Goal: Task Accomplishment & Management: Manage account settings

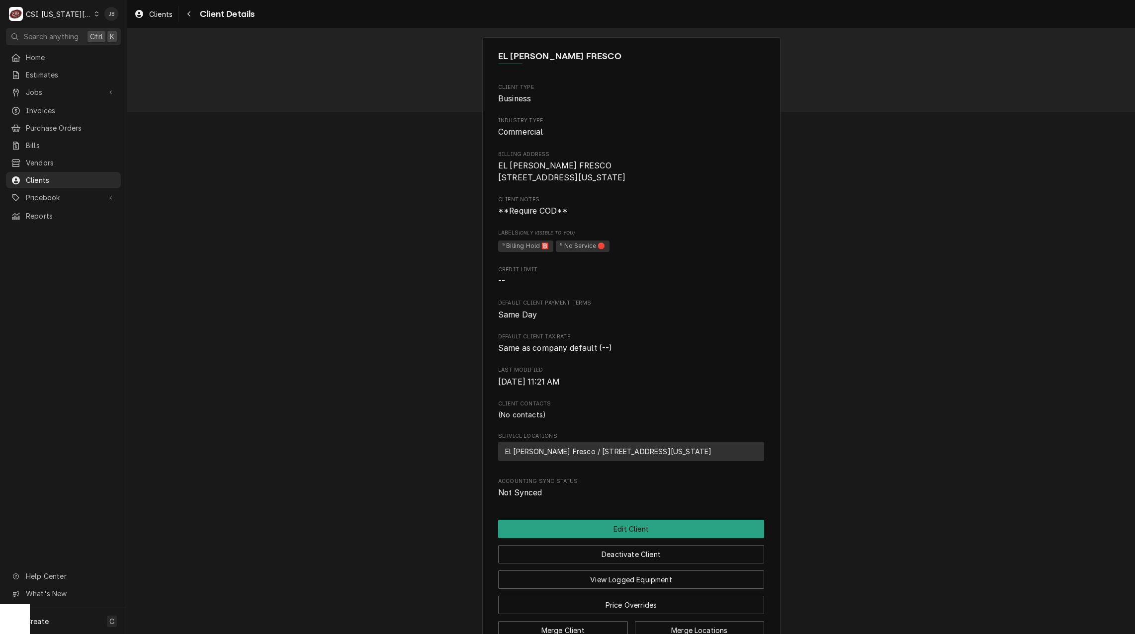
click at [281, 322] on div "EL MERCADO FRESCO Client Type Business Industry Type Commercial Billing Address…" at bounding box center [631, 344] width 1008 height 633
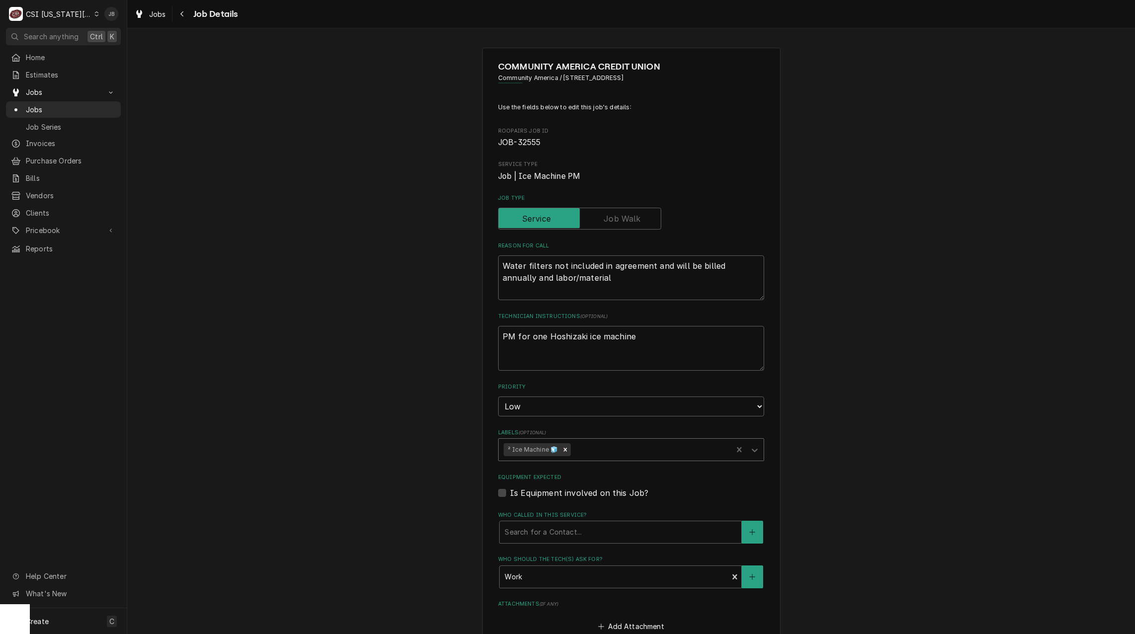
scroll to position [50, 0]
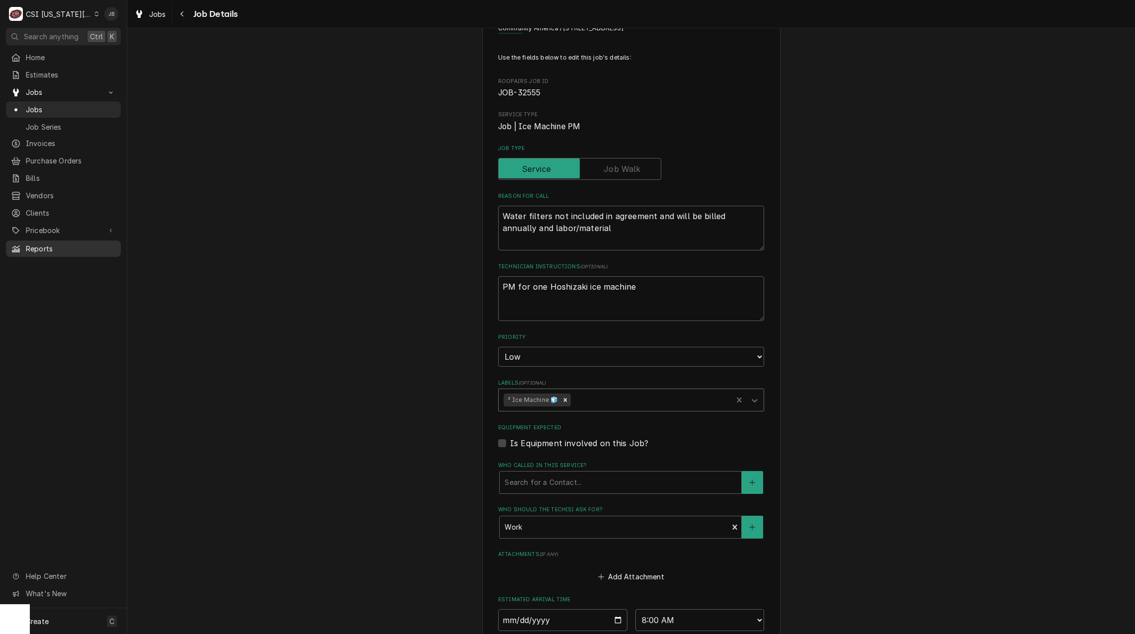
click at [43, 248] on div "Reports" at bounding box center [63, 249] width 111 height 12
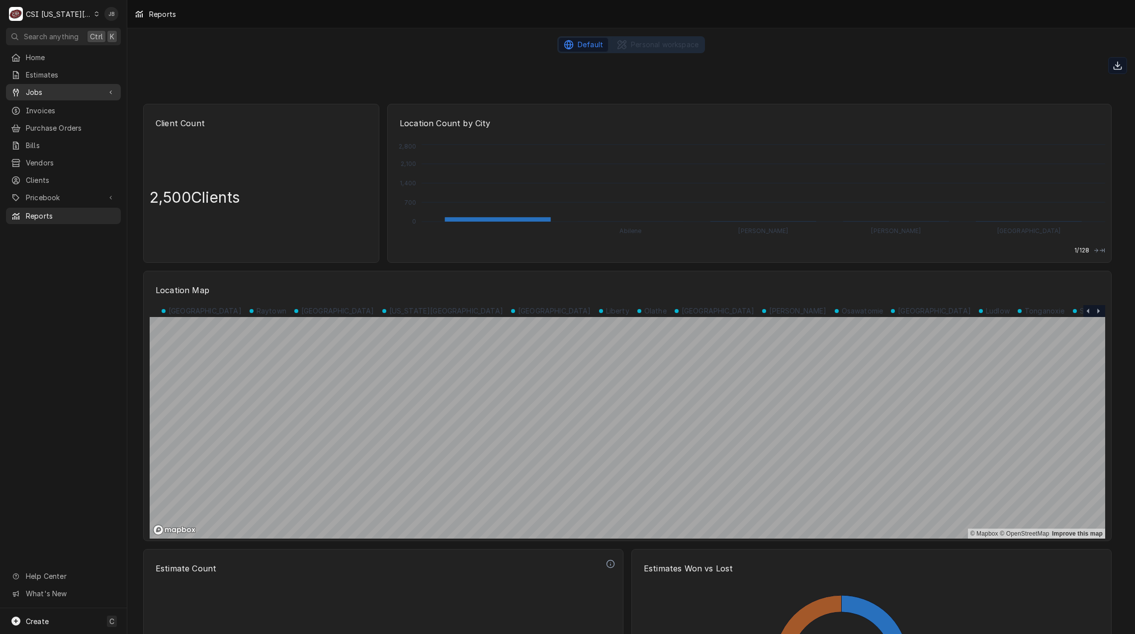
click at [67, 94] on div "Jobs" at bounding box center [63, 92] width 111 height 12
click at [69, 104] on span "Jobs" at bounding box center [71, 109] width 90 height 10
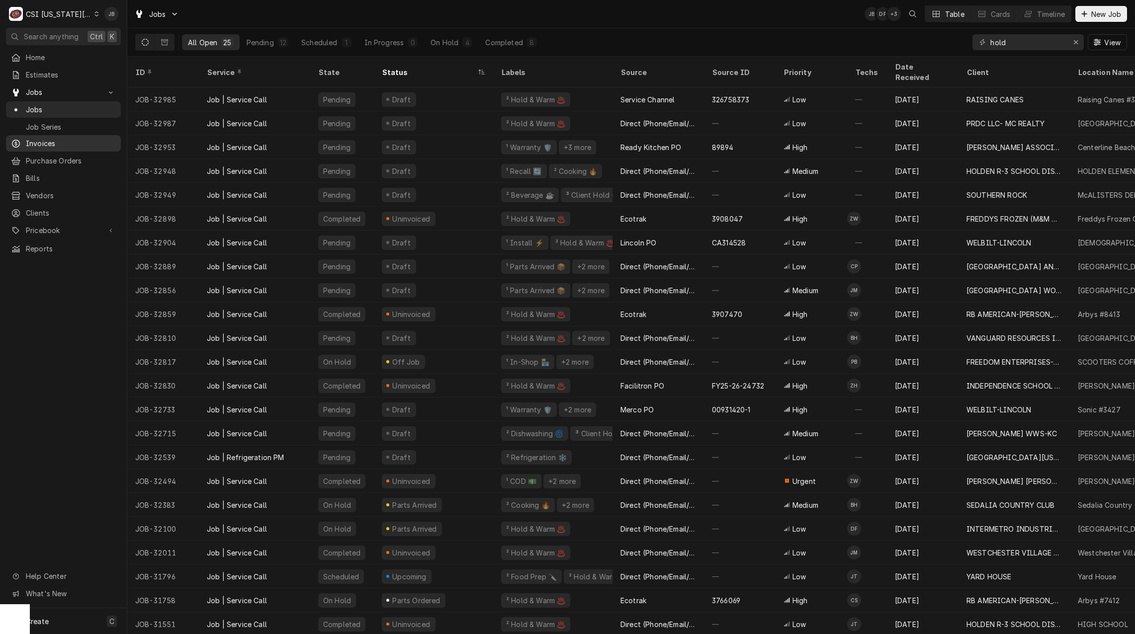
click at [46, 146] on link "Invoices" at bounding box center [63, 143] width 115 height 16
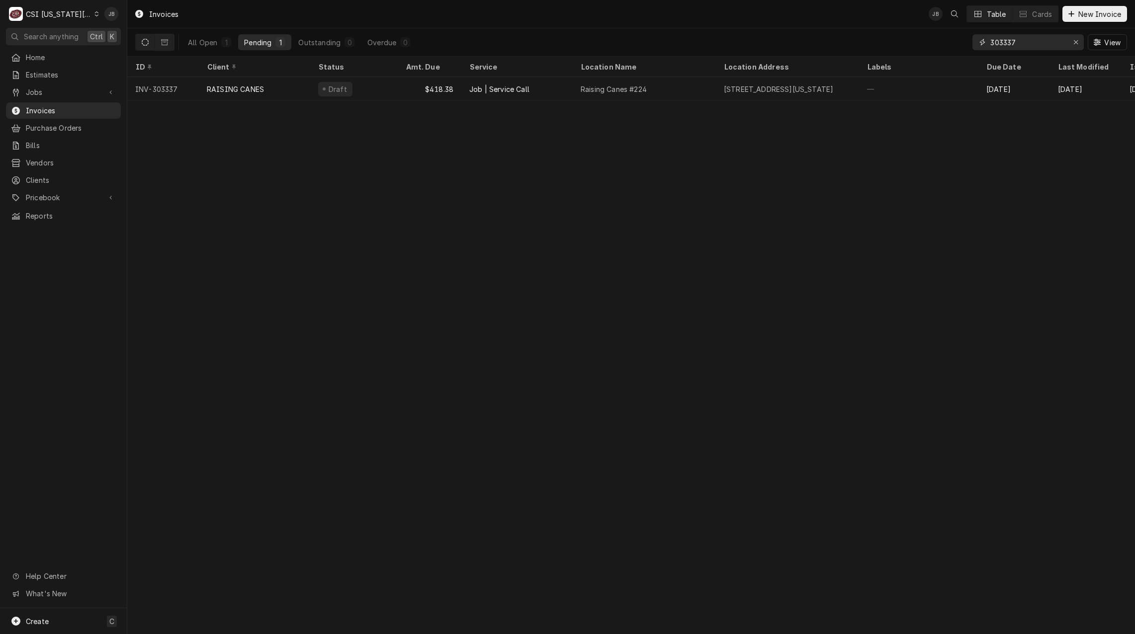
drag, startPoint x: 988, startPoint y: 45, endPoint x: 939, endPoint y: 43, distance: 48.8
click at [939, 43] on div "All Open 1 Pending 1 Outstanding 0 Overdue 0 303337 View" at bounding box center [631, 42] width 992 height 28
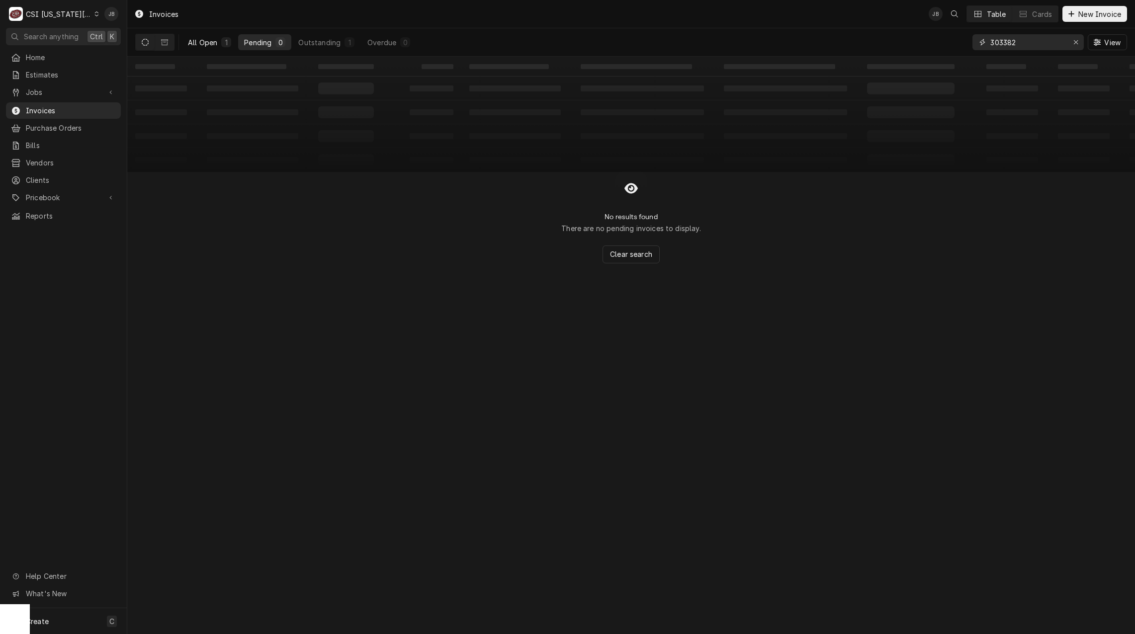
type input "303382"
click at [204, 43] on div "All Open" at bounding box center [202, 42] width 29 height 10
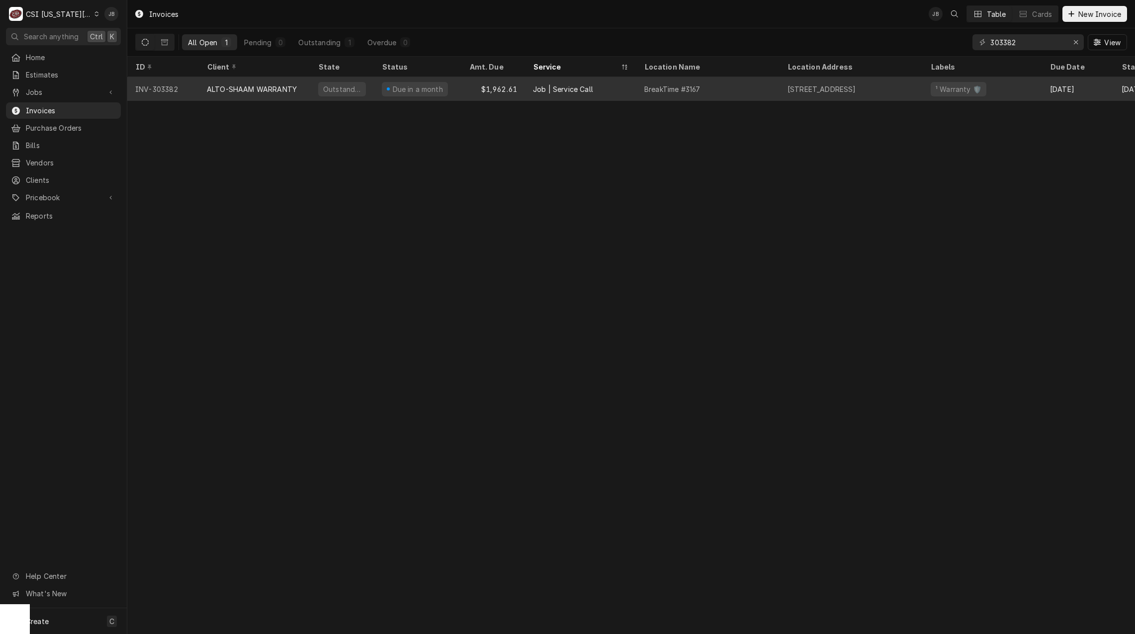
click at [255, 92] on div "ALTO-SHAAM WARRANTY" at bounding box center [252, 89] width 90 height 10
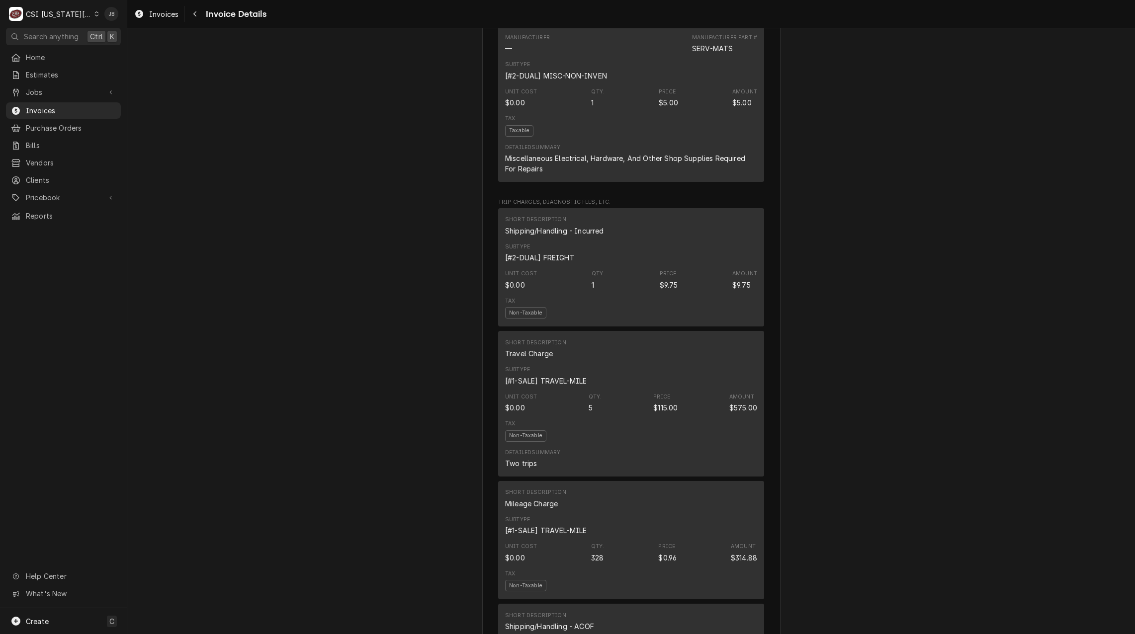
scroll to position [1641, 0]
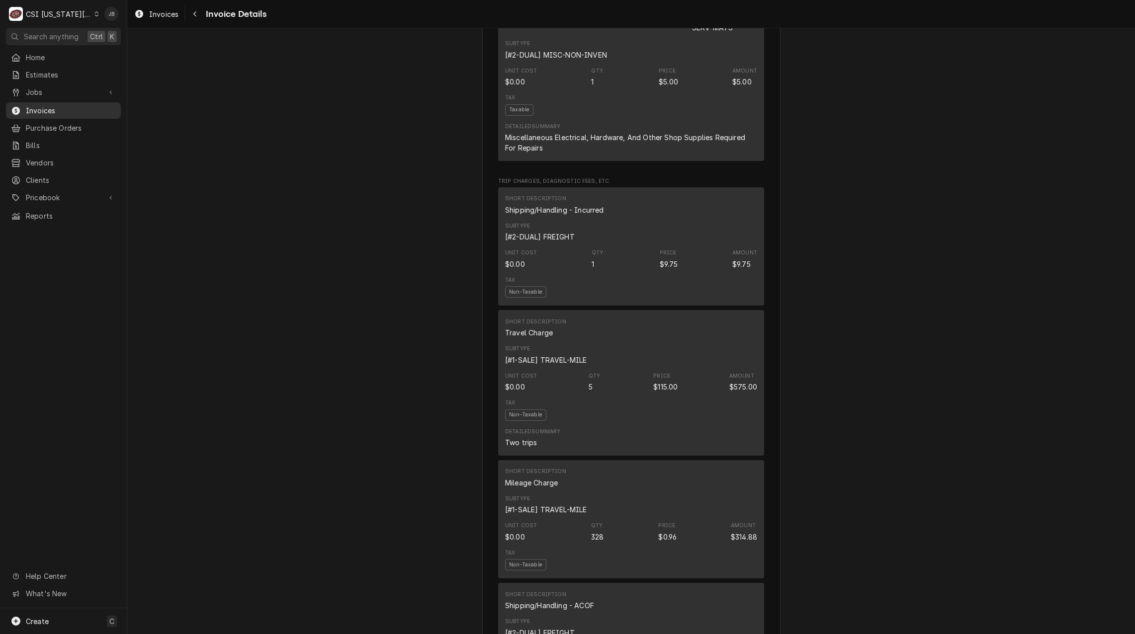
click at [38, 113] on link "Invoices" at bounding box center [63, 110] width 115 height 16
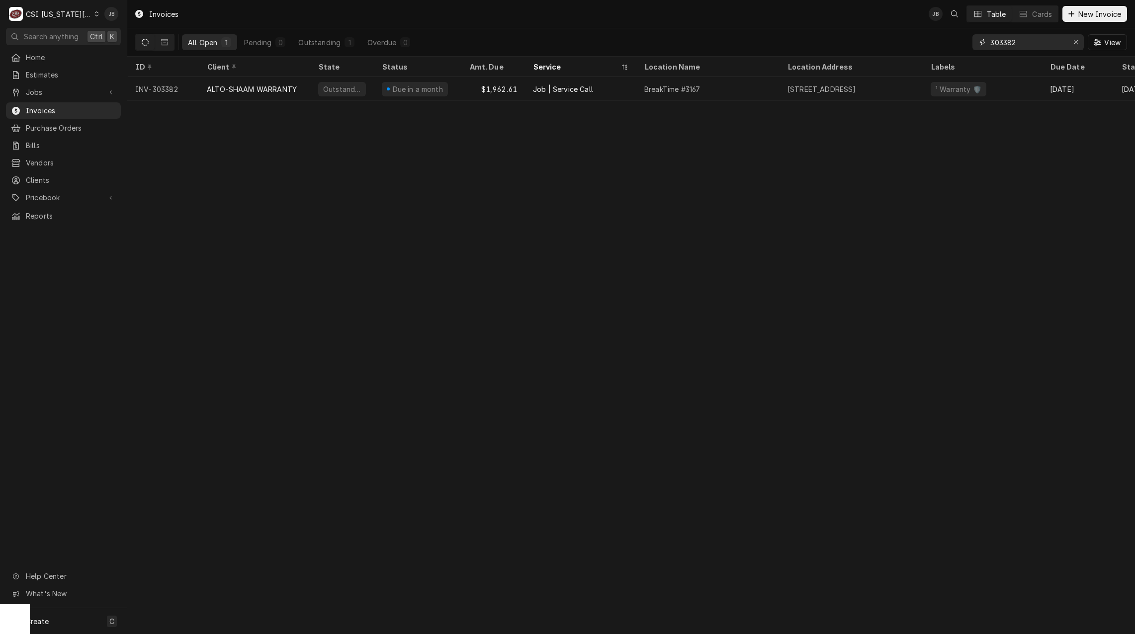
drag, startPoint x: 1042, startPoint y: 42, endPoint x: 844, endPoint y: 41, distance: 197.9
click at [847, 42] on div "All Open 1 Pending 0 Outstanding 1 Overdue 0 303382 View" at bounding box center [631, 42] width 992 height 28
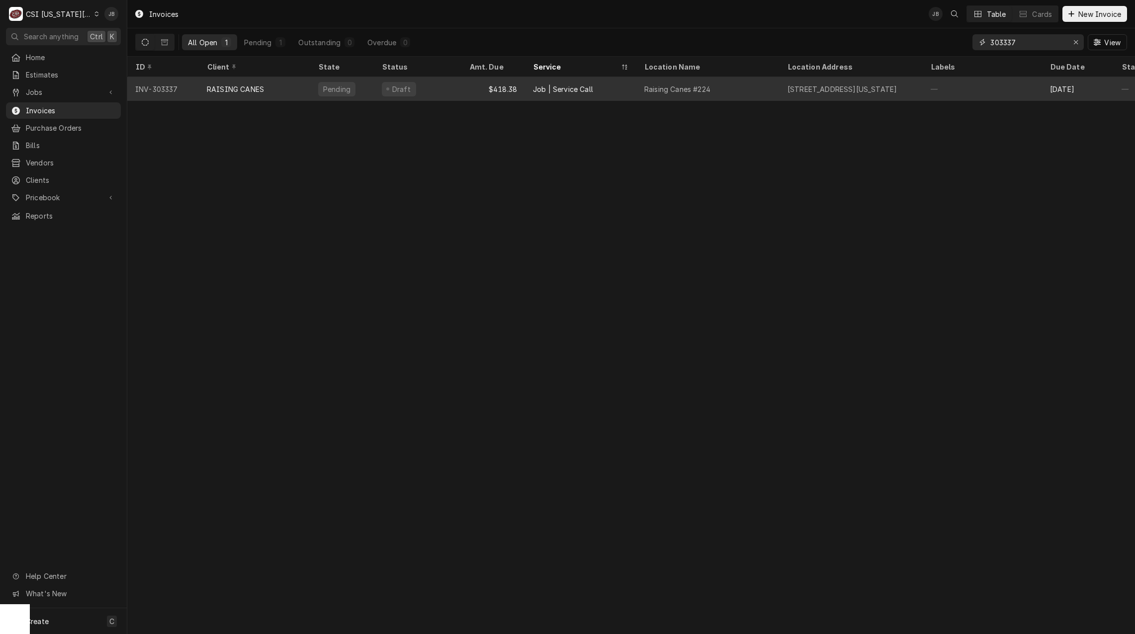
type input "303337"
click at [238, 94] on div "RAISING CANES" at bounding box center [254, 89] width 111 height 24
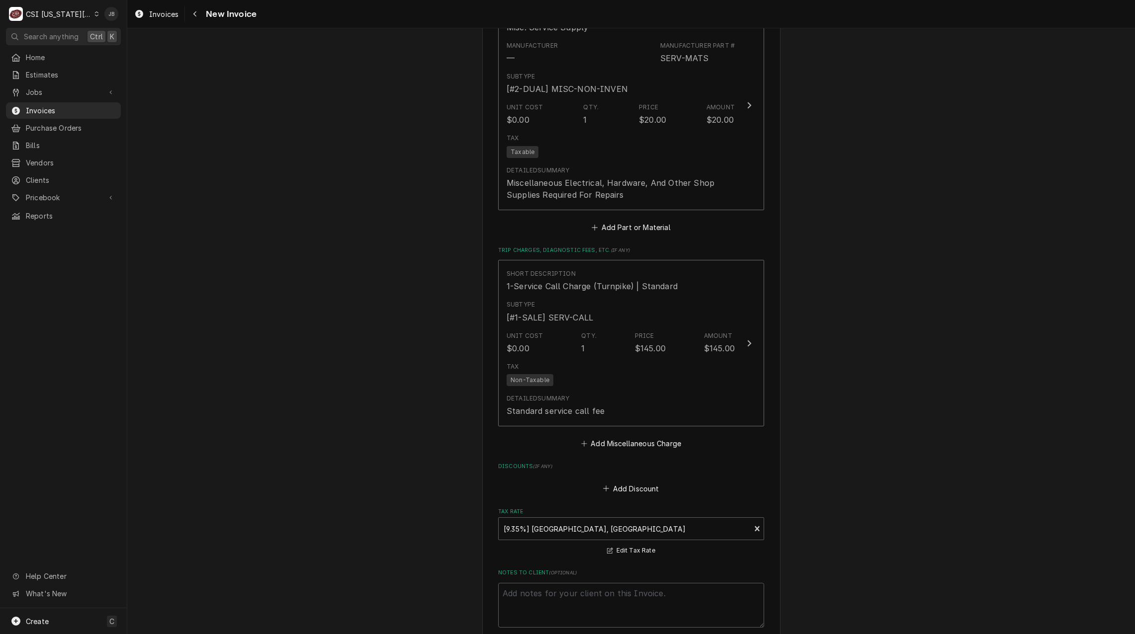
scroll to position [1989, 0]
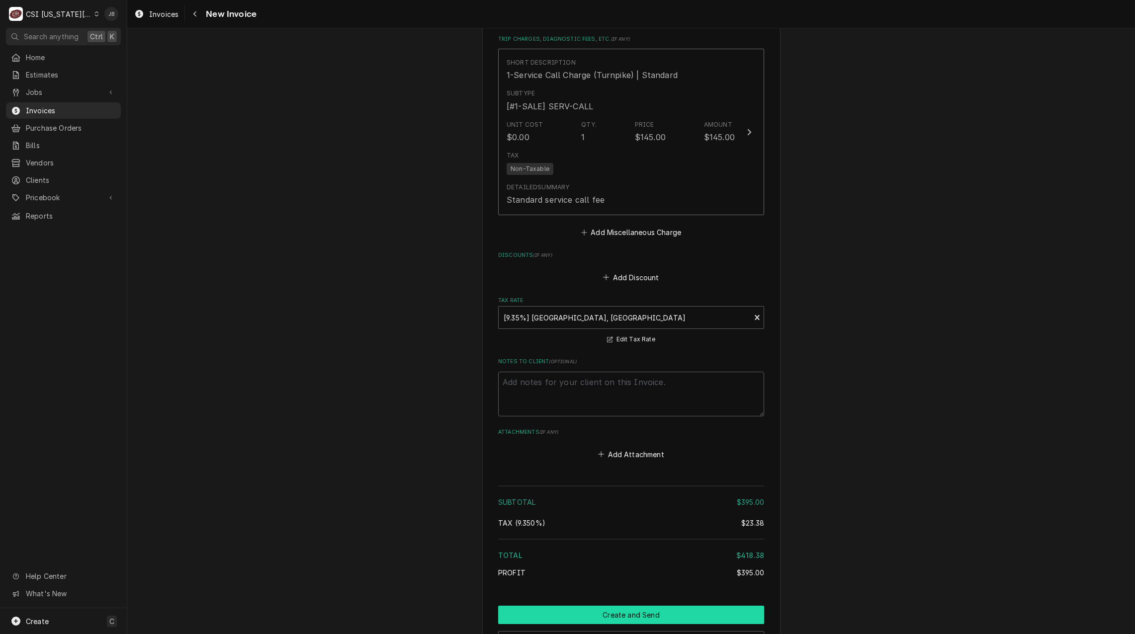
click at [613, 606] on button "Create and Send" at bounding box center [631, 615] width 266 height 18
type textarea "x"
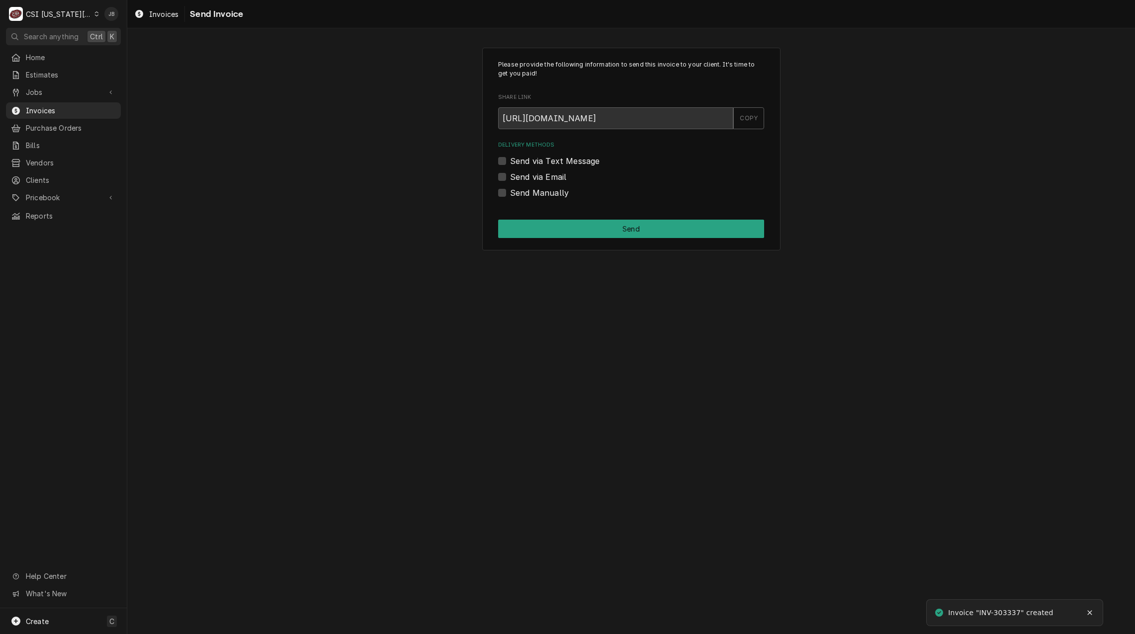
click at [536, 181] on label "Send via Email" at bounding box center [538, 177] width 56 height 12
click at [536, 181] on input "Send via Email" at bounding box center [643, 182] width 266 height 22
checkbox input "true"
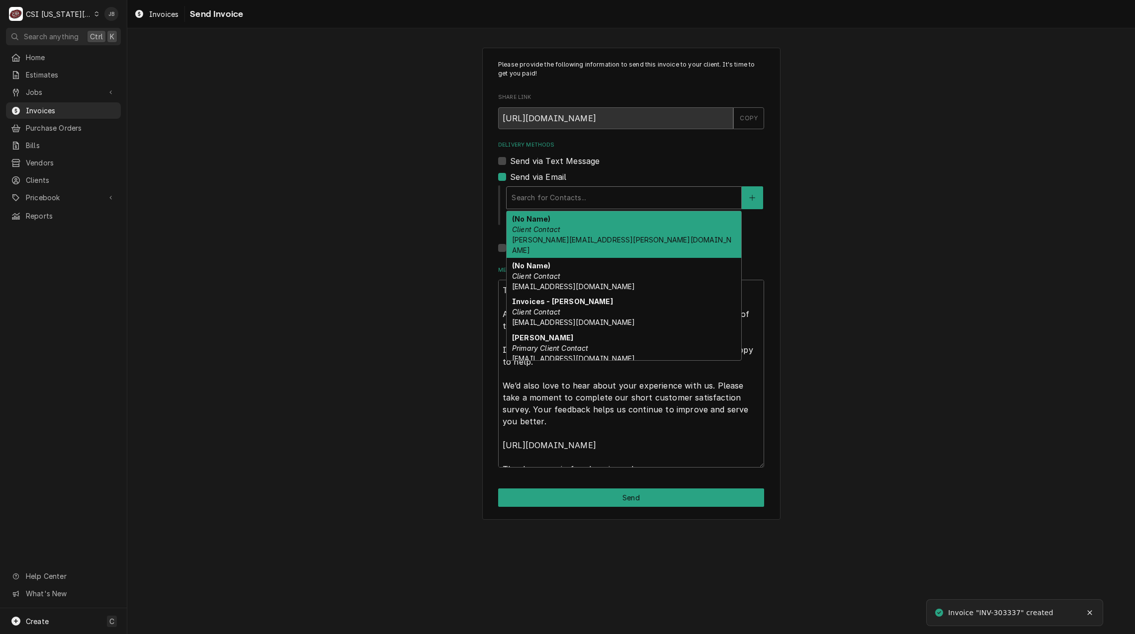
click at [531, 191] on div "Delivery Methods" at bounding box center [624, 198] width 225 height 18
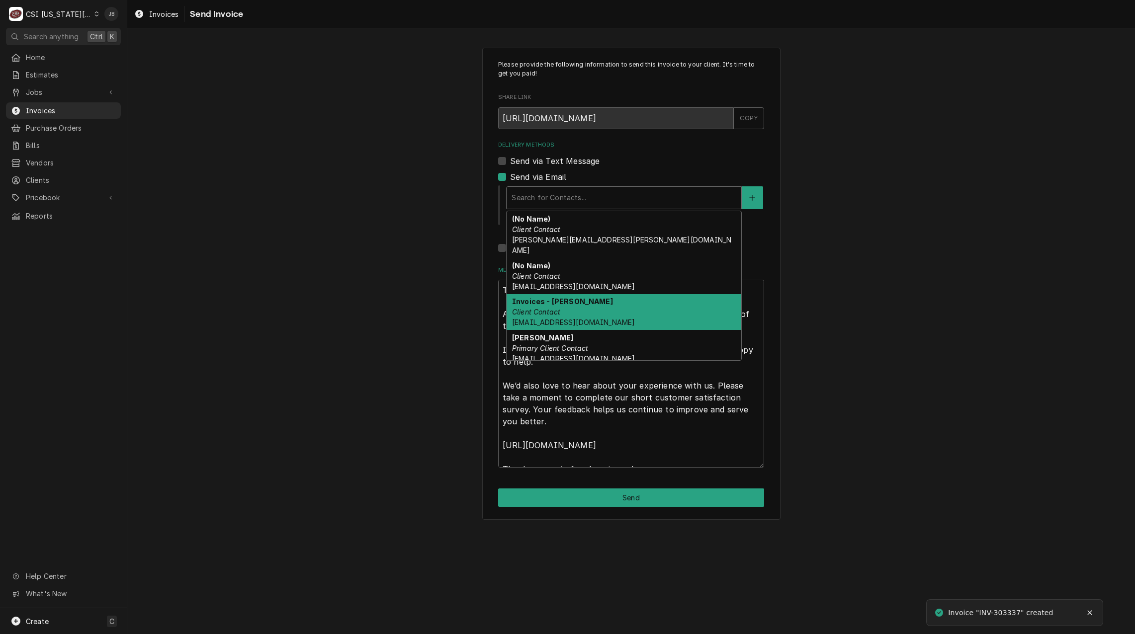
click at [583, 305] on div "Invoices - Kelsey Client Contact kelsey.hetlage@csi1.com" at bounding box center [624, 312] width 235 height 36
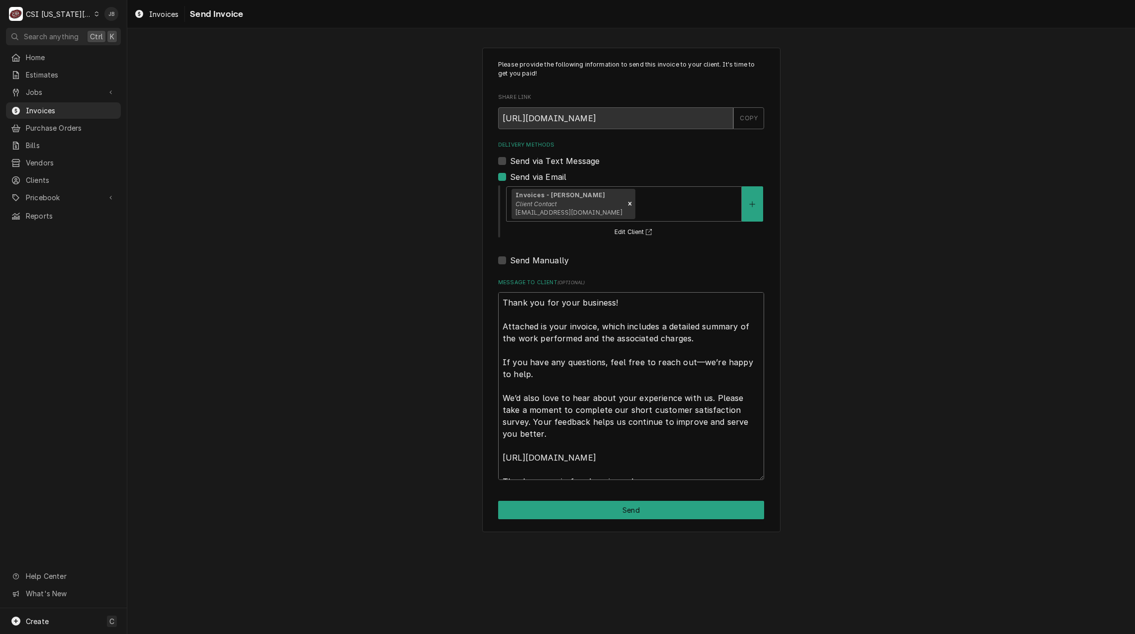
scroll to position [12, 0]
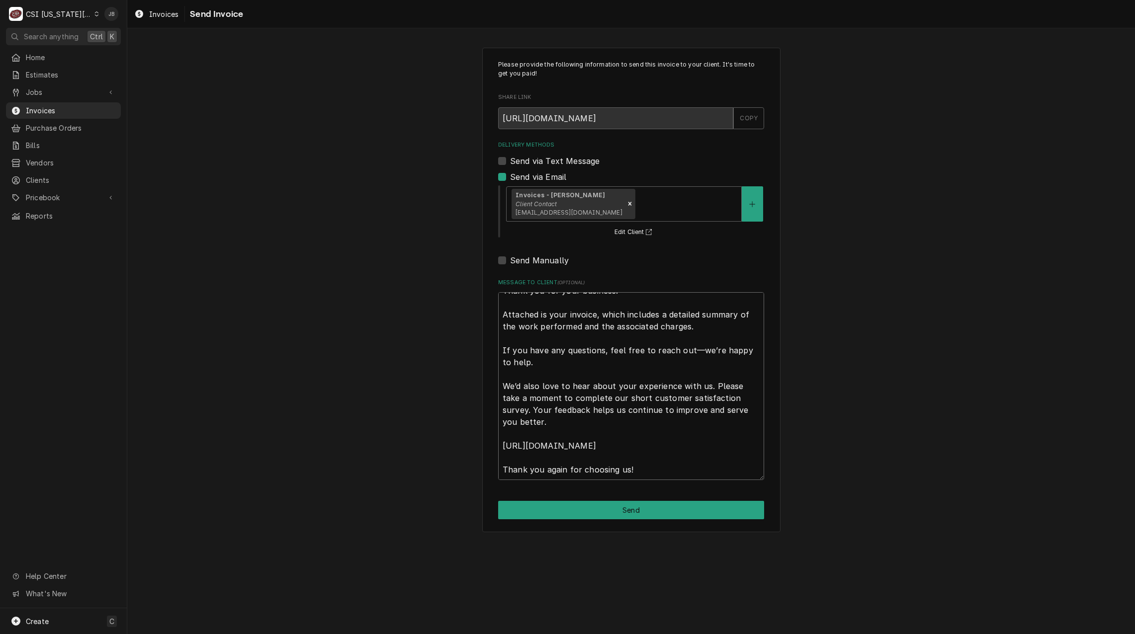
drag, startPoint x: 505, startPoint y: 301, endPoint x: 913, endPoint y: 650, distance: 537.1
click at [913, 634] on html "C CSI Kansas City JB Search anything Ctrl K Home Estimates Jobs Jobs Job Series…" at bounding box center [567, 317] width 1135 height 634
type textarea "x"
type textarea "a"
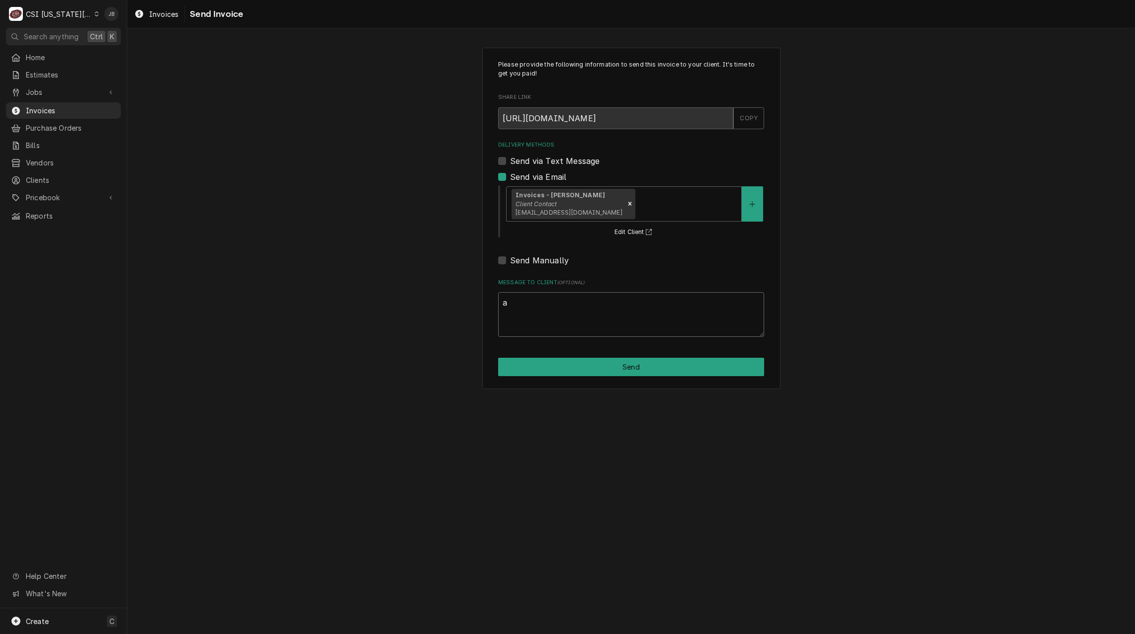
scroll to position [0, 0]
type textarea "x"
type textarea "ap"
type textarea "x"
type textarea "app"
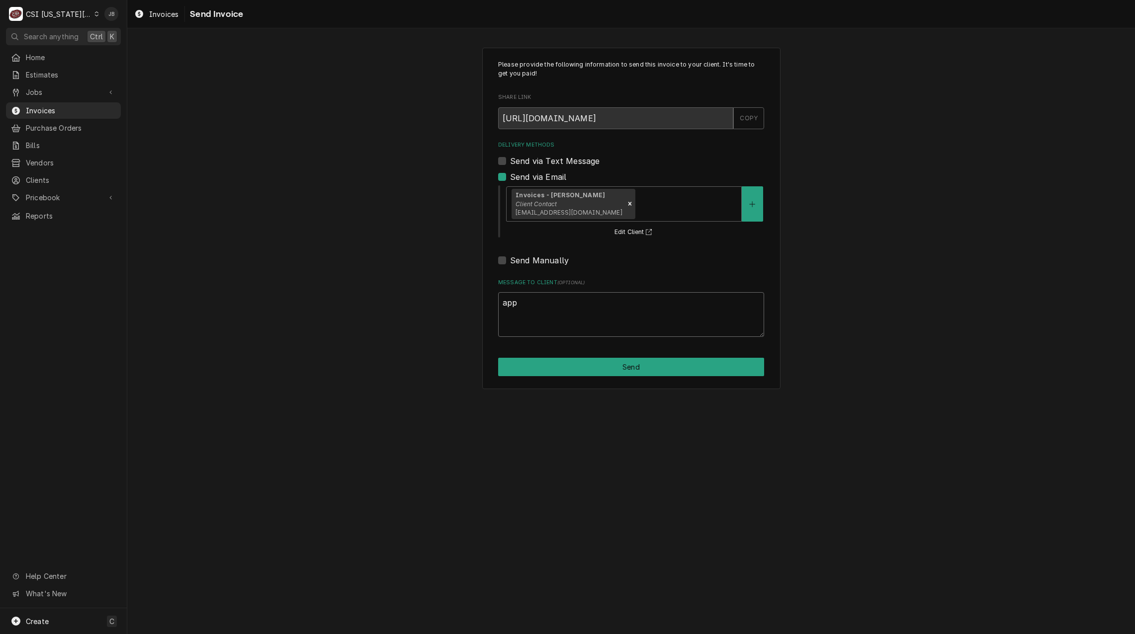
type textarea "x"
type textarea "appr"
type textarea "x"
type textarea "appro"
type textarea "x"
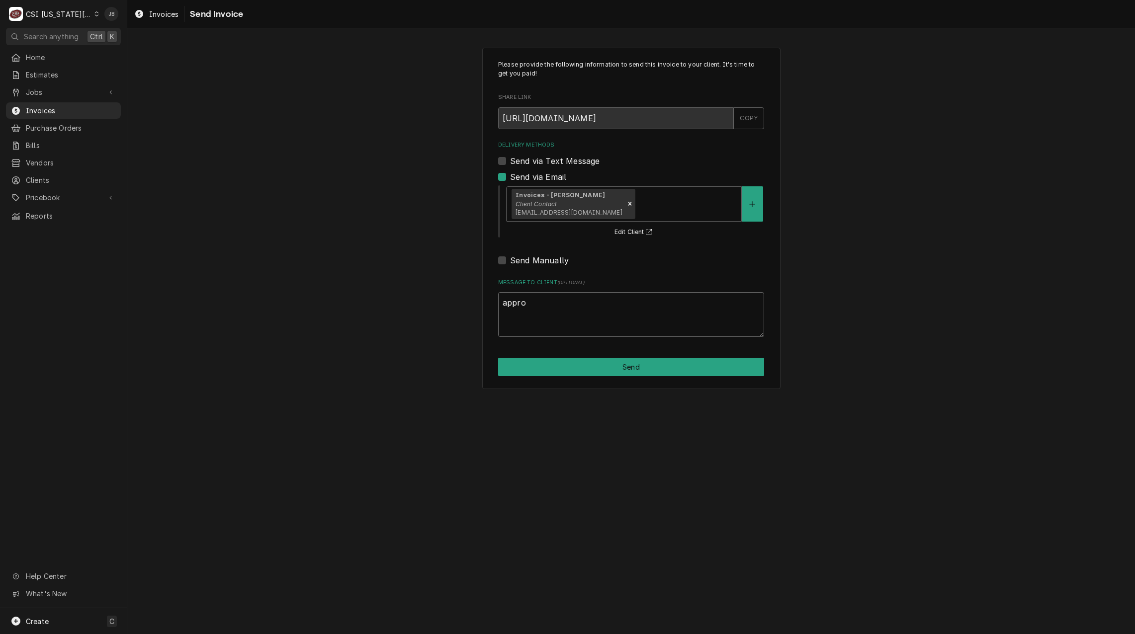
type textarea "approv"
type textarea "x"
type textarea "approve"
type textarea "x"
type textarea "approved"
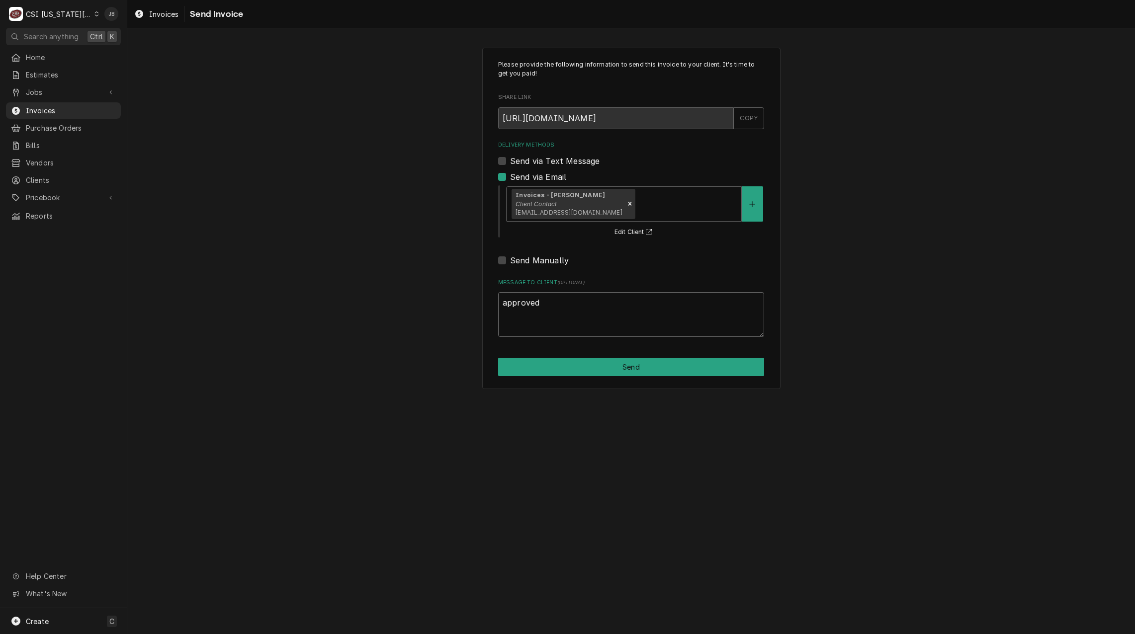
type textarea "x"
type textarea "approved"
click at [609, 374] on button "Send" at bounding box center [631, 367] width 266 height 18
type textarea "x"
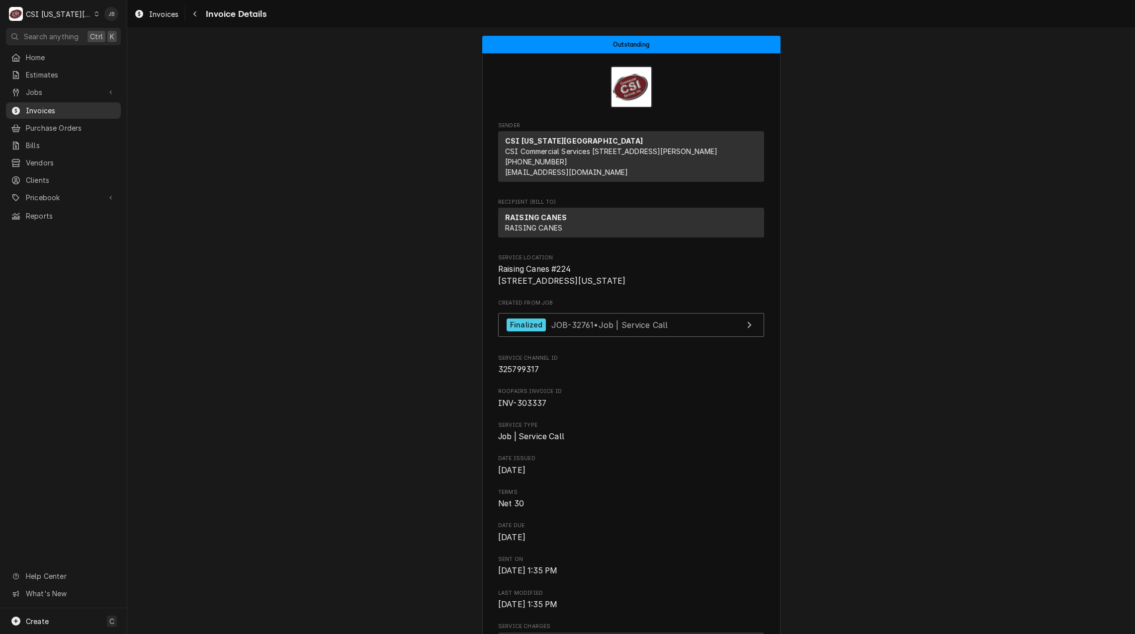
click at [51, 104] on div "Invoices" at bounding box center [63, 110] width 111 height 12
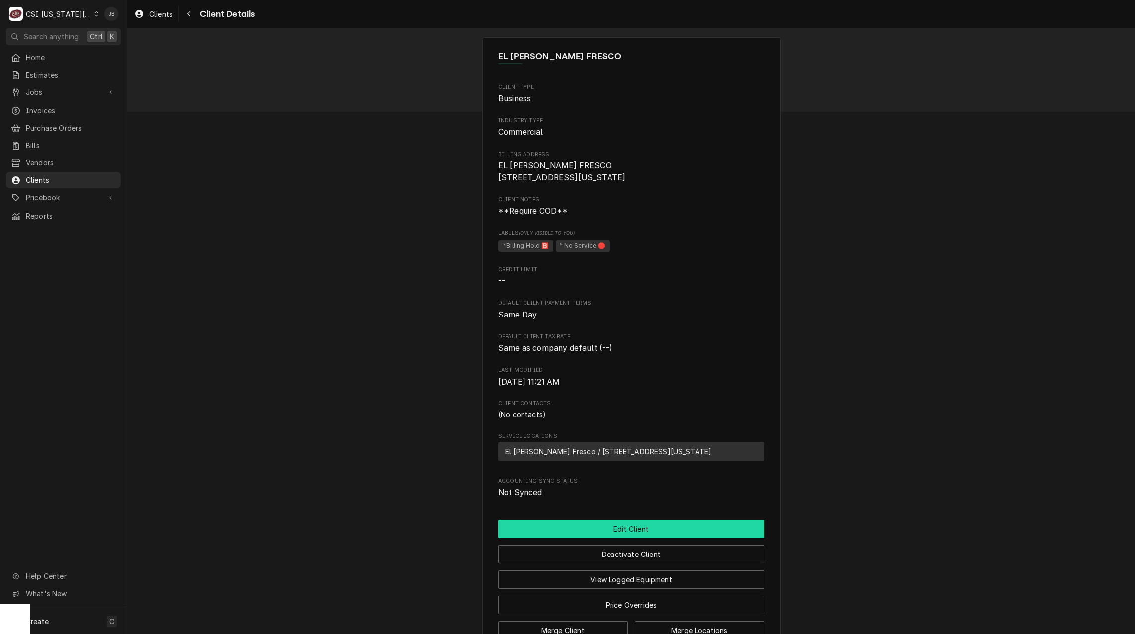
click at [635, 538] on button "Edit Client" at bounding box center [631, 529] width 266 height 18
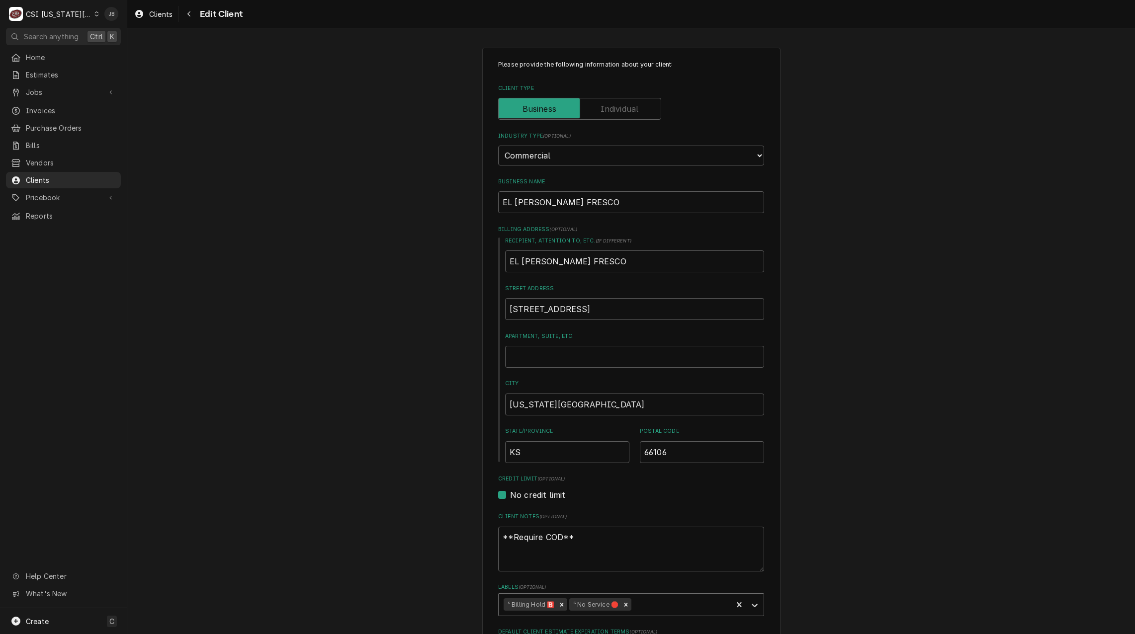
click at [658, 611] on div "Labels" at bounding box center [680, 605] width 94 height 18
paste input "⁵ Setup Hold ⏱️"
type input "⁵ Setup Hold ⏱️"
click at [534, 626] on div "Create "⁵ Setup Hold ⏱️"" at bounding box center [631, 626] width 265 height 15
type textarea "x"
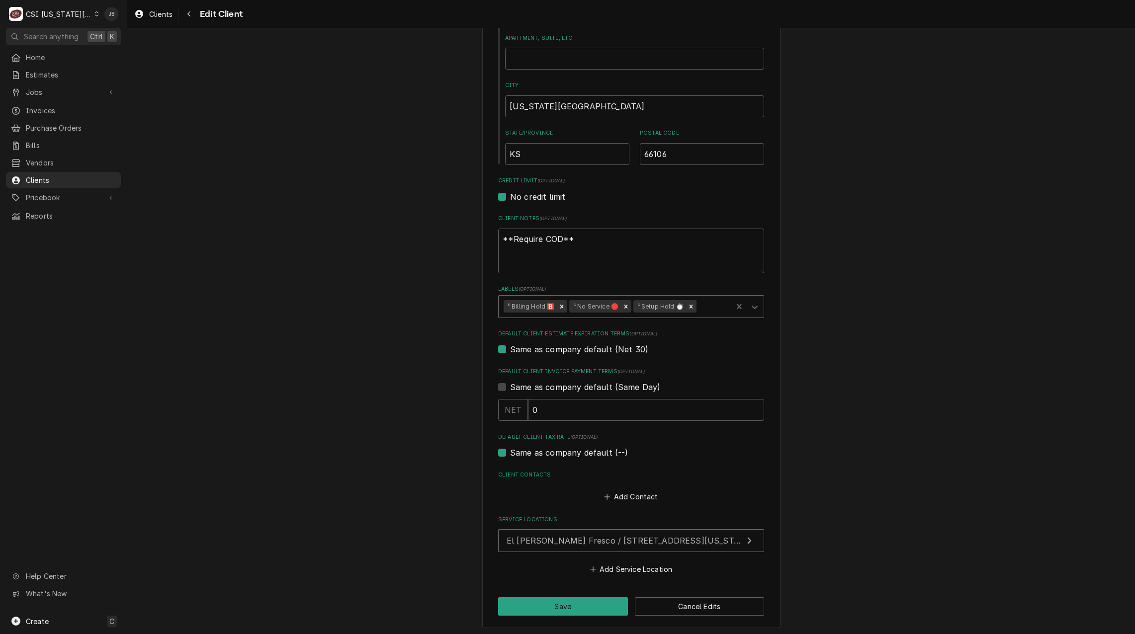
scroll to position [301, 0]
click at [547, 604] on button "Save" at bounding box center [563, 604] width 130 height 18
type textarea "x"
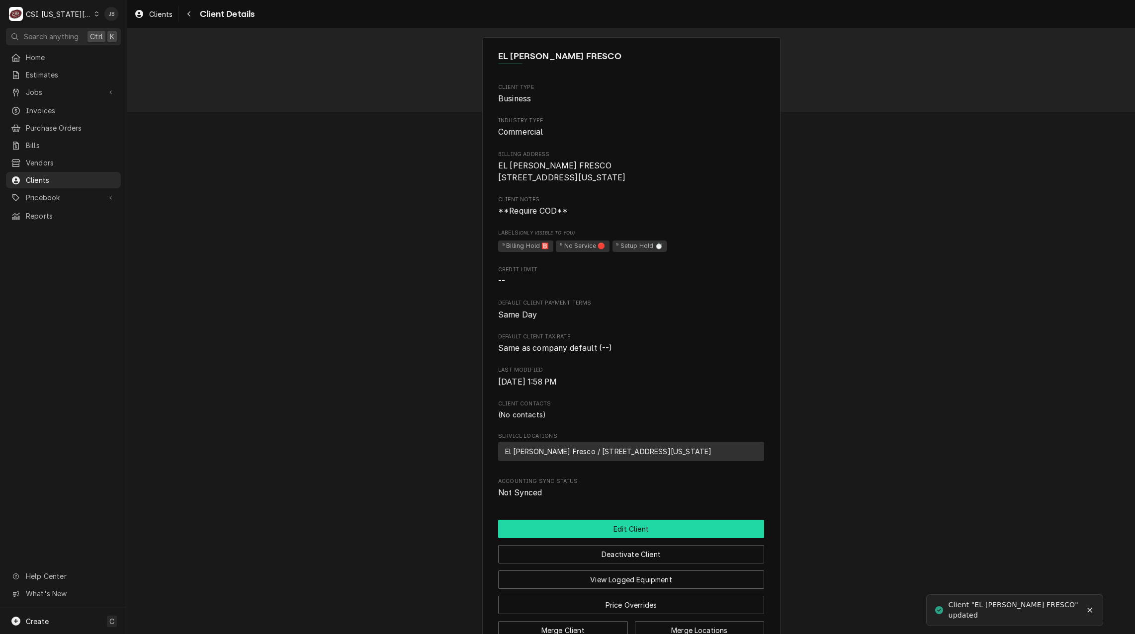
click at [613, 538] on button "Edit Client" at bounding box center [631, 529] width 266 height 18
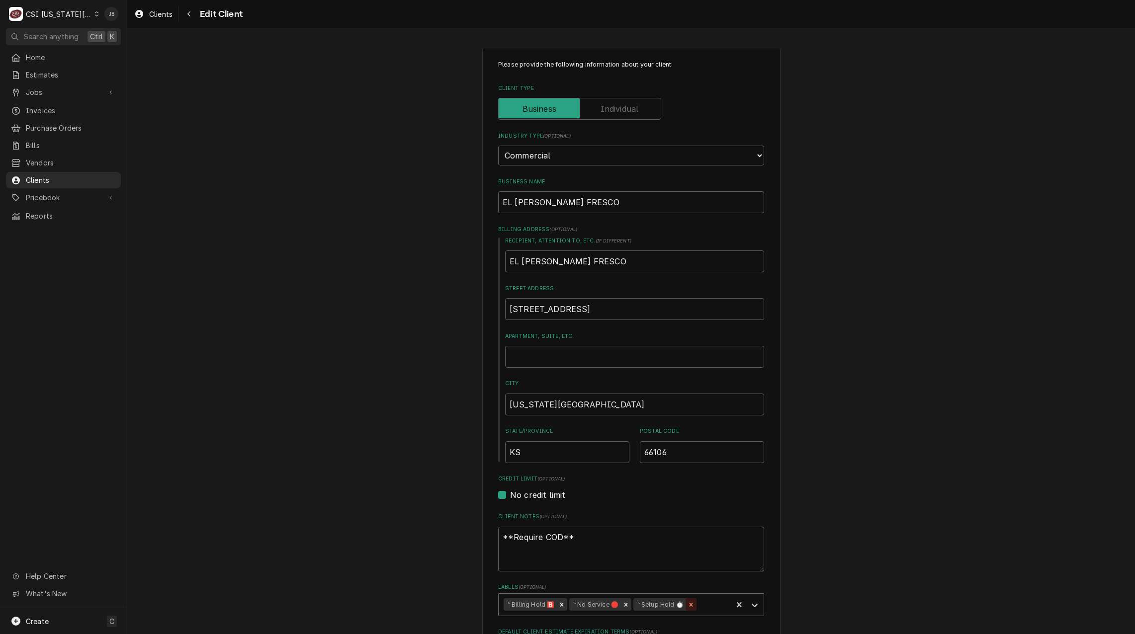
click at [690, 604] on icon "Remove ⁵ Setup Hold ⏱️" at bounding box center [691, 604] width 3 height 3
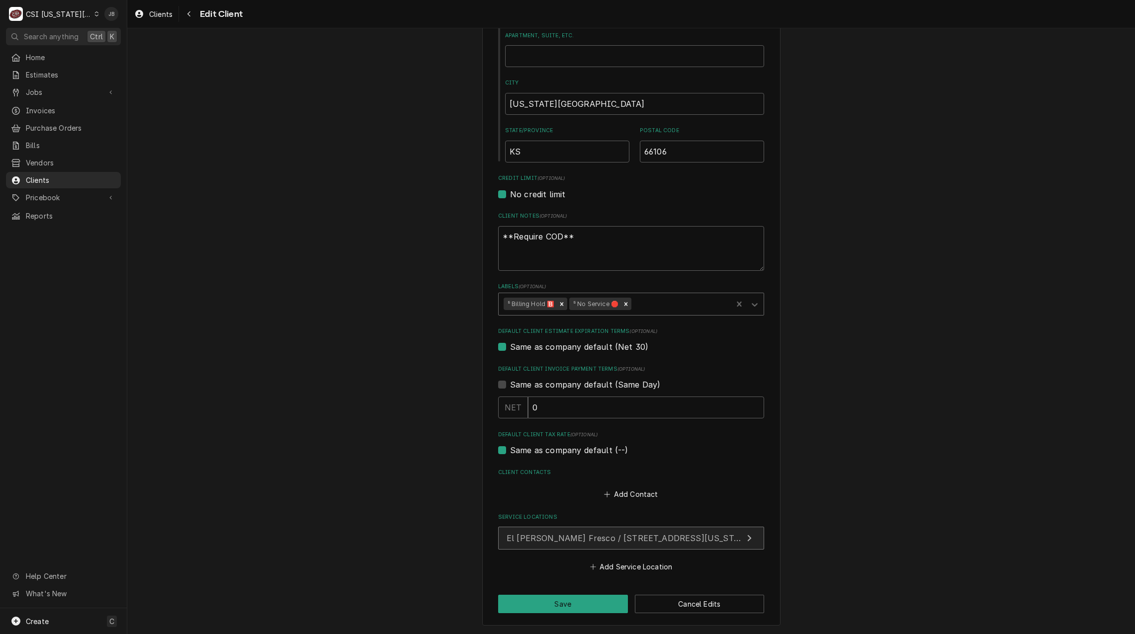
scroll to position [301, 0]
click at [623, 302] on icon "Remove ⁵ No Service 🛑" at bounding box center [626, 303] width 7 height 7
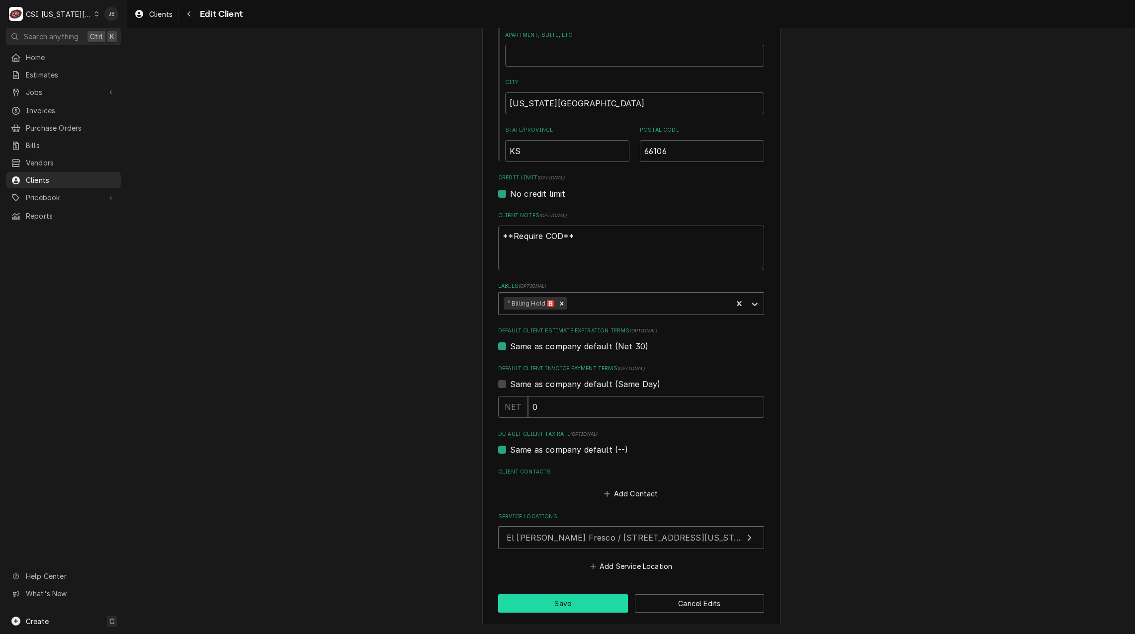
click at [584, 606] on button "Save" at bounding box center [563, 604] width 130 height 18
type textarea "x"
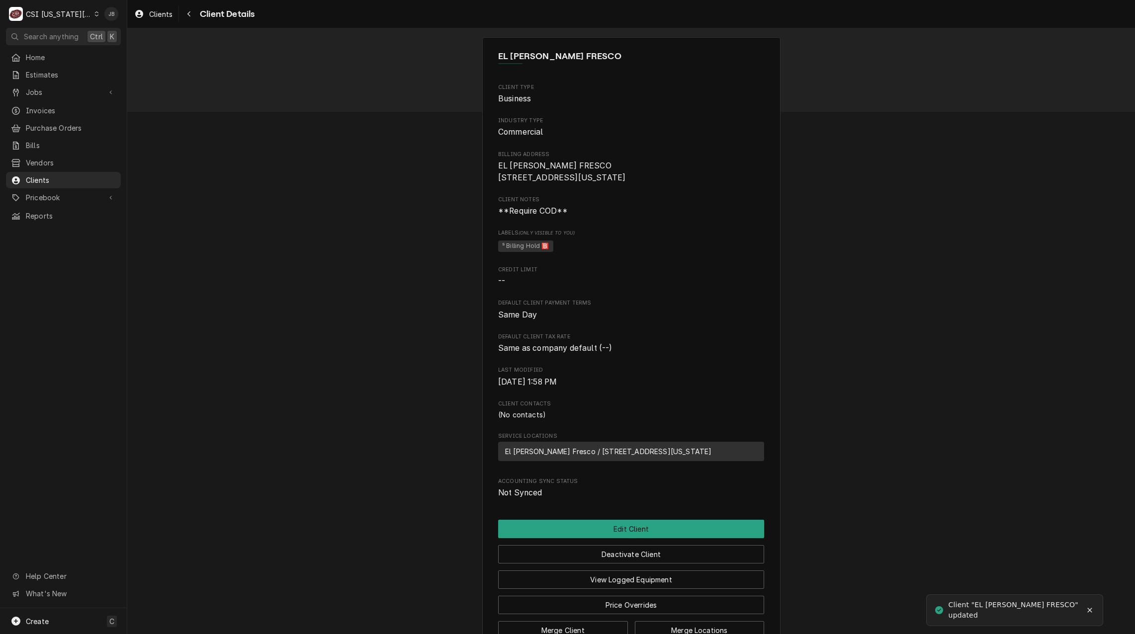
click at [76, 12] on div "CSI Kansas City" at bounding box center [59, 14] width 66 height 10
click at [131, 33] on div "CSI [US_STATE]" at bounding box center [170, 37] width 145 height 10
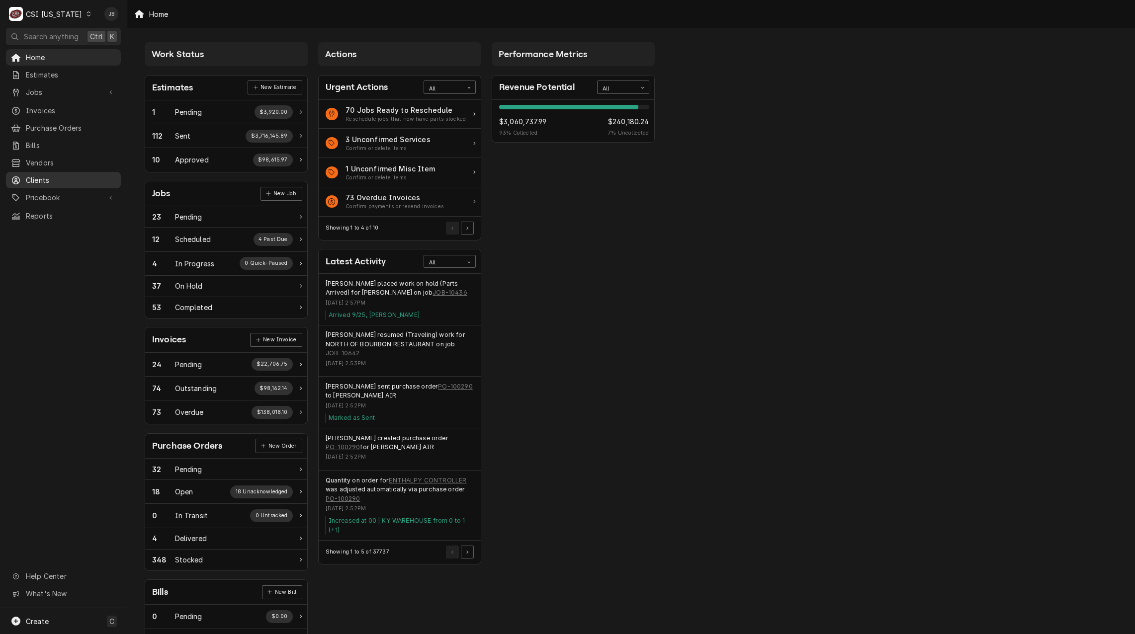
click at [68, 177] on span "Clients" at bounding box center [71, 180] width 90 height 10
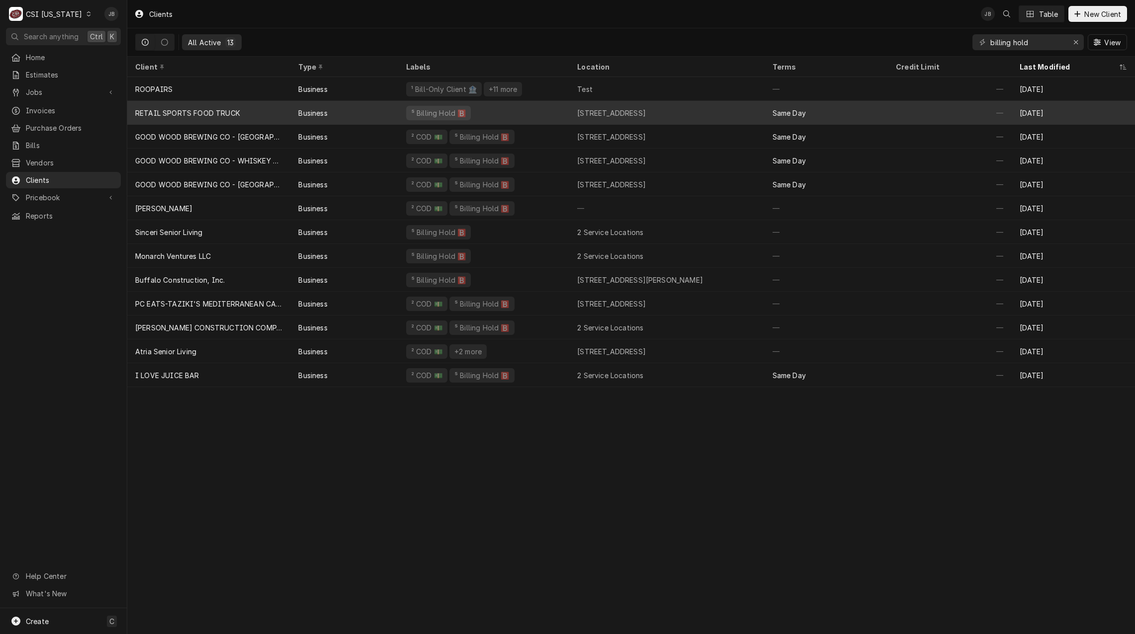
click at [482, 112] on div "⁵ Billing Hold 🅱️" at bounding box center [483, 113] width 171 height 24
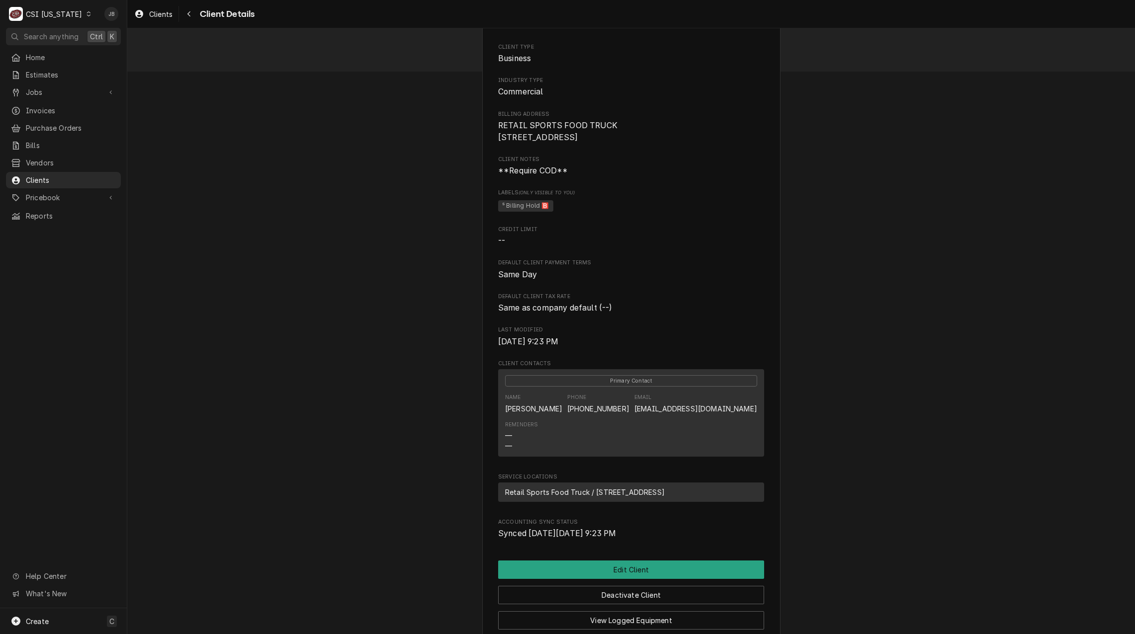
scroll to position [167, 0]
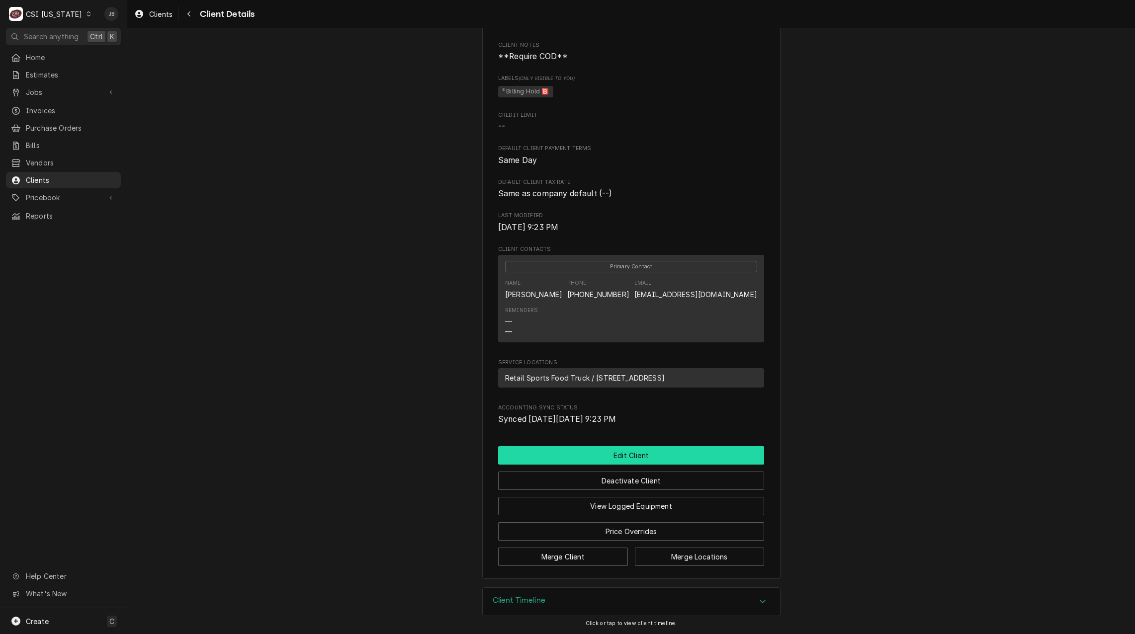
click at [609, 455] on button "Edit Client" at bounding box center [631, 456] width 266 height 18
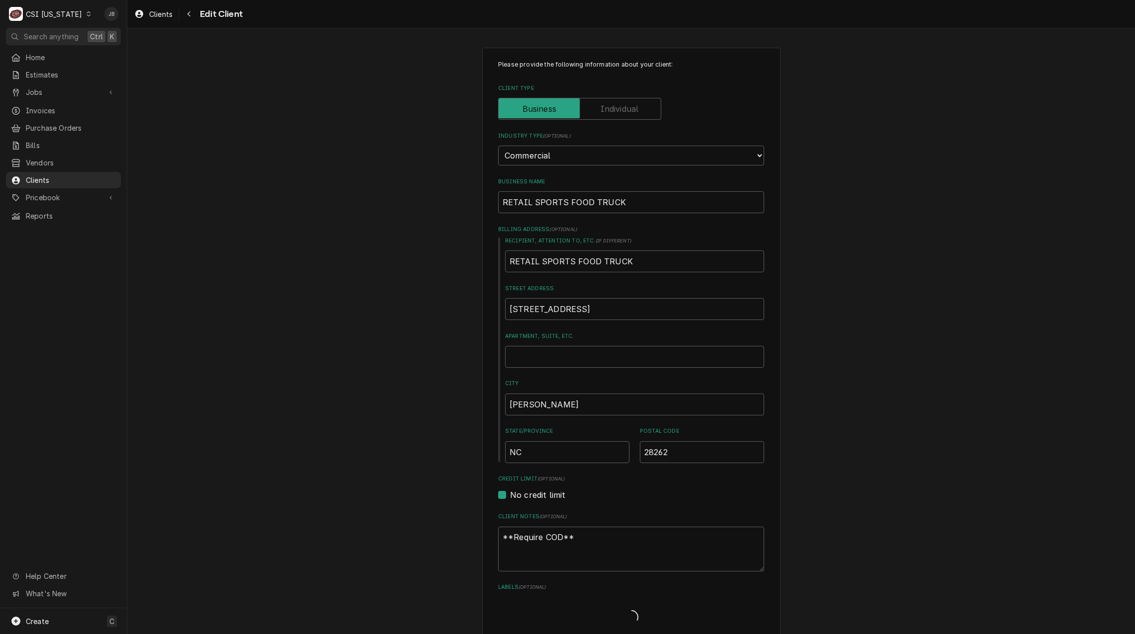
type textarea "x"
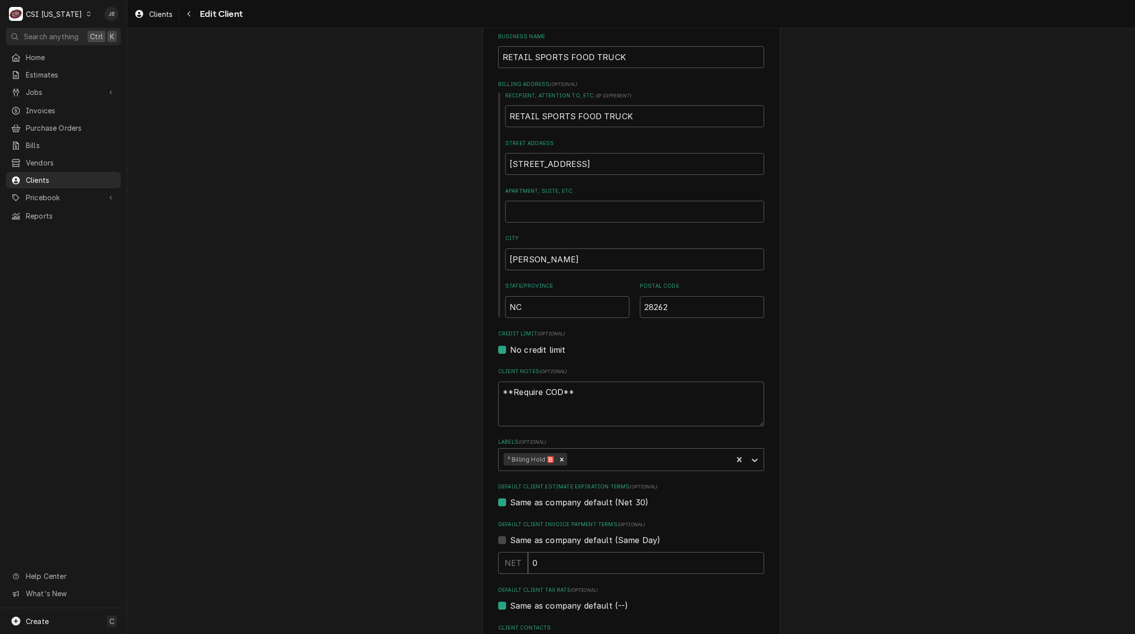
scroll to position [249, 0]
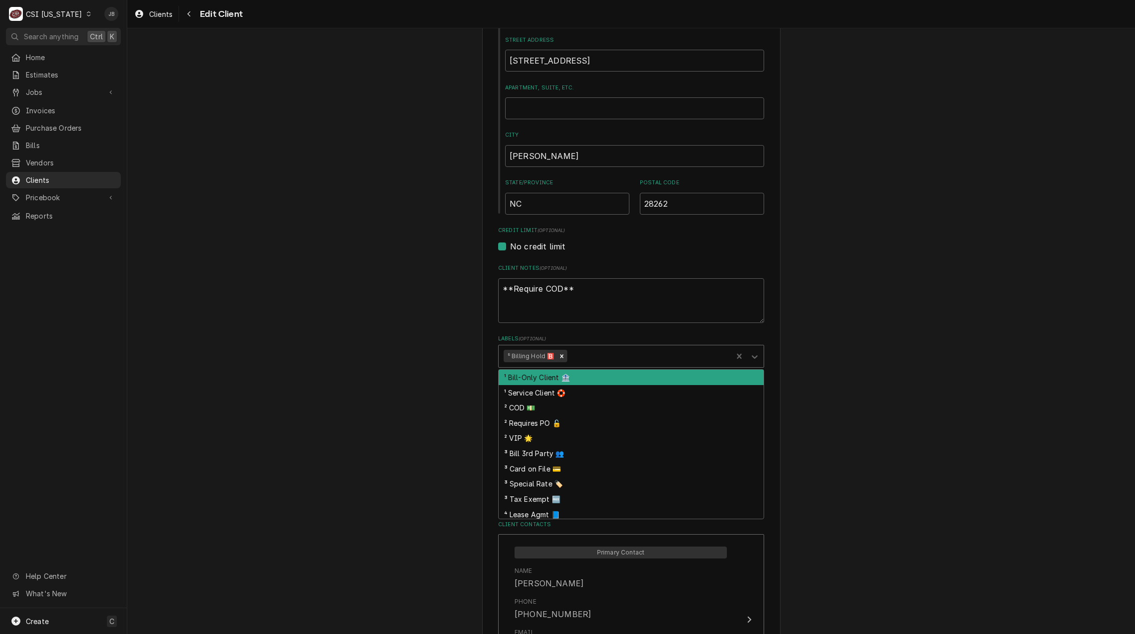
click at [590, 356] on div "Labels" at bounding box center [648, 357] width 158 height 18
paste input "⁵ Setup Hold ⏱️"
type input "⁵ Setup Hold ⏱️"
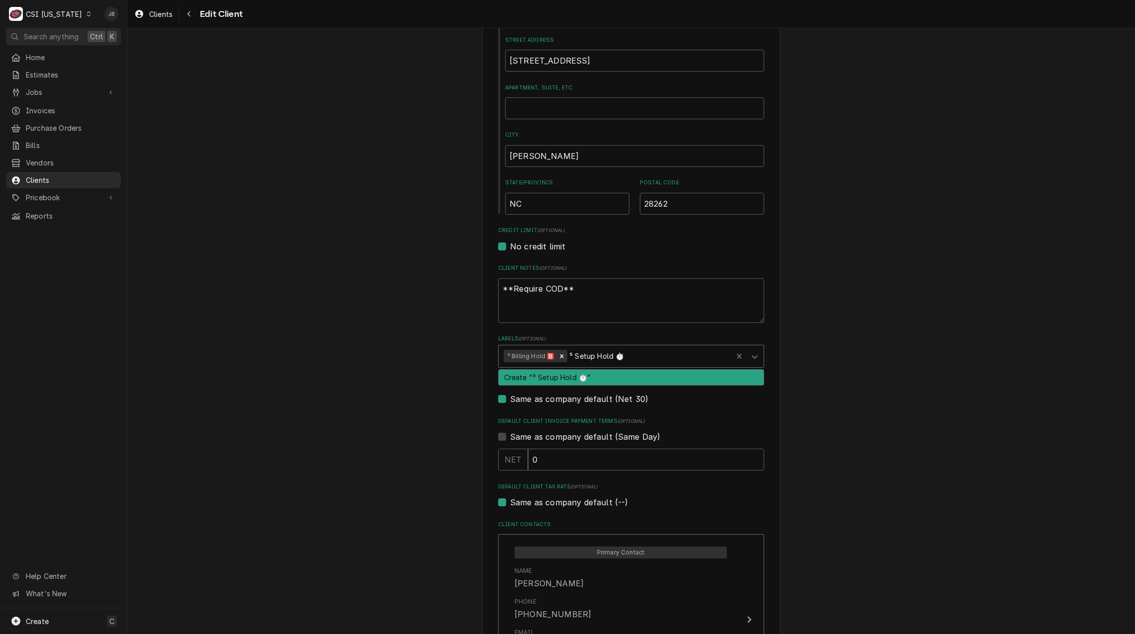
click at [534, 377] on div "Create "⁵ Setup Hold ⏱️"" at bounding box center [631, 377] width 265 height 15
type textarea "x"
click at [643, 354] on div "Labels" at bounding box center [680, 357] width 93 height 18
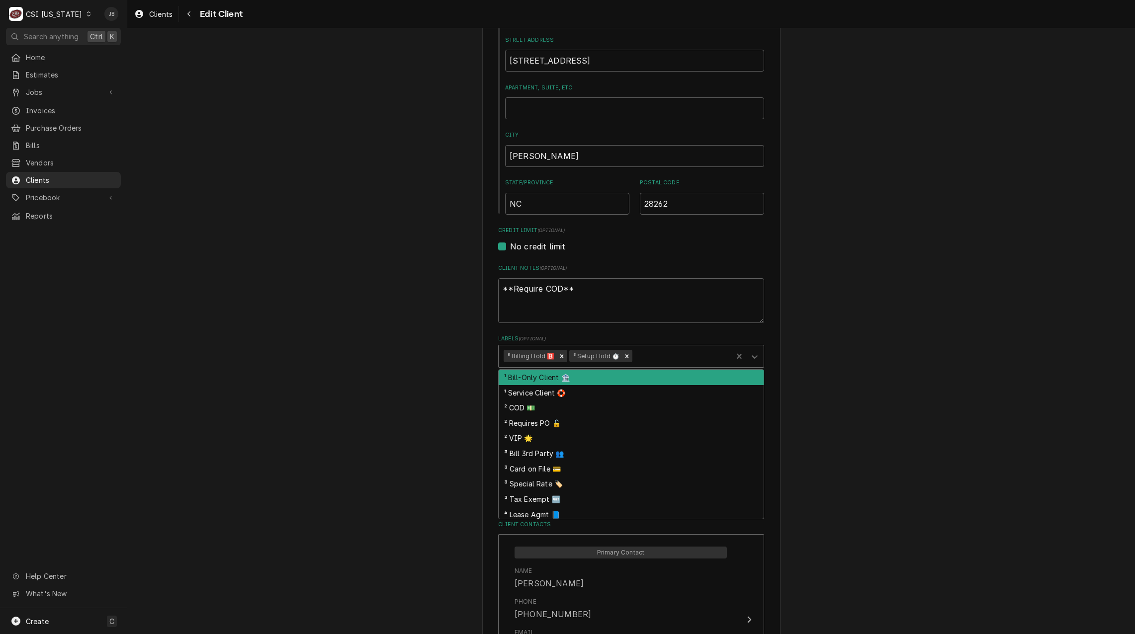
paste input "⁵ No Service 🛑"
type input "⁵ No Service 🛑"
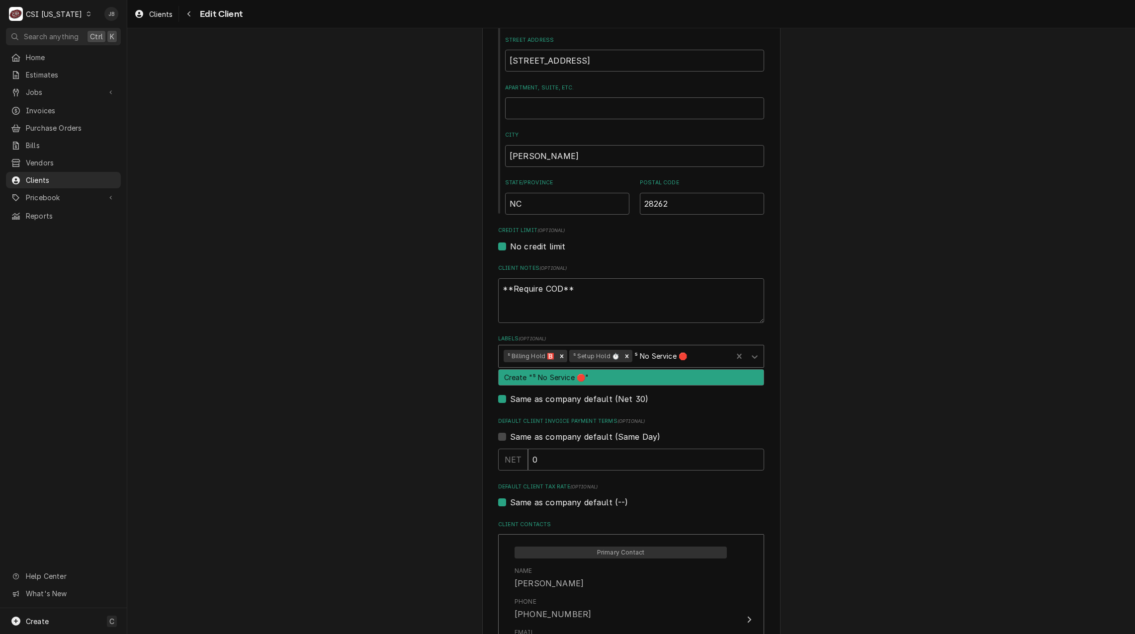
click at [628, 381] on div "Create "⁵ No Service 🛑"" at bounding box center [631, 377] width 265 height 15
type textarea "x"
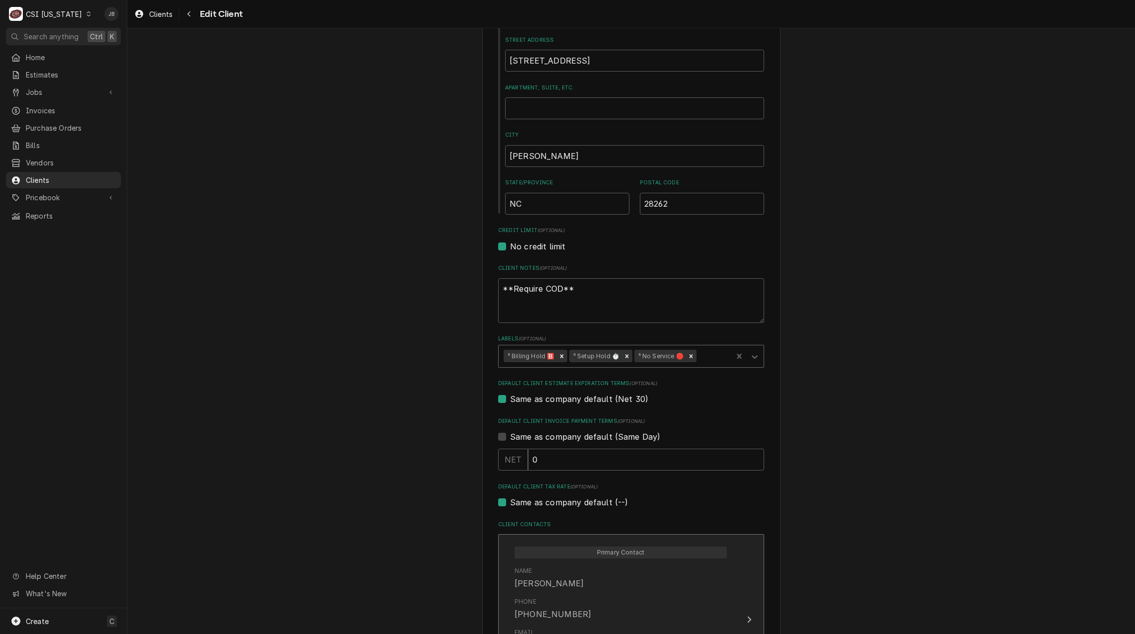
scroll to position [478, 0]
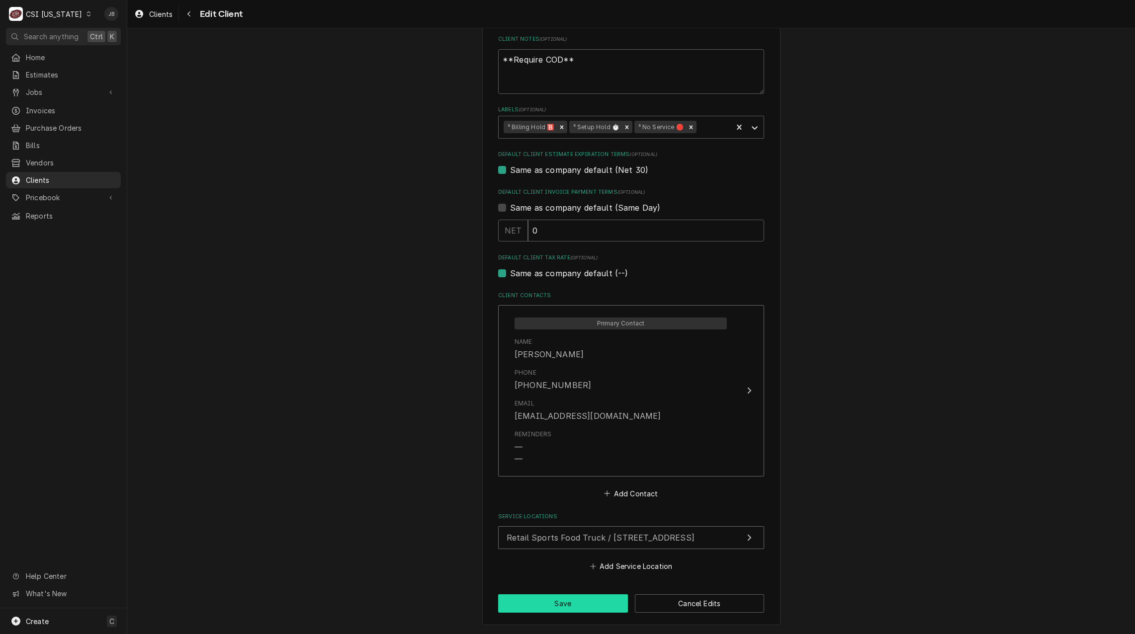
click at [574, 604] on button "Save" at bounding box center [563, 604] width 130 height 18
type textarea "x"
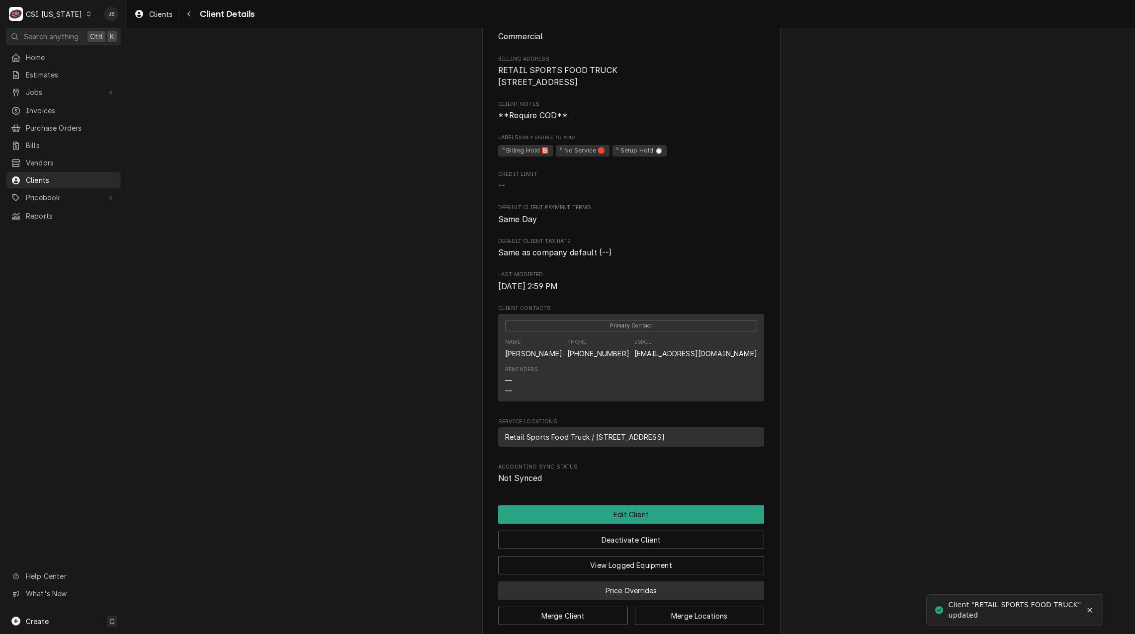
scroll to position [167, 0]
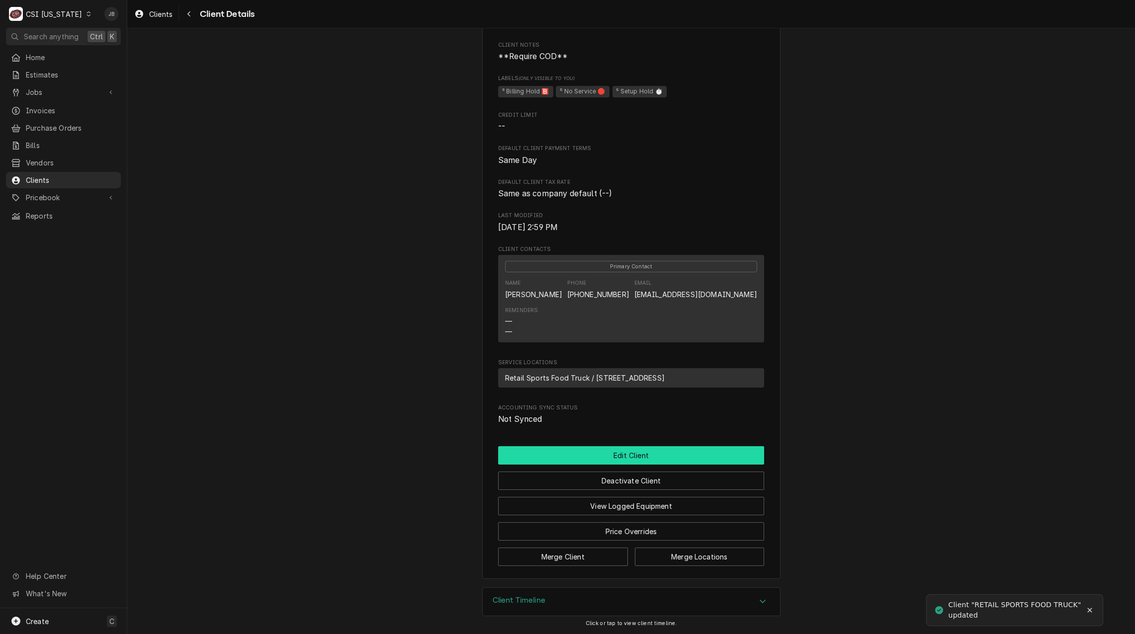
click at [625, 457] on button "Edit Client" at bounding box center [631, 456] width 266 height 18
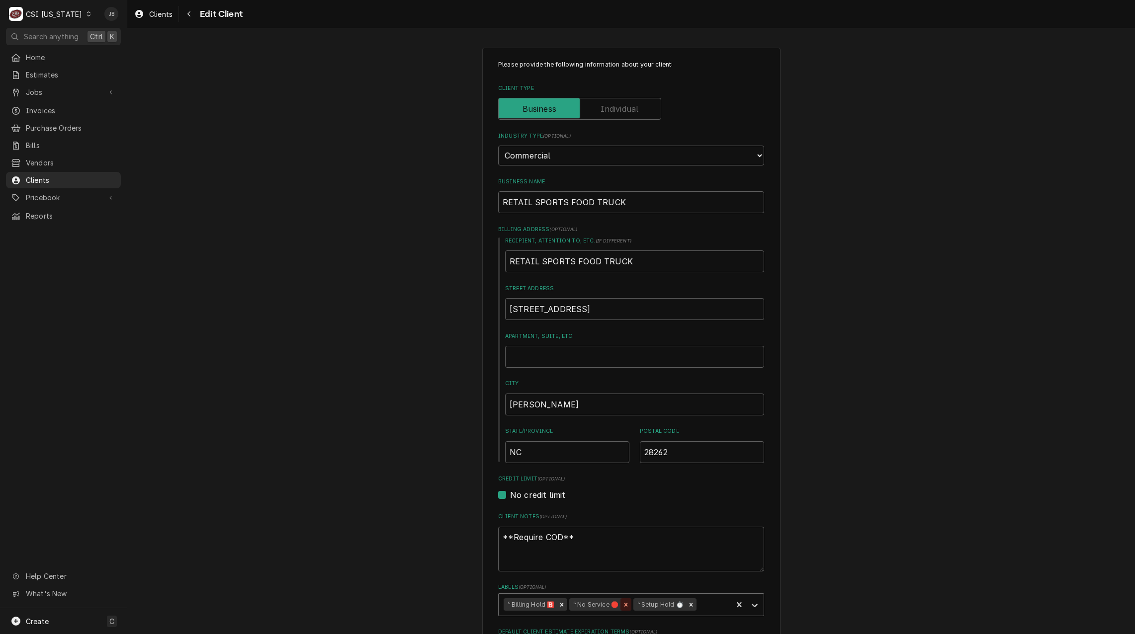
click at [623, 608] on icon "Remove ⁵ No Service 🛑" at bounding box center [626, 605] width 7 height 7
click at [624, 608] on icon "Remove ⁵ Setup Hold ⏱️" at bounding box center [627, 605] width 7 height 7
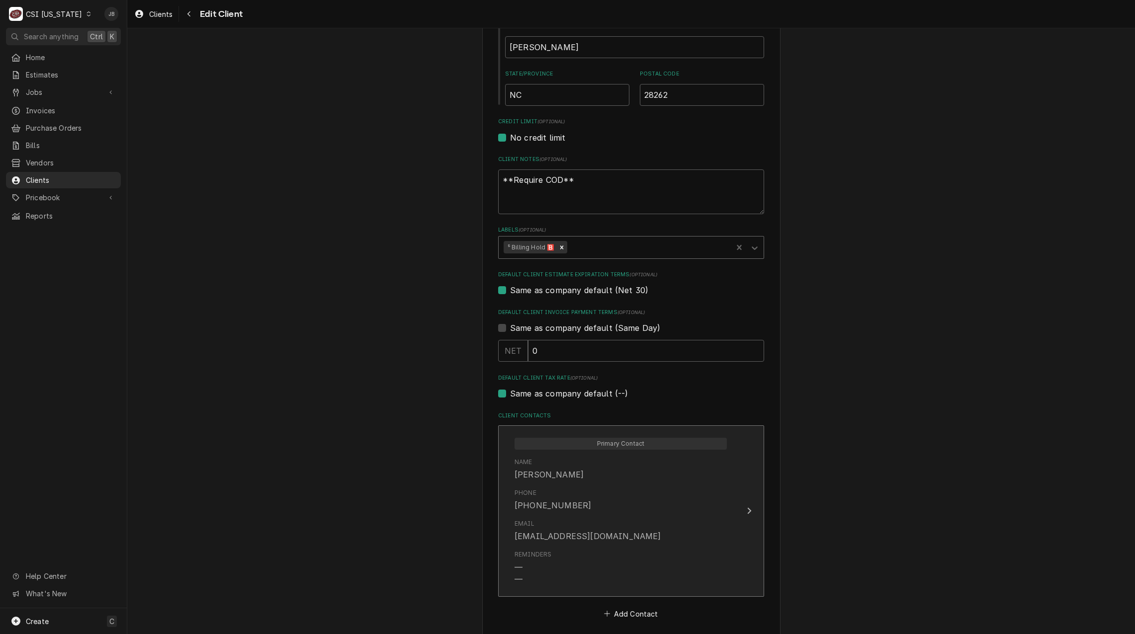
scroll to position [478, 0]
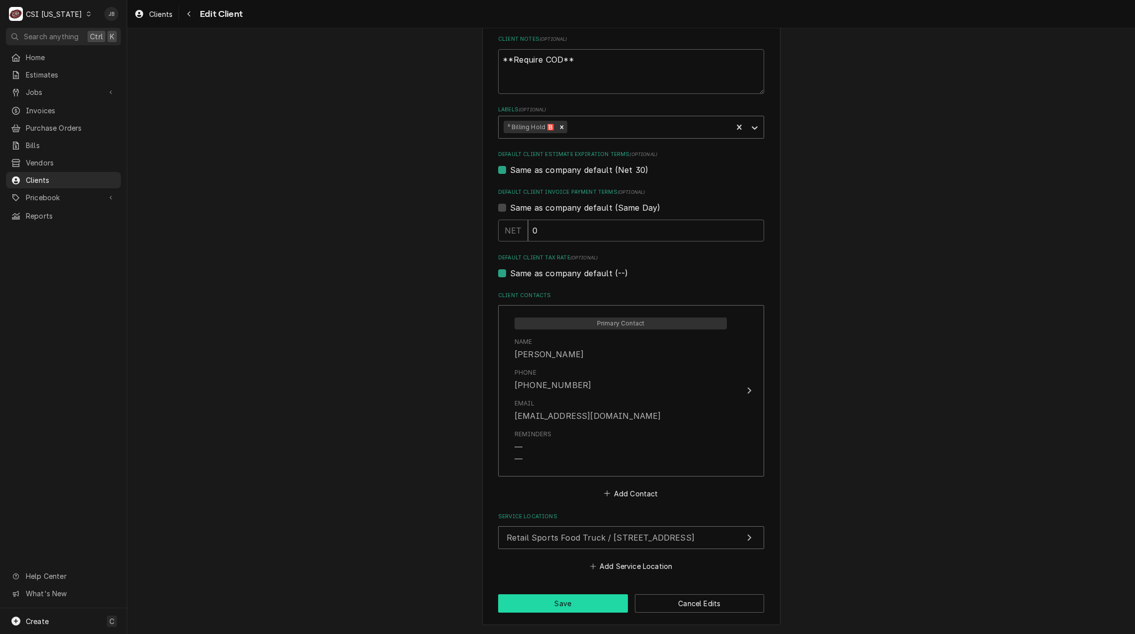
click at [528, 602] on button "Save" at bounding box center [563, 604] width 130 height 18
type textarea "x"
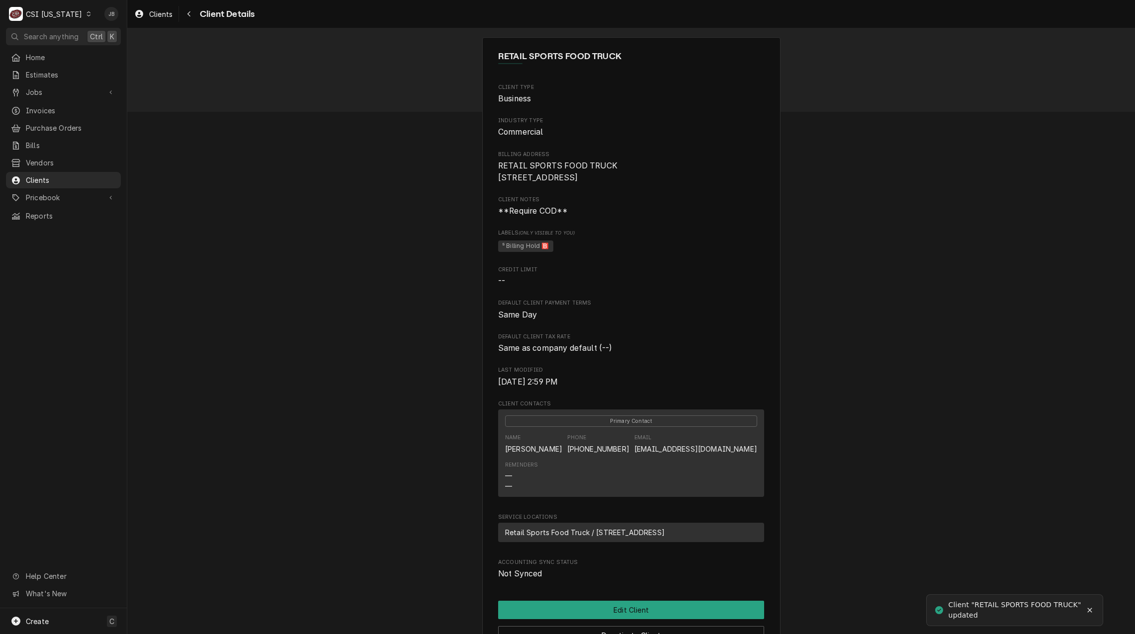
click at [68, 8] on div "C CSI [US_STATE]" at bounding box center [50, 14] width 89 height 20
click at [124, 50] on div "CSI St. [PERSON_NAME]" at bounding box center [155, 54] width 131 height 10
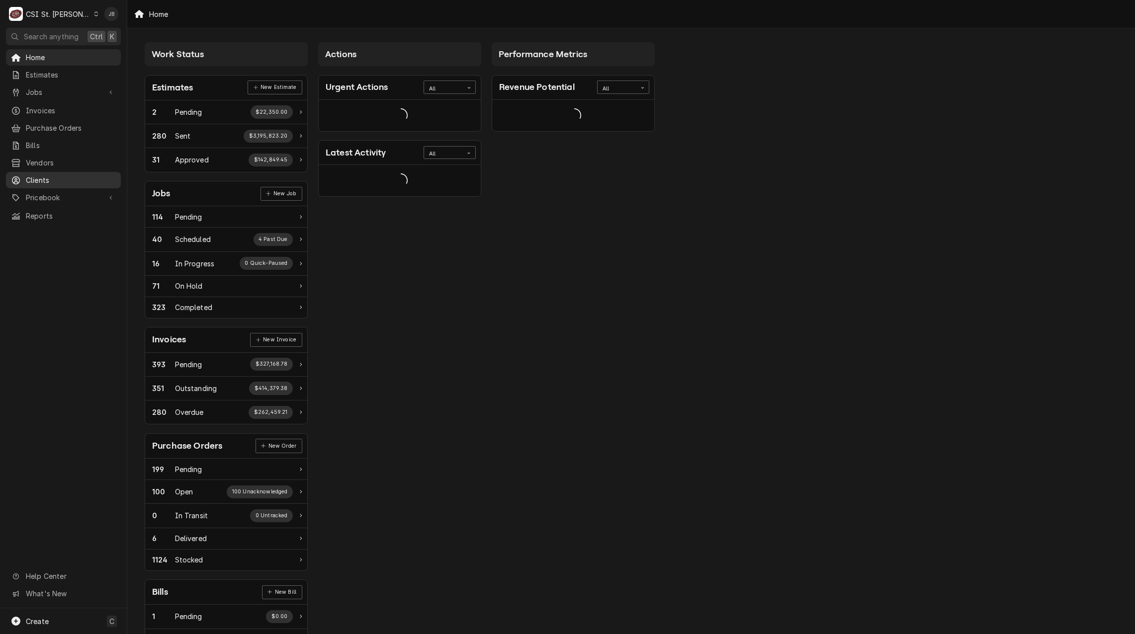
click at [59, 175] on span "Clients" at bounding box center [71, 180] width 90 height 10
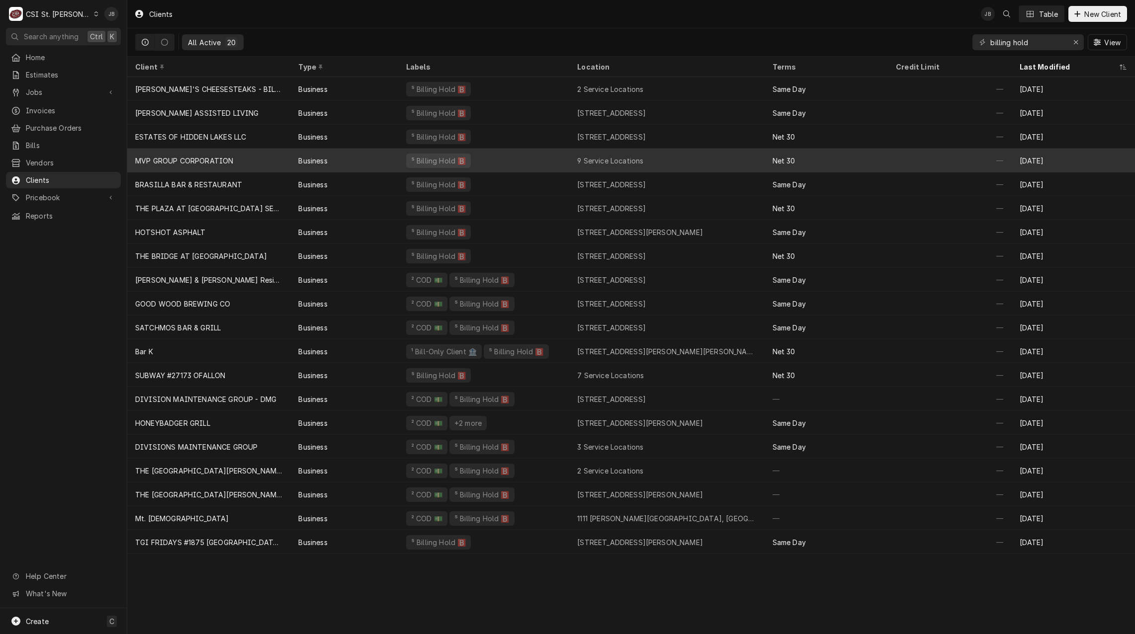
click at [509, 155] on div "⁵ Billing Hold 🅱️" at bounding box center [483, 161] width 171 height 24
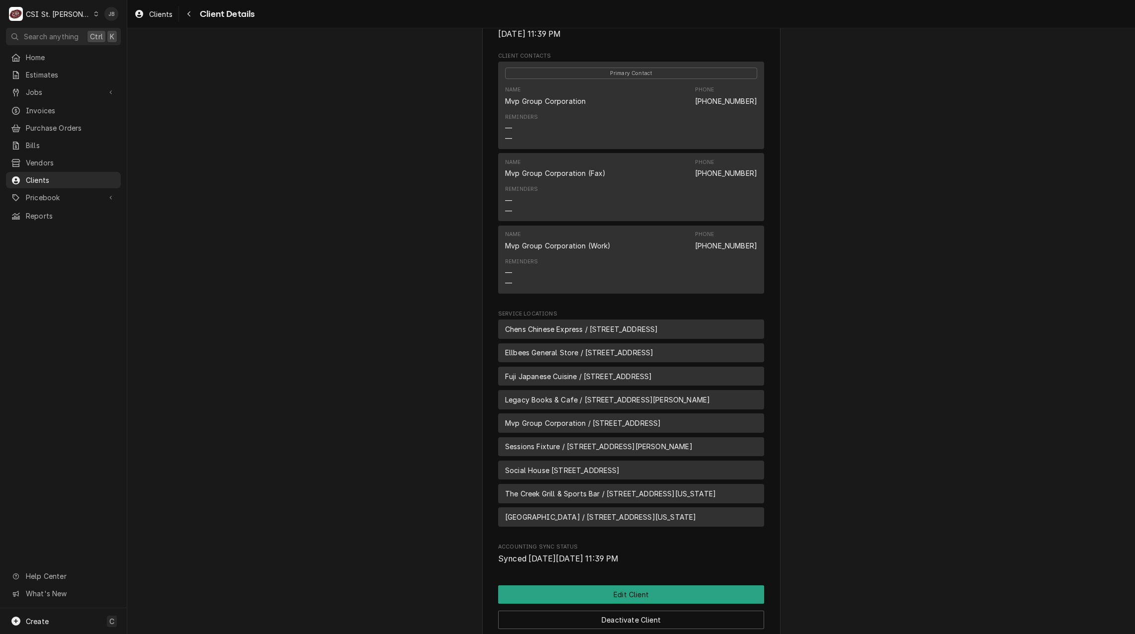
scroll to position [531, 0]
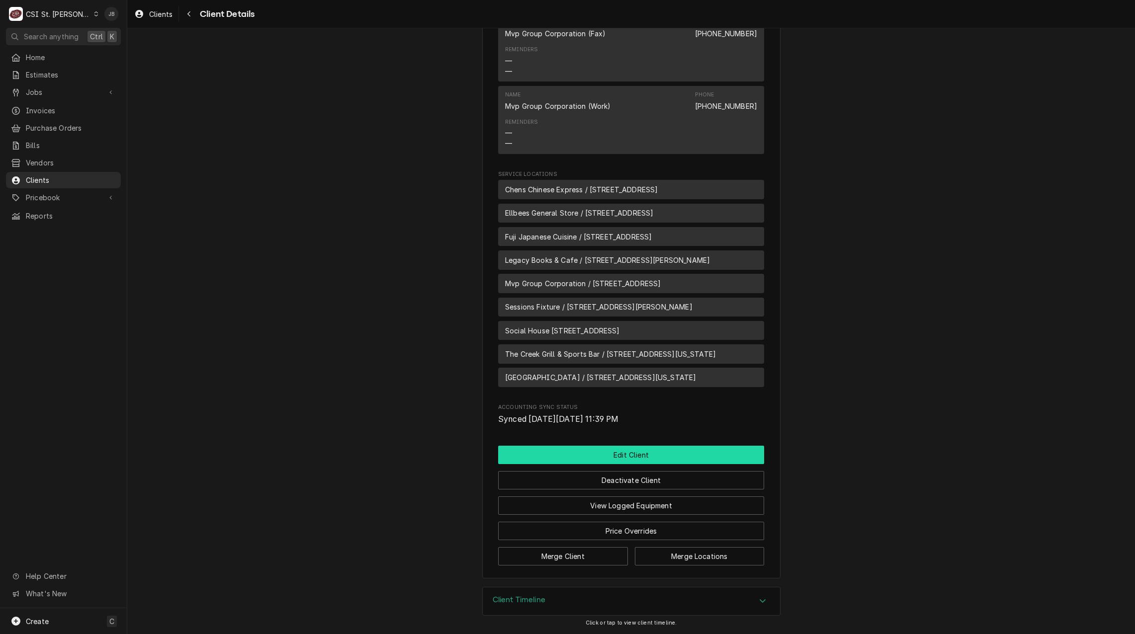
click at [593, 455] on button "Edit Client" at bounding box center [631, 455] width 266 height 18
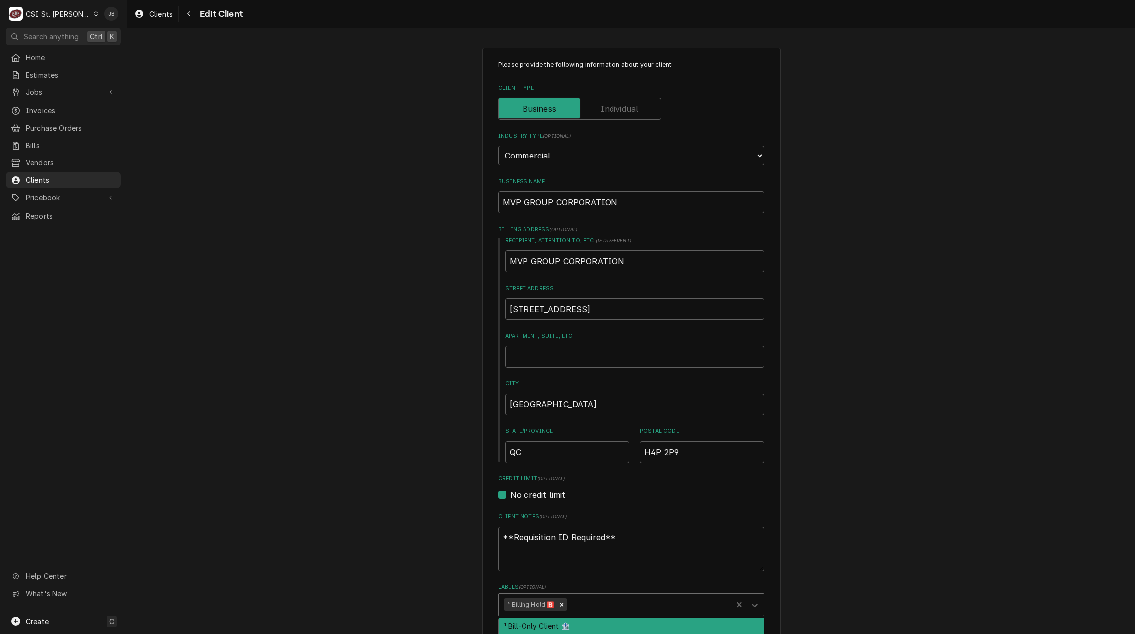
click at [601, 604] on div "Labels" at bounding box center [648, 605] width 158 height 18
paste input "⁵ No Service 🛑"
type input "⁵ No Service 🛑"
click at [570, 627] on div "Create "⁵ No Service 🛑"" at bounding box center [631, 626] width 265 height 15
type textarea "x"
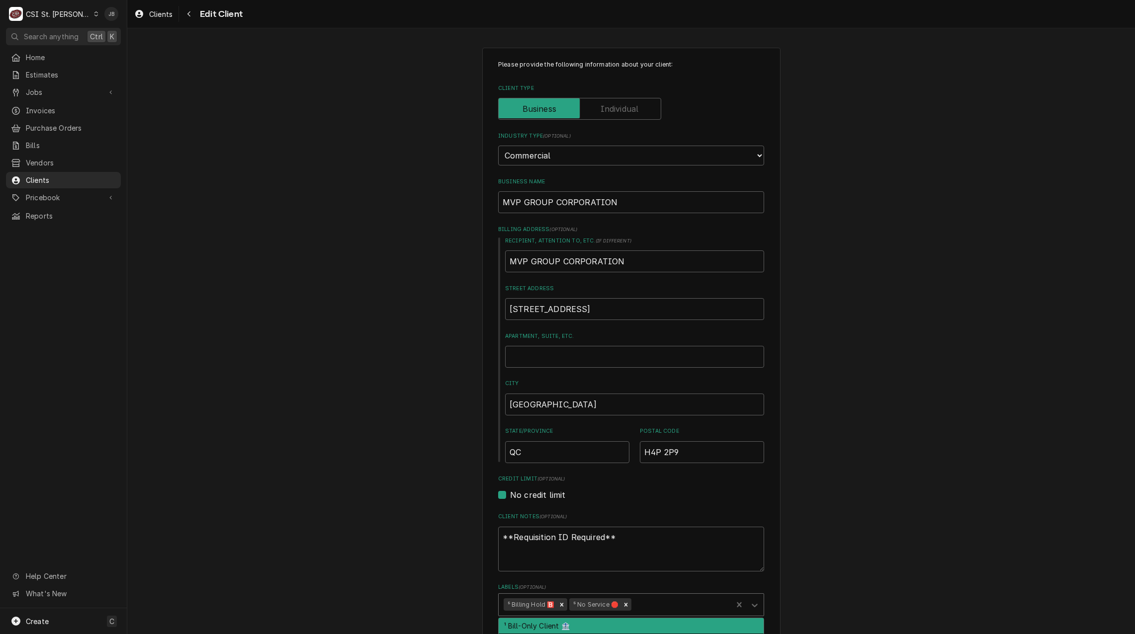
click at [640, 608] on div "Labels" at bounding box center [680, 605] width 94 height 18
paste input "⁵ Setup Hold ⏱️"
type input "⁵ Setup Hold ⏱️"
click at [513, 627] on div "Create "⁵ Setup Hold ⏱️"" at bounding box center [631, 626] width 265 height 15
type textarea "x"
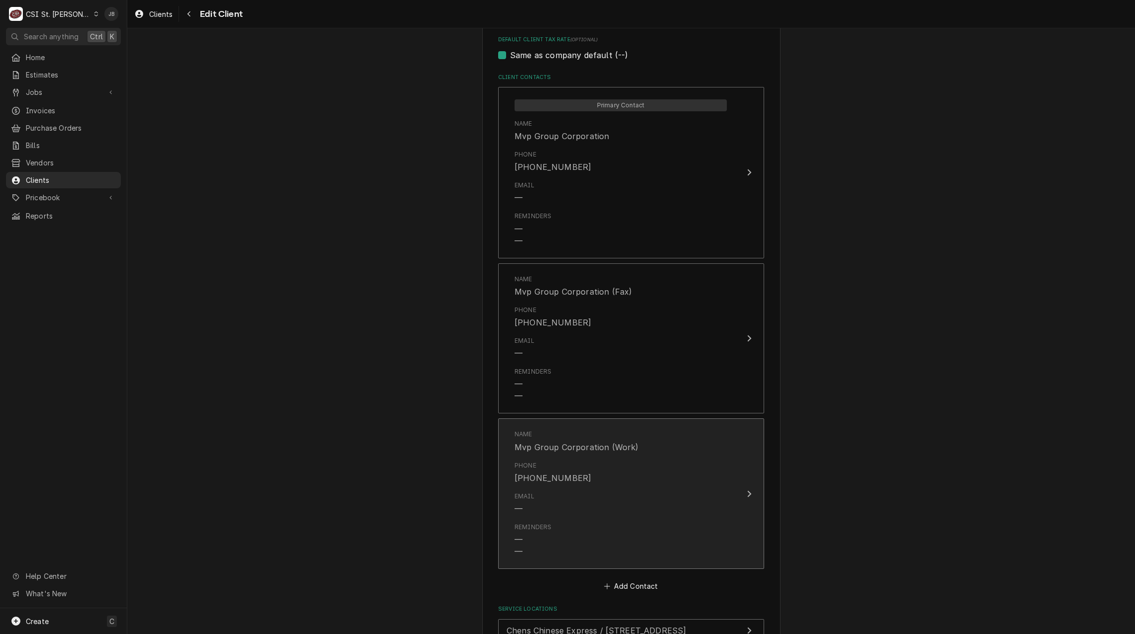
scroll to position [1011, 0]
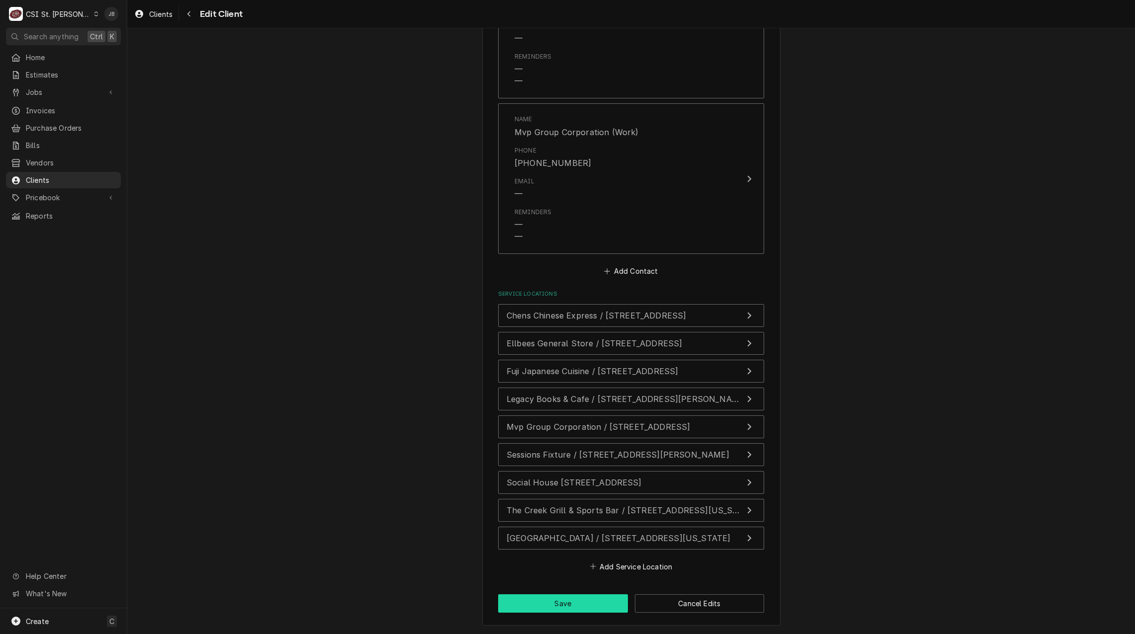
click at [553, 609] on button "Save" at bounding box center [563, 604] width 130 height 18
type textarea "x"
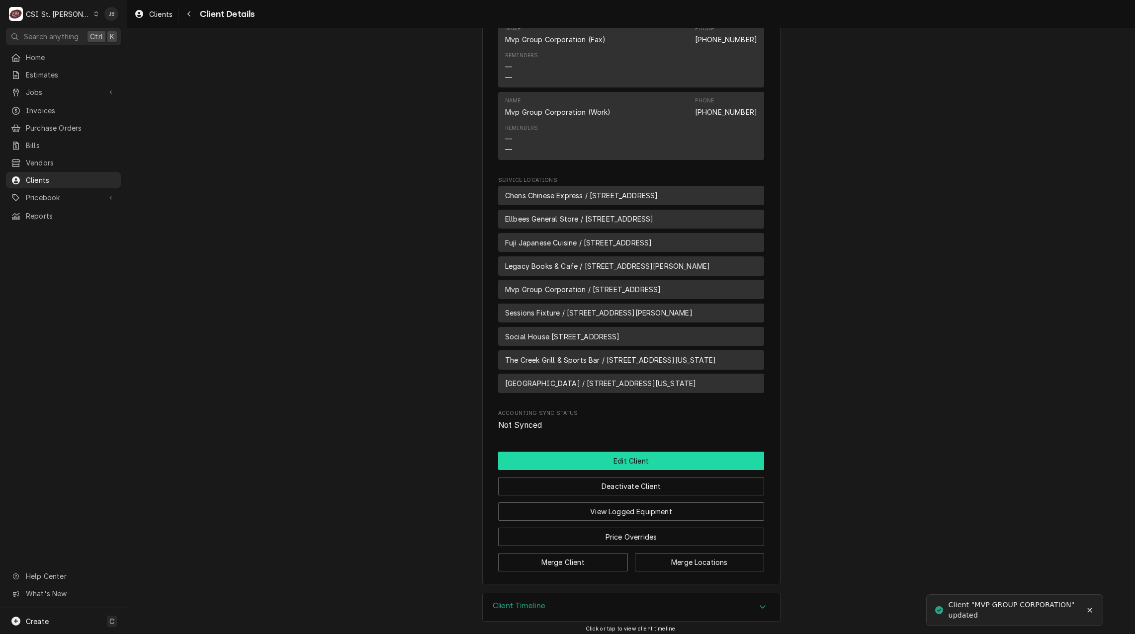
scroll to position [531, 0]
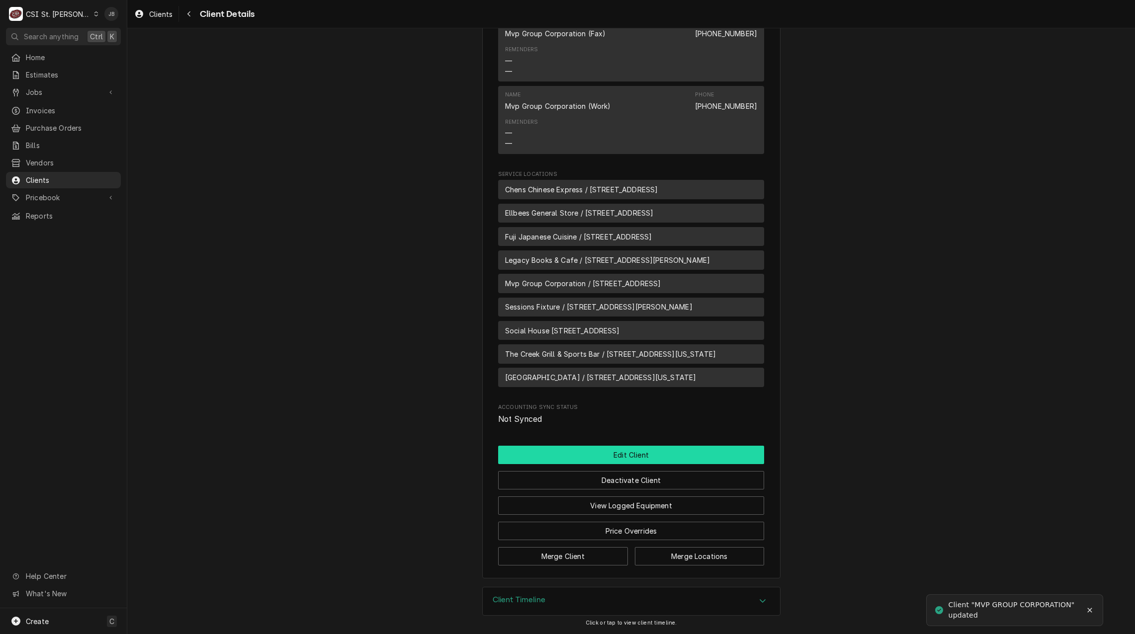
click at [596, 453] on button "Edit Client" at bounding box center [631, 455] width 266 height 18
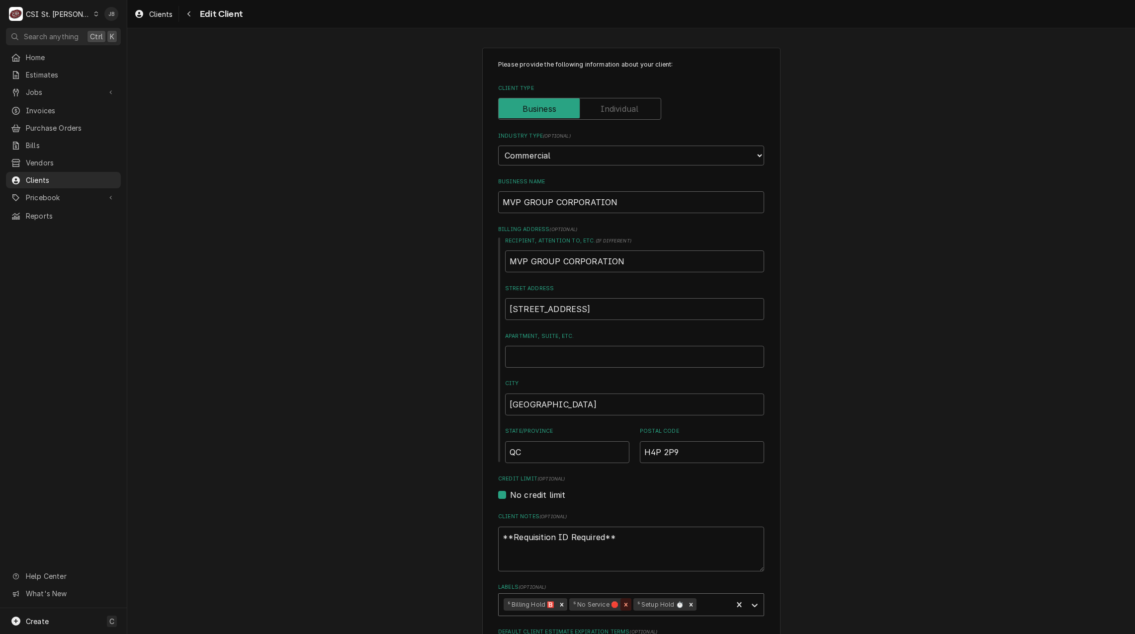
click at [626, 607] on icon "Remove ⁵ No Service 🛑" at bounding box center [626, 605] width 7 height 7
click at [626, 607] on icon "Remove ⁵ Setup Hold ⏱️" at bounding box center [627, 605] width 7 height 7
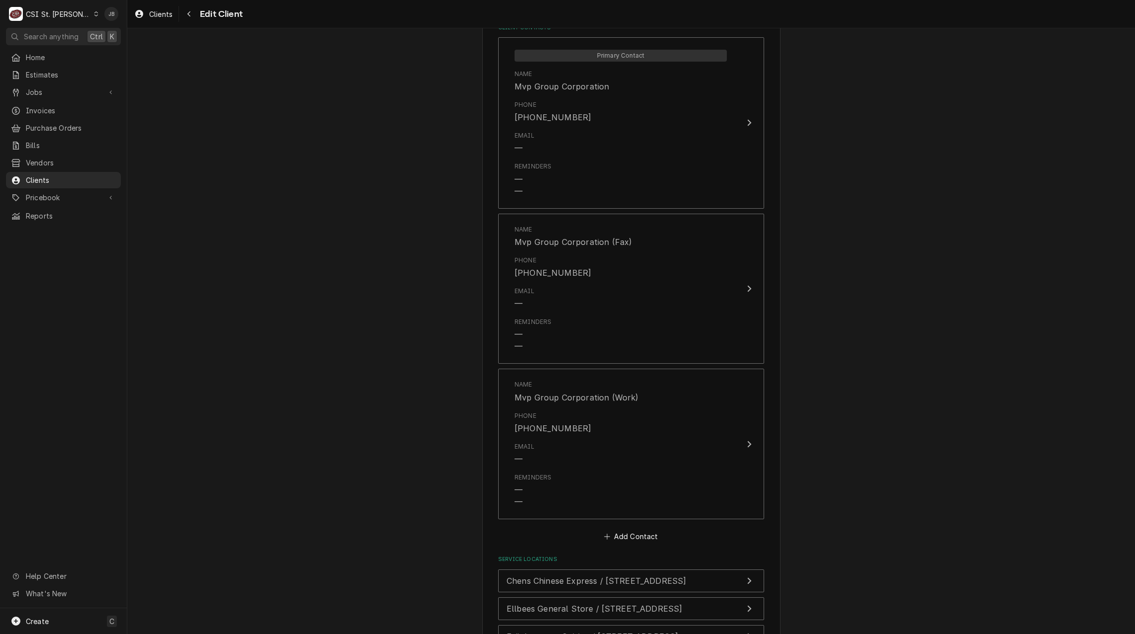
scroll to position [1011, 0]
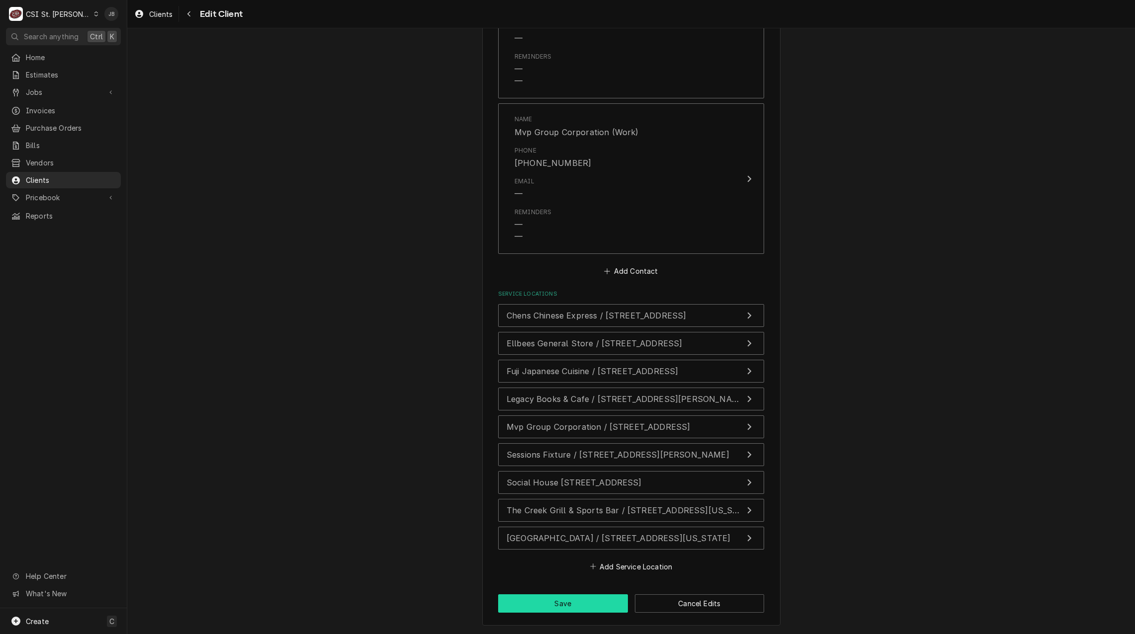
click at [532, 603] on button "Save" at bounding box center [563, 604] width 130 height 18
type textarea "x"
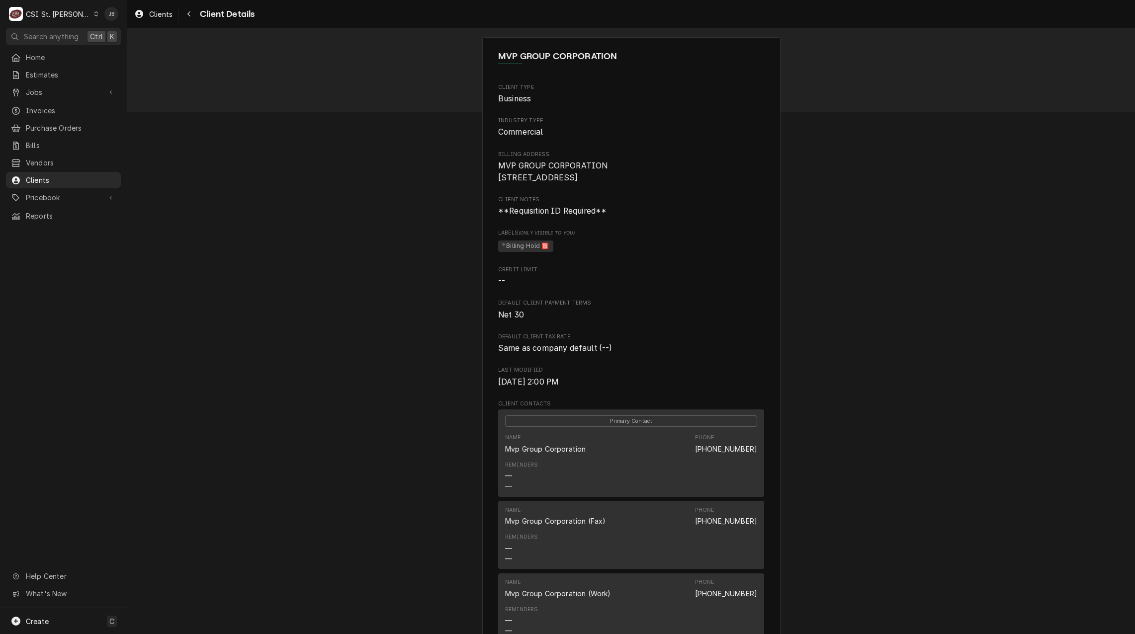
click at [55, 11] on div "CSI St. [PERSON_NAME]" at bounding box center [58, 14] width 65 height 10
click at [89, 13] on div "CSI [US_STATE][GEOGRAPHIC_DATA]" at bounding box center [152, 19] width 141 height 16
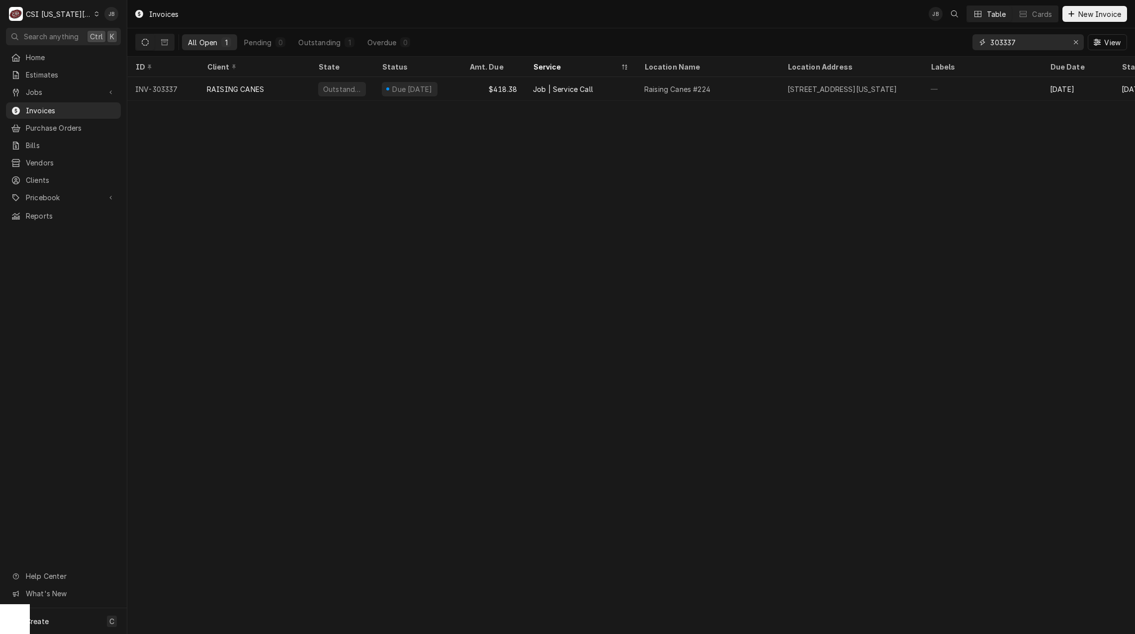
drag, startPoint x: 1038, startPoint y: 45, endPoint x: 923, endPoint y: 56, distance: 115.4
click at [937, 56] on div "All Open 1 Pending 0 Outstanding 1 Overdue 0 303337 View" at bounding box center [631, 42] width 992 height 28
paste input "01293"
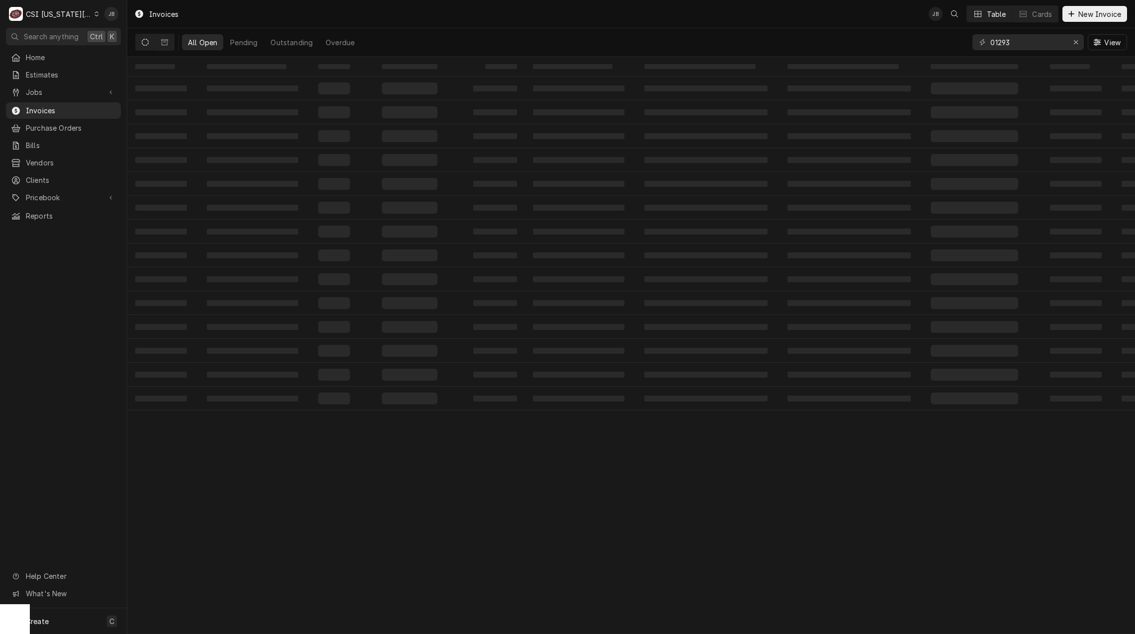
click at [989, 40] on div "01293" at bounding box center [1028, 42] width 111 height 16
click at [989, 41] on div "01293" at bounding box center [1028, 42] width 111 height 16
click at [991, 42] on input "01293" at bounding box center [1027, 42] width 75 height 16
type input "301293"
click at [167, 43] on icon "Dynamic Content Wrapper" at bounding box center [164, 42] width 7 height 6
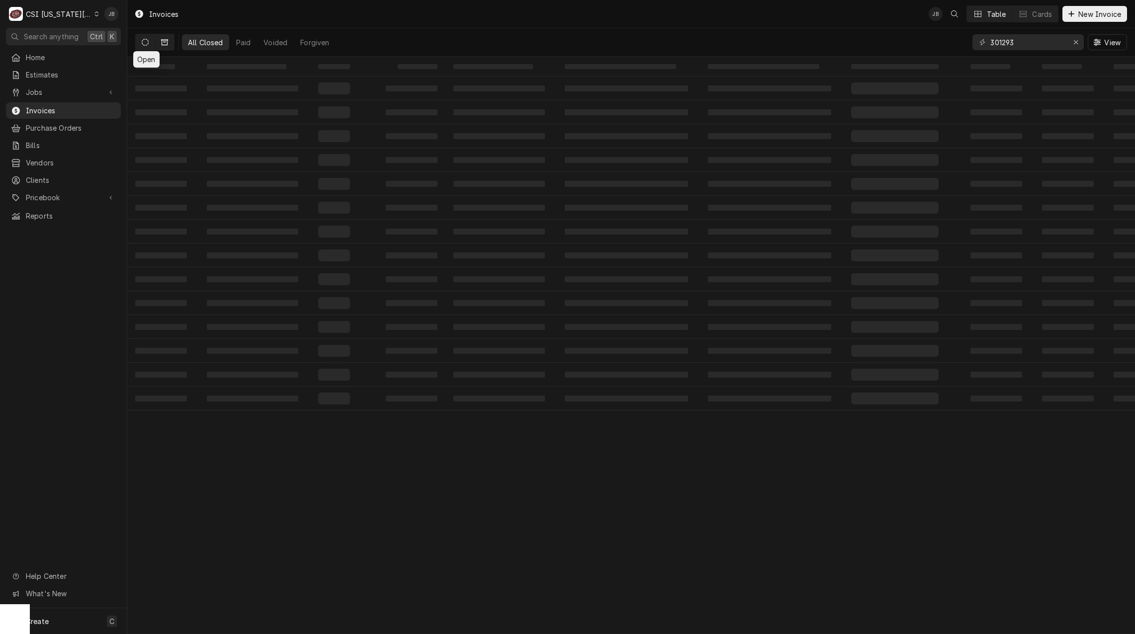
click at [140, 42] on button "Dynamic Content Wrapper" at bounding box center [145, 42] width 19 height 16
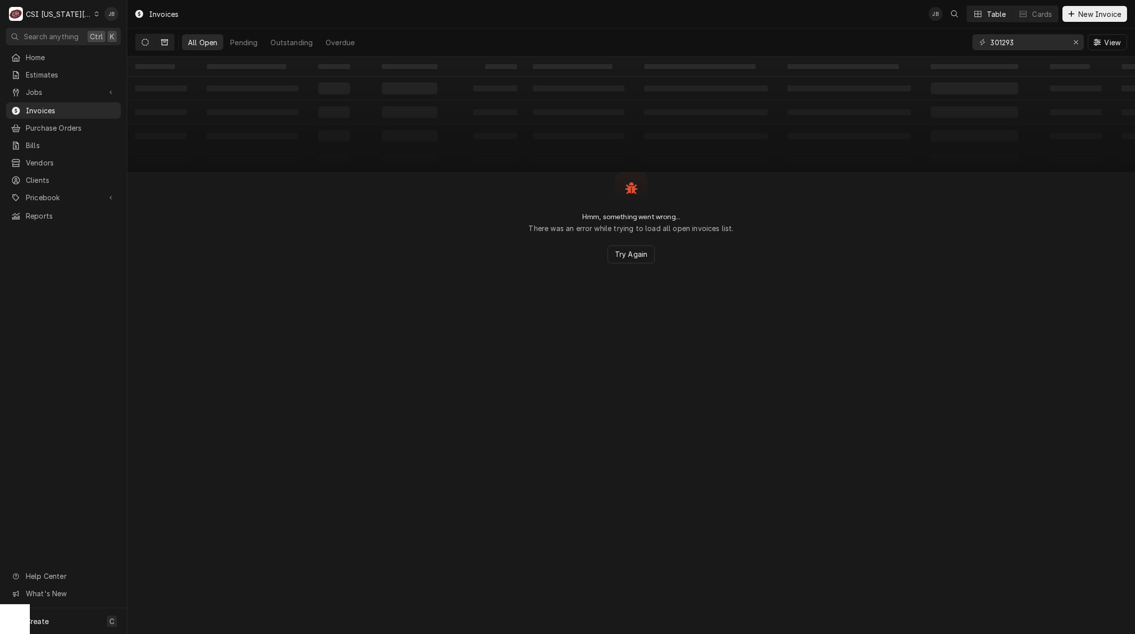
click at [163, 42] on icon "Dynamic Content Wrapper" at bounding box center [164, 42] width 7 height 7
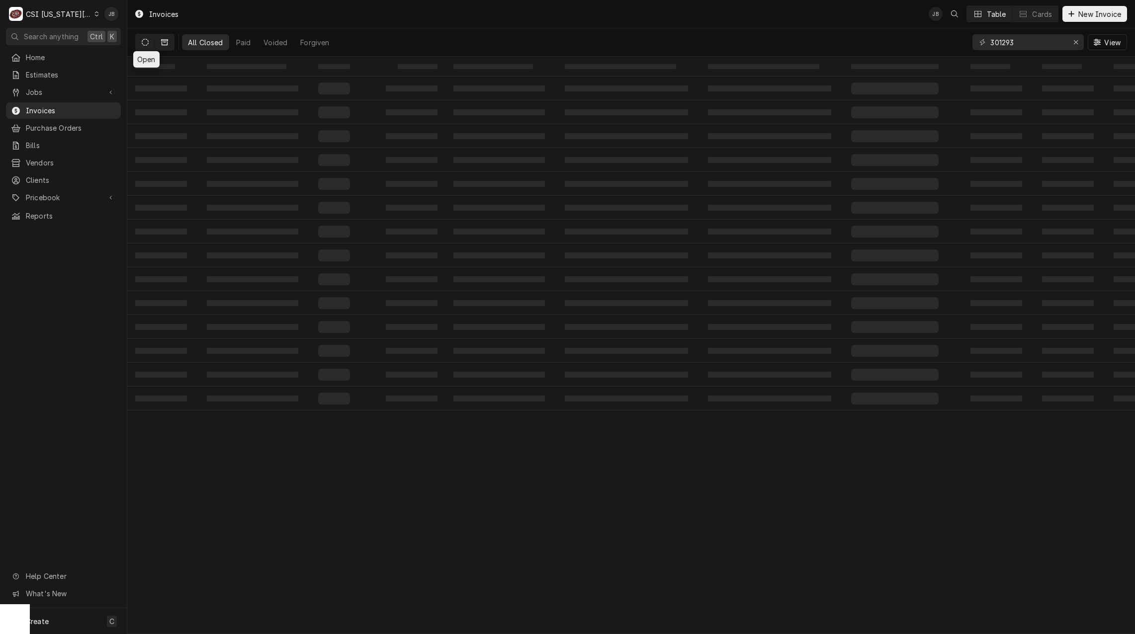
click at [147, 44] on icon "Dynamic Content Wrapper" at bounding box center [145, 42] width 7 height 7
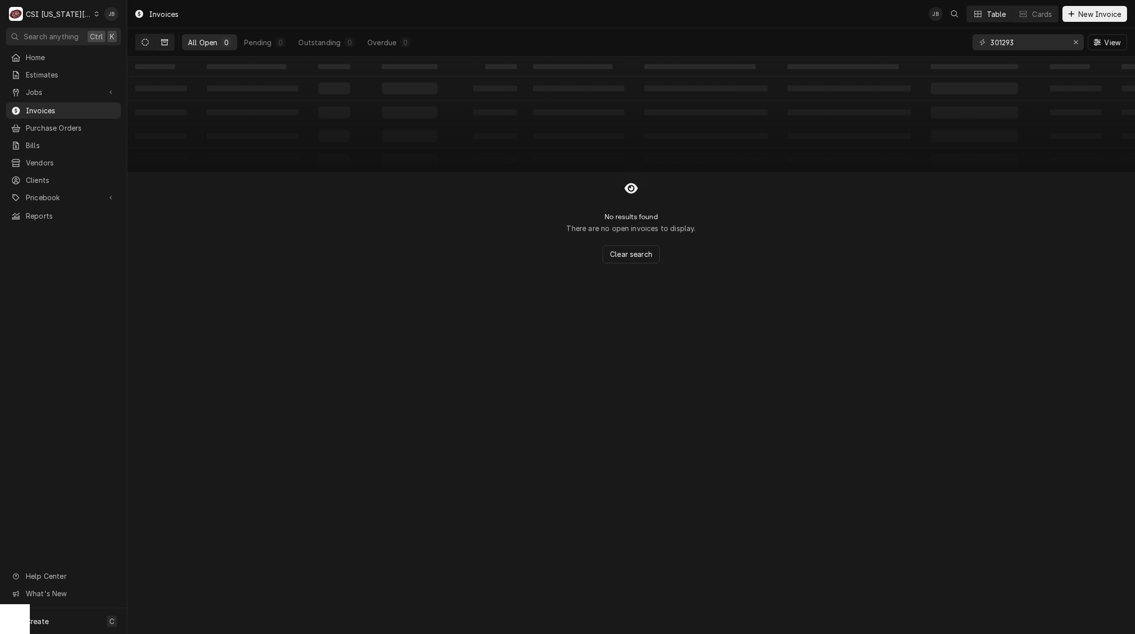
click at [156, 45] on button "Dynamic Content Wrapper" at bounding box center [164, 42] width 19 height 16
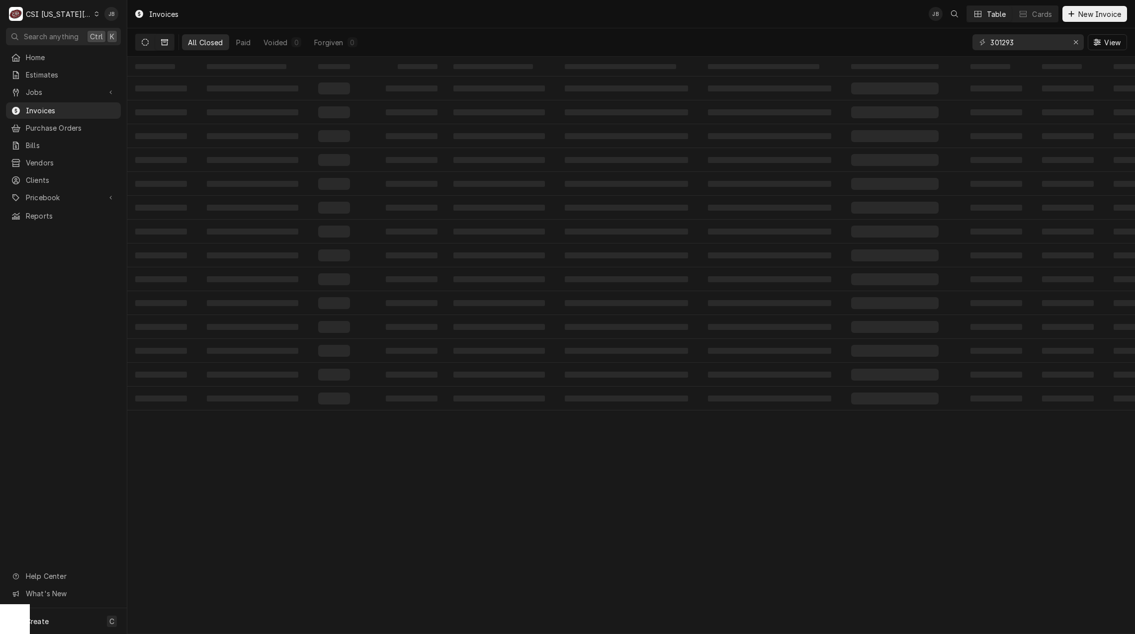
click at [139, 42] on button "Dynamic Content Wrapper" at bounding box center [145, 42] width 19 height 16
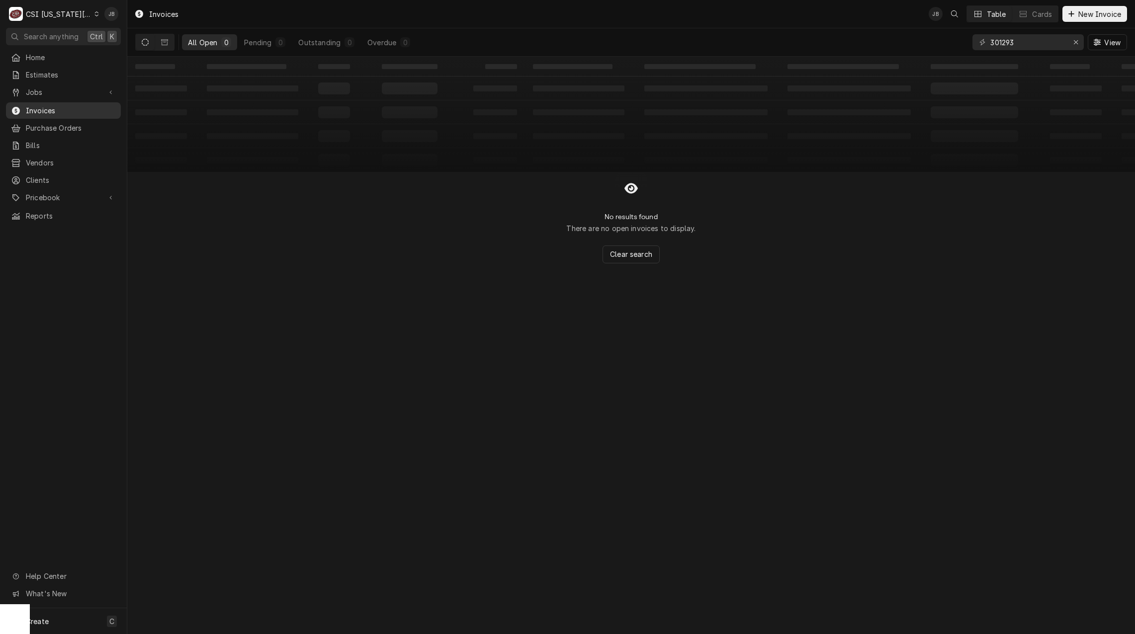
click at [56, 105] on span "Invoices" at bounding box center [71, 110] width 90 height 10
click at [168, 44] on button "Dynamic Content Wrapper" at bounding box center [164, 42] width 19 height 16
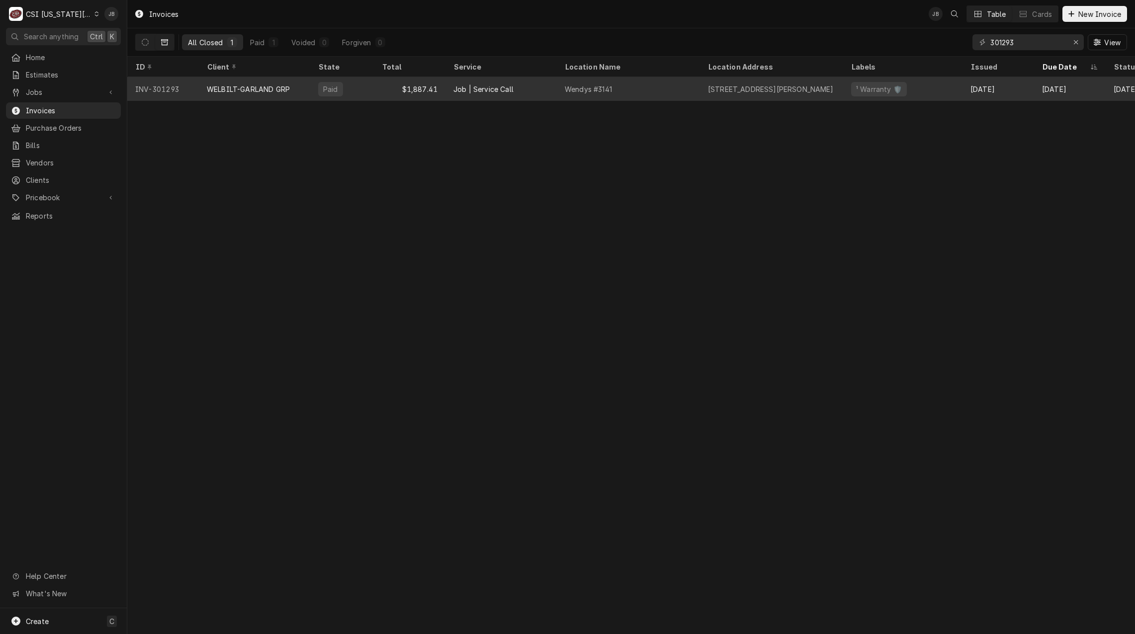
click at [256, 88] on div "WELBILT-GARLAND GRP" at bounding box center [248, 89] width 83 height 10
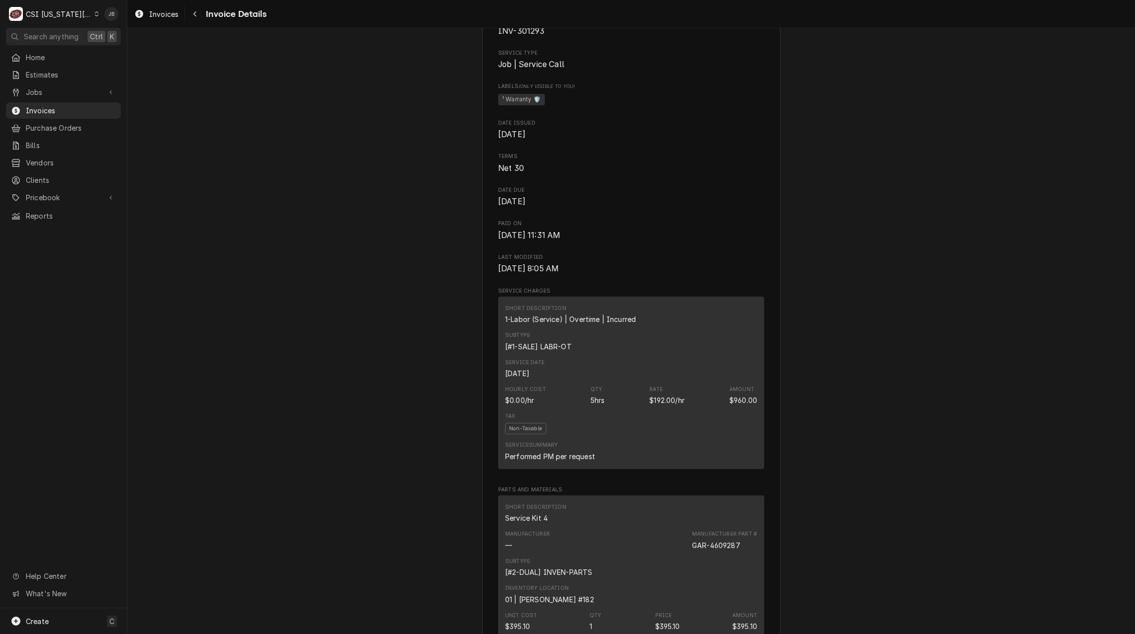
scroll to position [646, 0]
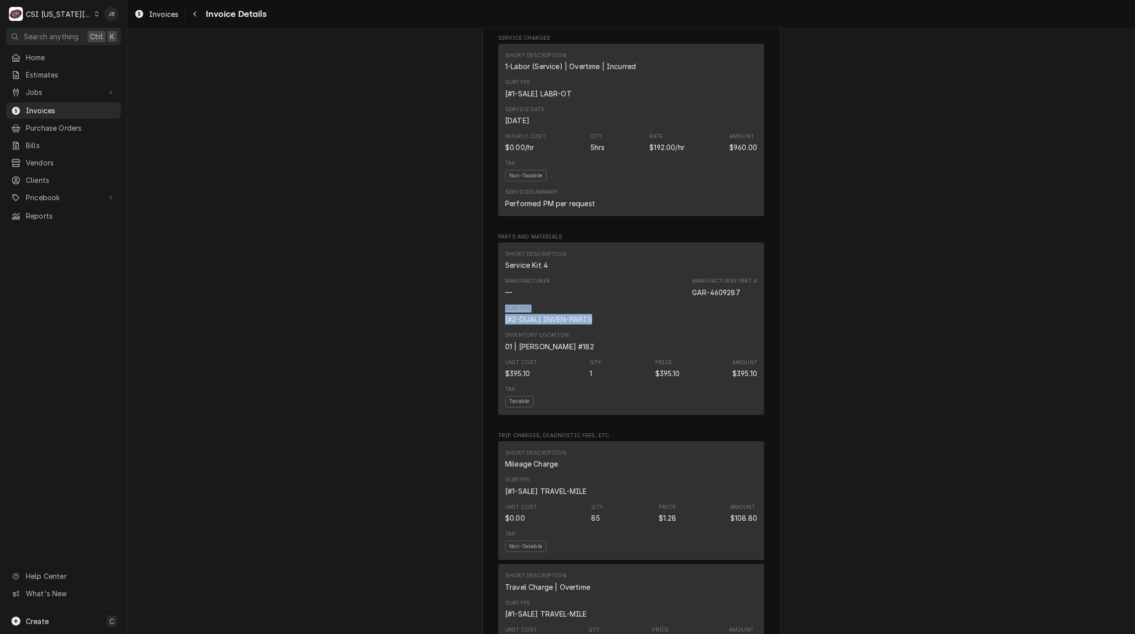
drag, startPoint x: 743, startPoint y: 320, endPoint x: 715, endPoint y: 325, distance: 28.8
click at [715, 325] on div "Short Description Service Kit 4 Manufacturer — Manufacturer Part # GAR-4609287 …" at bounding box center [631, 329] width 266 height 173
drag, startPoint x: 715, startPoint y: 325, endPoint x: 703, endPoint y: 321, distance: 12.6
click at [703, 301] on div "Manufacturer — Manufacturer Part # GAR-4609287" at bounding box center [631, 287] width 252 height 27
drag, startPoint x: 737, startPoint y: 316, endPoint x: 709, endPoint y: 316, distance: 28.8
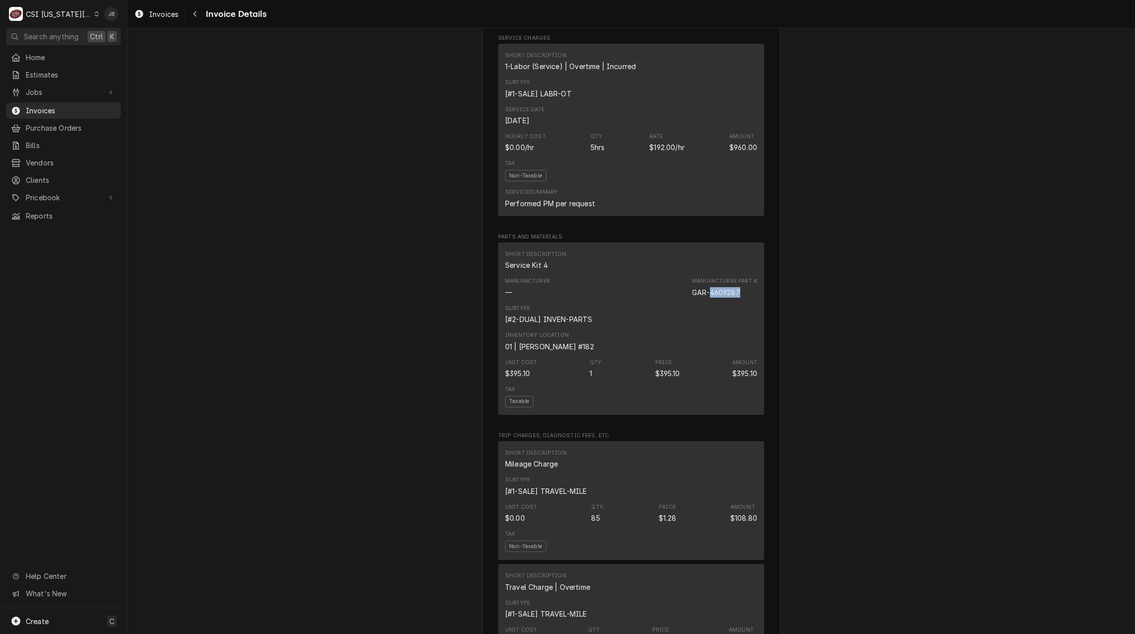
click at [709, 297] on div "Manufacturer Part # GAR-4609287" at bounding box center [724, 287] width 65 height 20
copy div "4609287"
drag, startPoint x: 59, startPoint y: 192, endPoint x: 66, endPoint y: 194, distance: 7.2
click at [59, 192] on span "Pricebook" at bounding box center [63, 197] width 75 height 10
click at [67, 229] on span "Parts & Materials" at bounding box center [71, 232] width 90 height 10
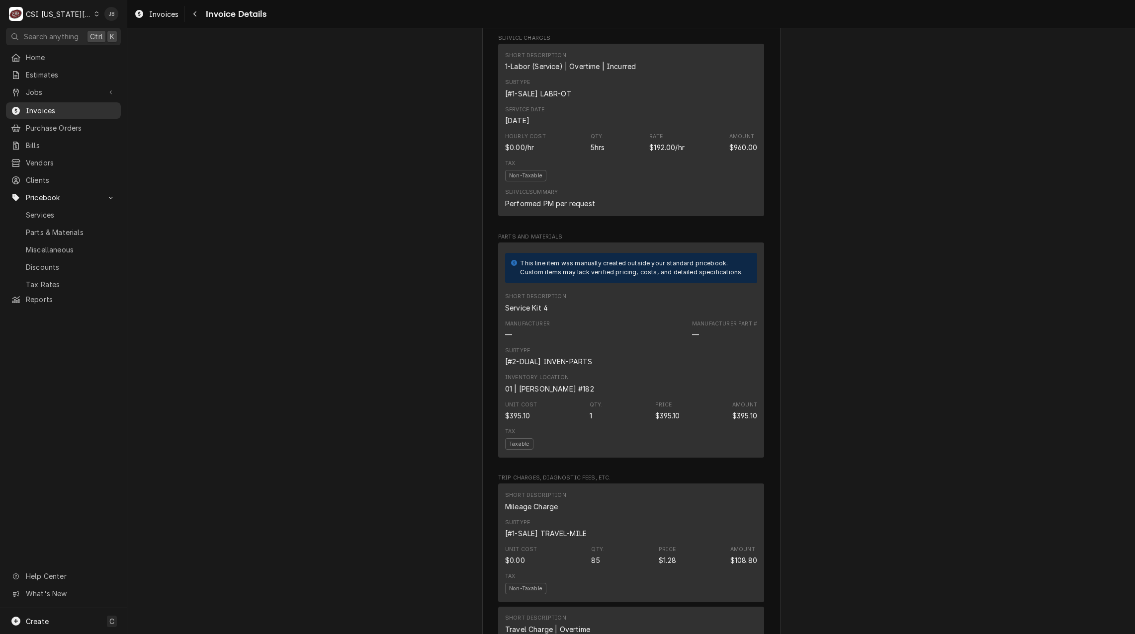
click at [58, 111] on span "Invoices" at bounding box center [71, 110] width 90 height 10
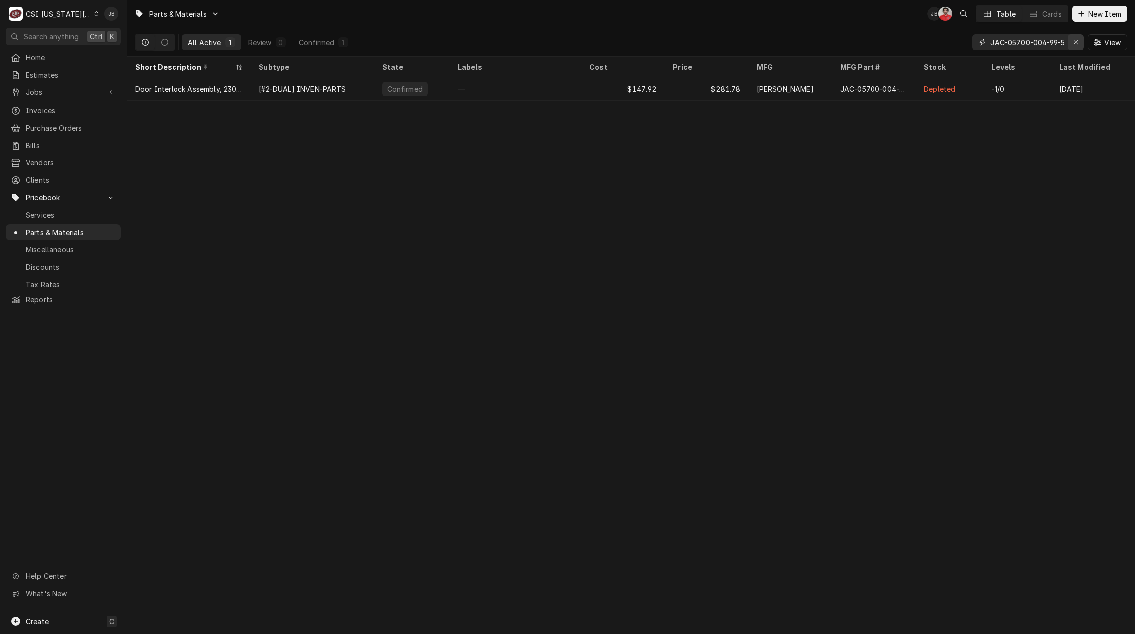
click at [1079, 43] on div "Erase input" at bounding box center [1076, 42] width 10 height 10
click at [1016, 40] on input "Dynamic Content Wrapper" at bounding box center [1036, 42] width 93 height 16
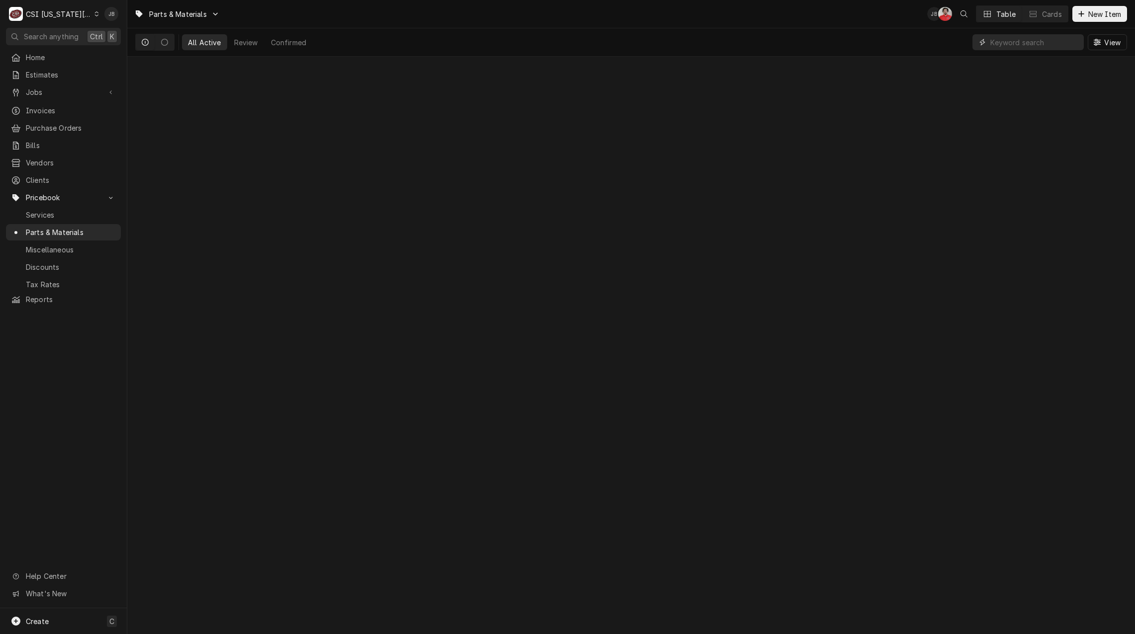
paste input "4609287"
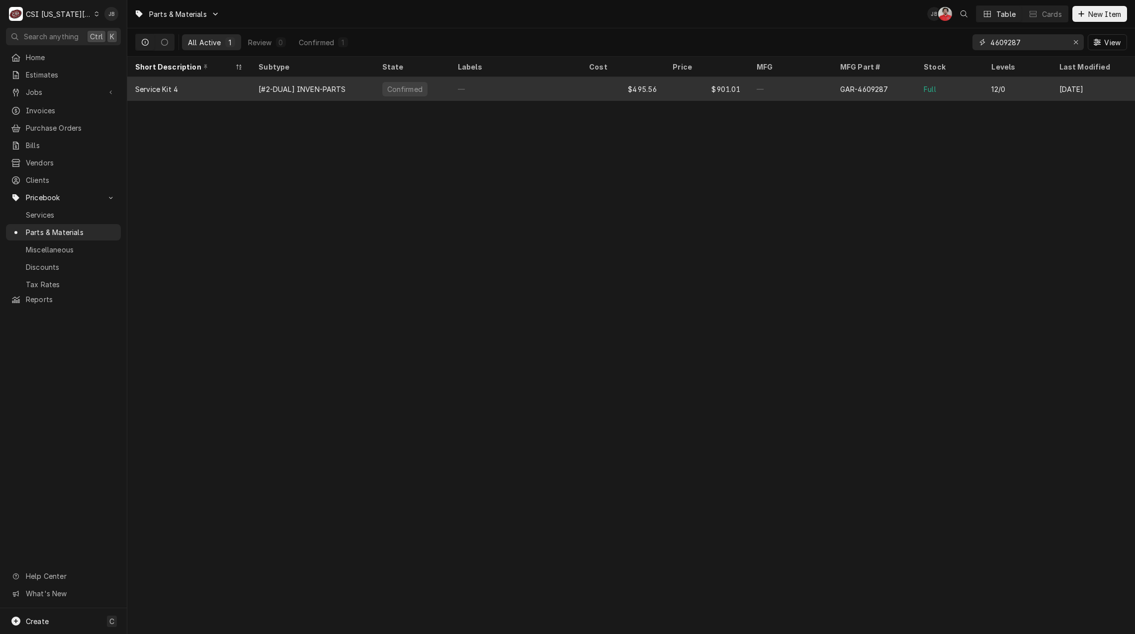
type input "4609287"
click at [303, 90] on div "[#2-DUAL] INVEN-PARTS" at bounding box center [302, 89] width 87 height 10
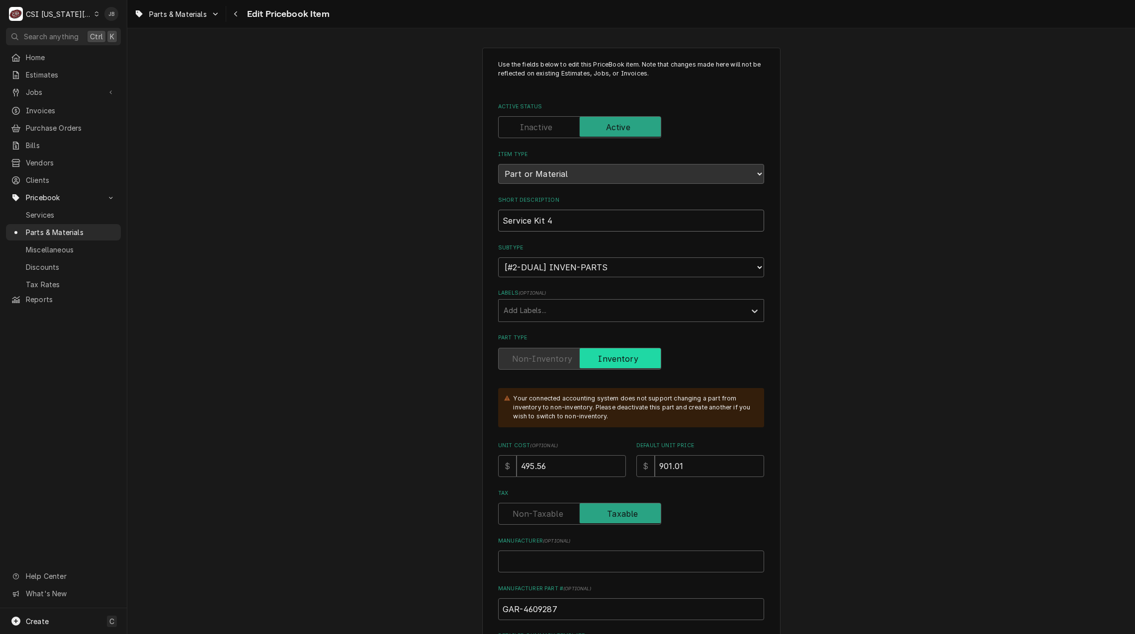
click at [544, 226] on input "Service Kit 4" at bounding box center [631, 221] width 266 height 22
drag, startPoint x: 570, startPoint y: 226, endPoint x: 438, endPoint y: 224, distance: 132.8
paste input "for Active Compression, 3P, GR"
type textarea "x"
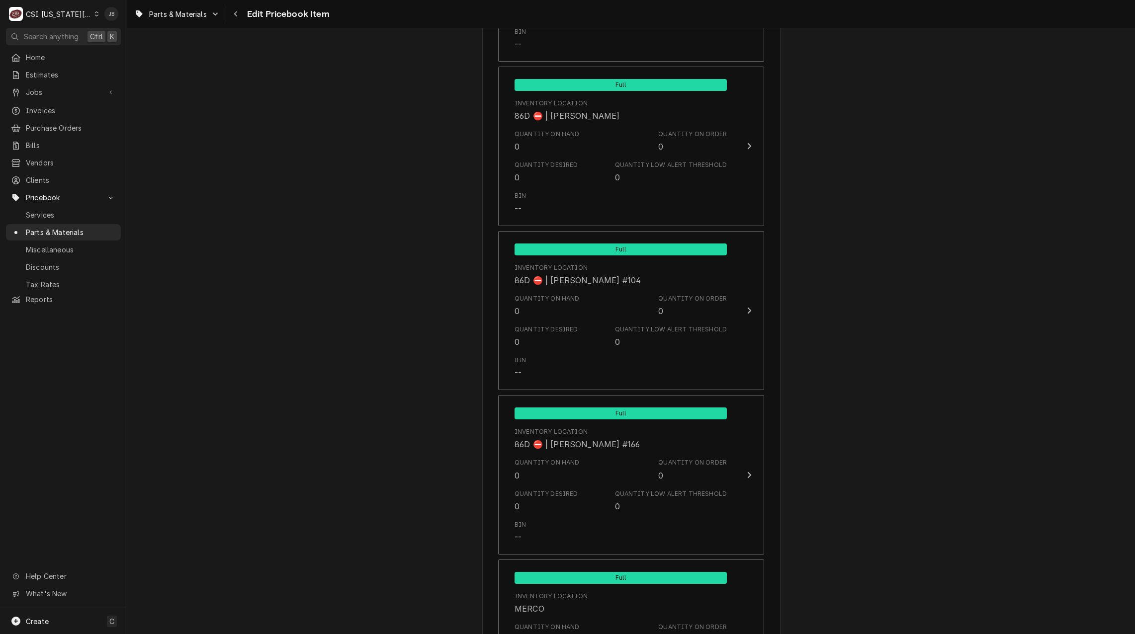
scroll to position [9559, 0]
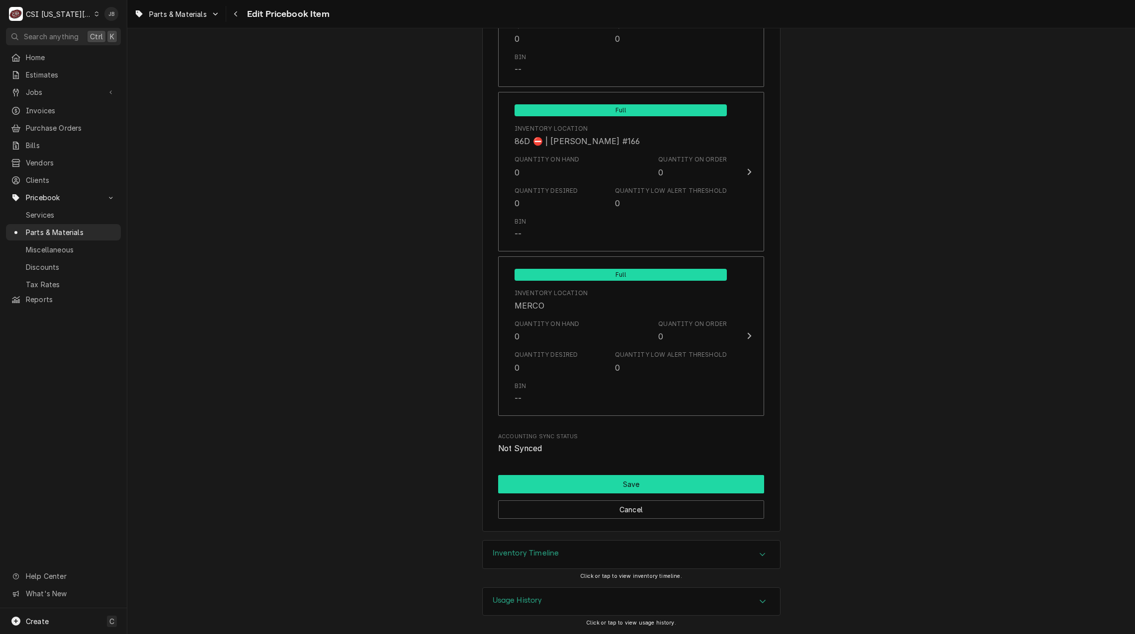
type input "Service Kit for Active Compression, 3P, GR"
click at [631, 485] on button "Save" at bounding box center [631, 484] width 266 height 18
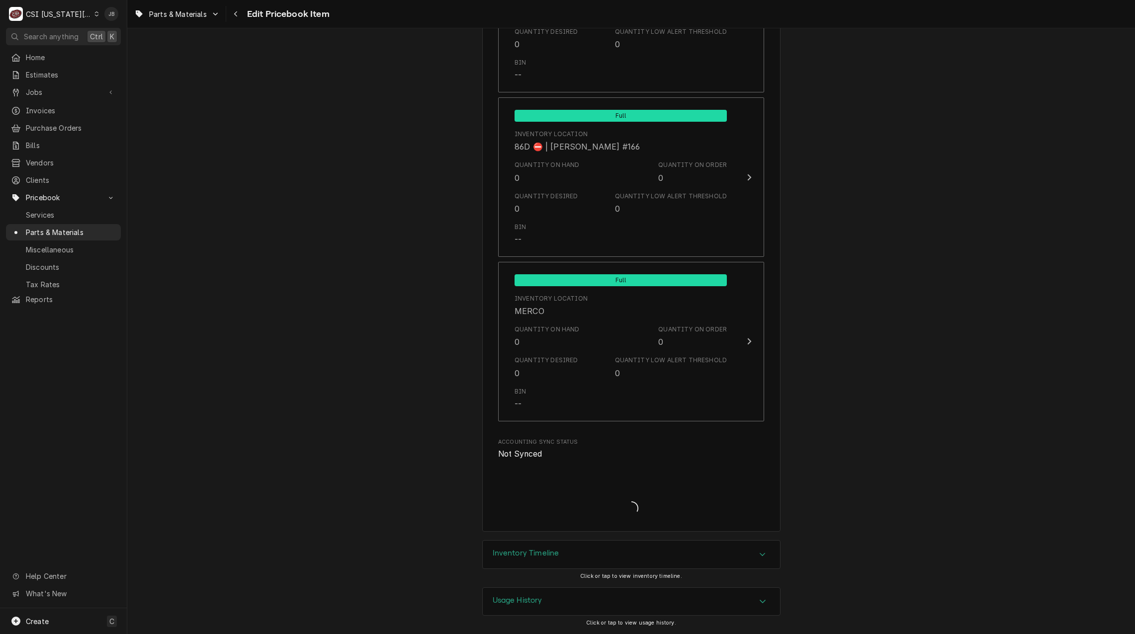
scroll to position [9554, 0]
type textarea "x"
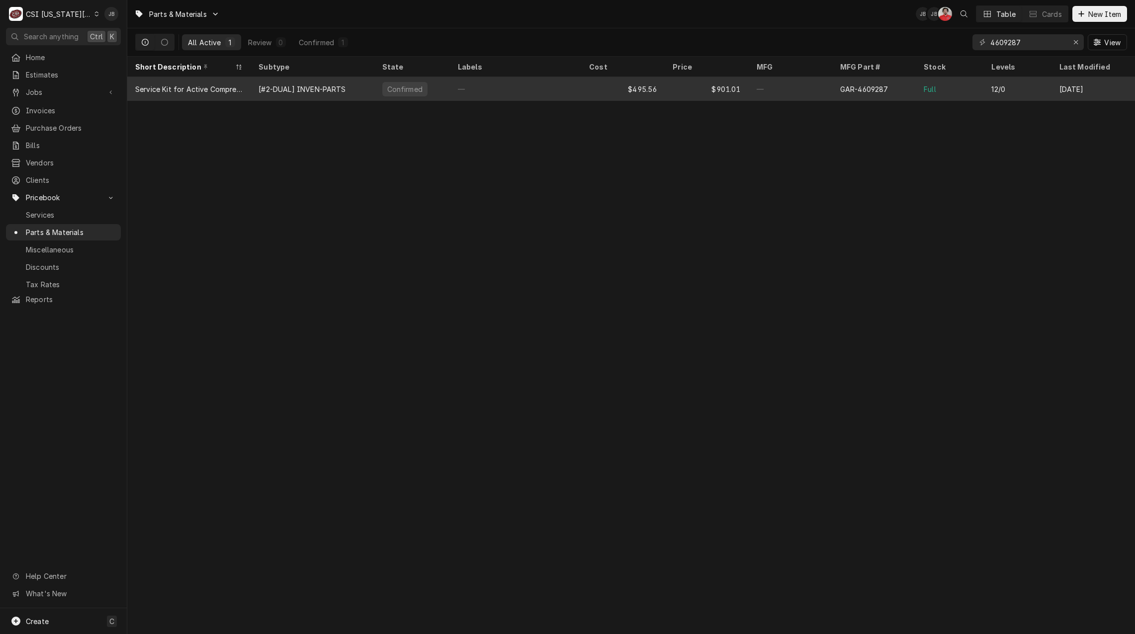
click at [304, 86] on div "[#2-DUAL] INVEN-PARTS" at bounding box center [302, 89] width 87 height 10
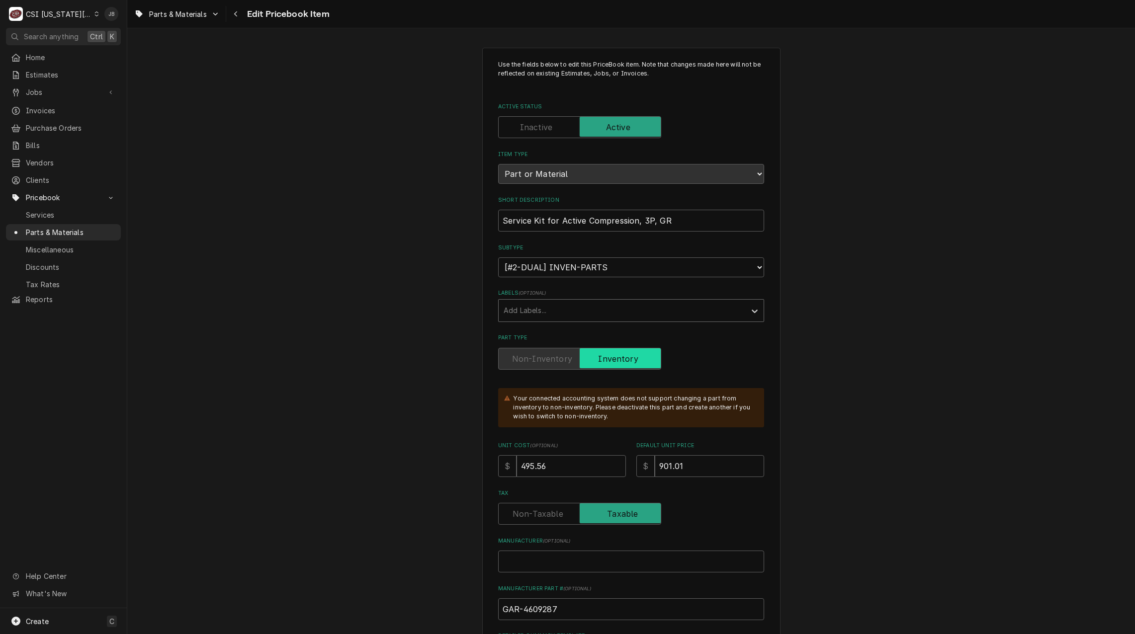
click at [593, 314] on div "Labels" at bounding box center [622, 311] width 237 height 18
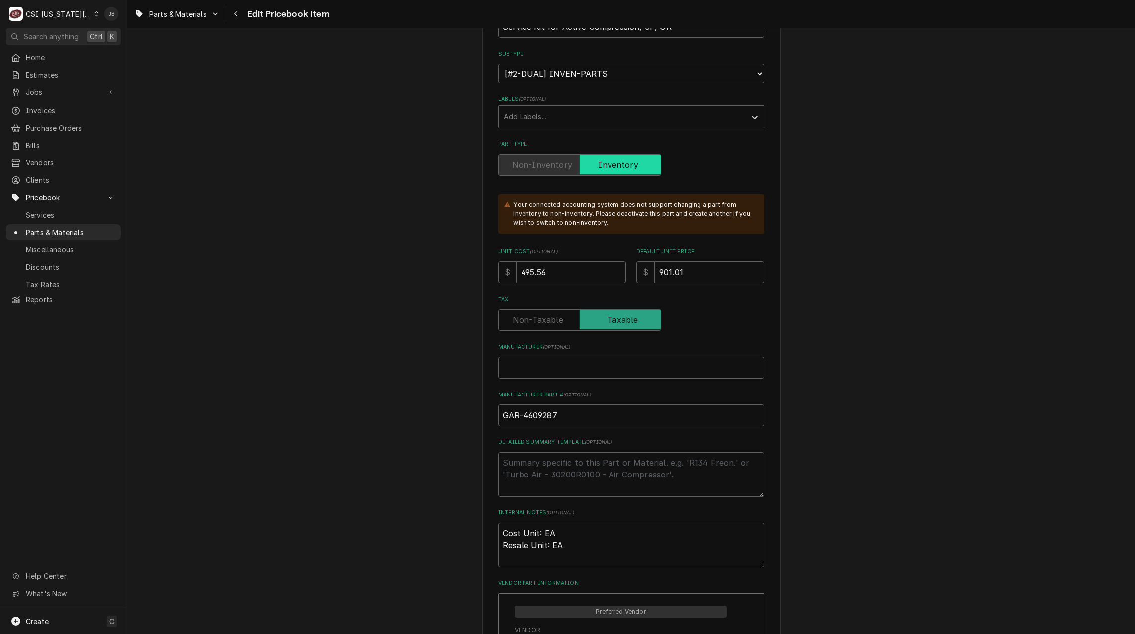
scroll to position [199, 0]
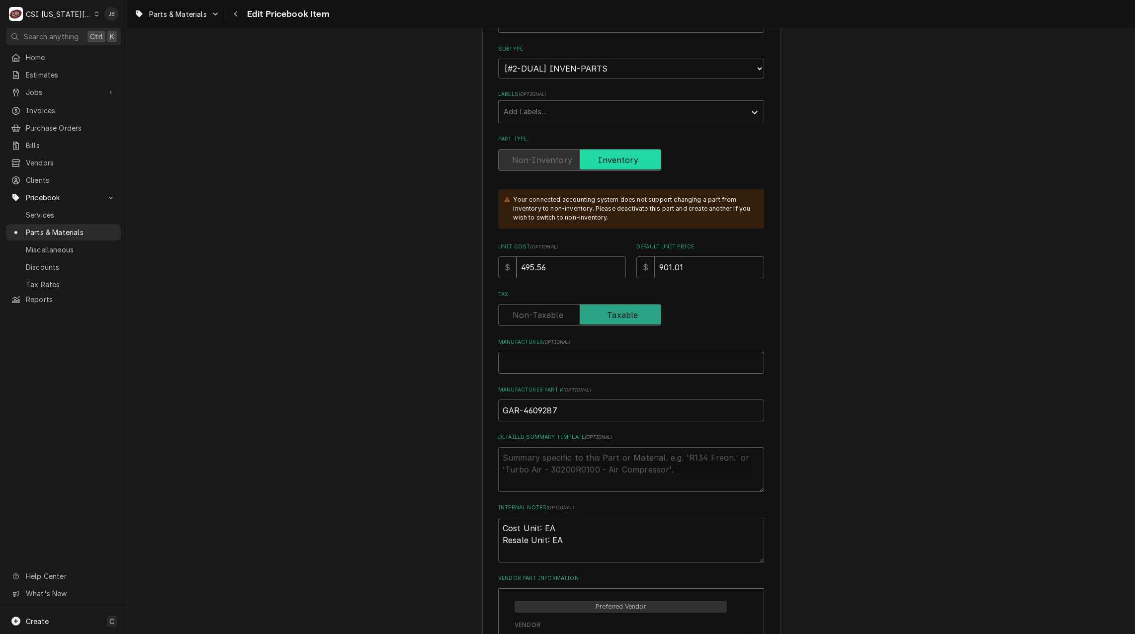
click at [524, 366] on input "Manufacturer ( optional )" at bounding box center [631, 363] width 266 height 22
type textarea "x"
type input "G"
type textarea "x"
type input "Ga"
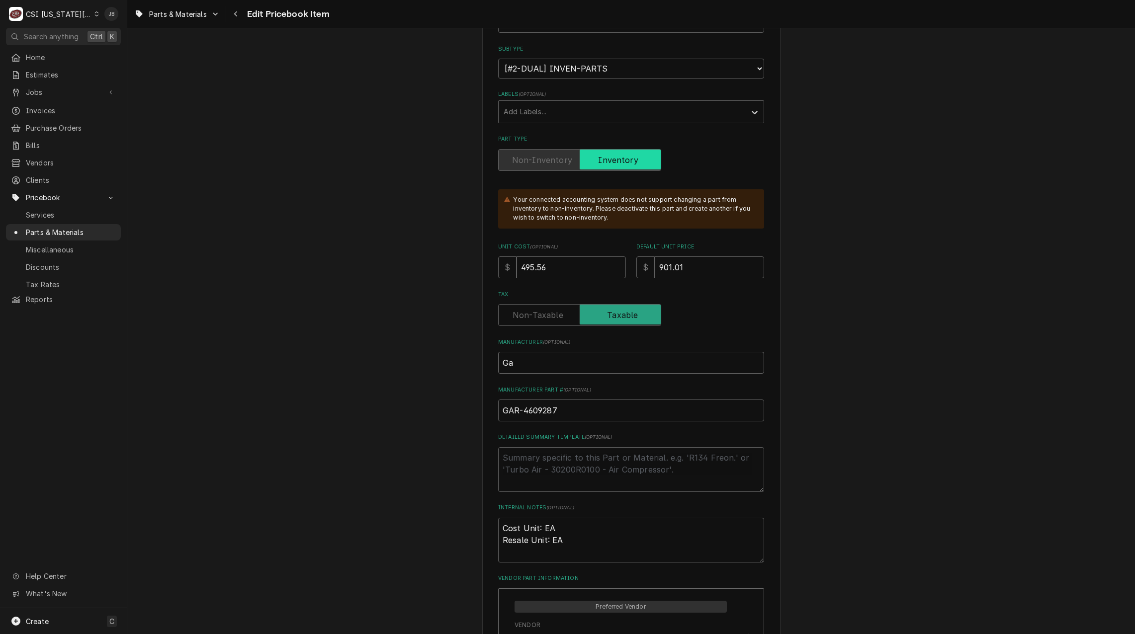
type textarea "x"
type input "Gar"
type textarea "x"
type input "Garl"
type textarea "x"
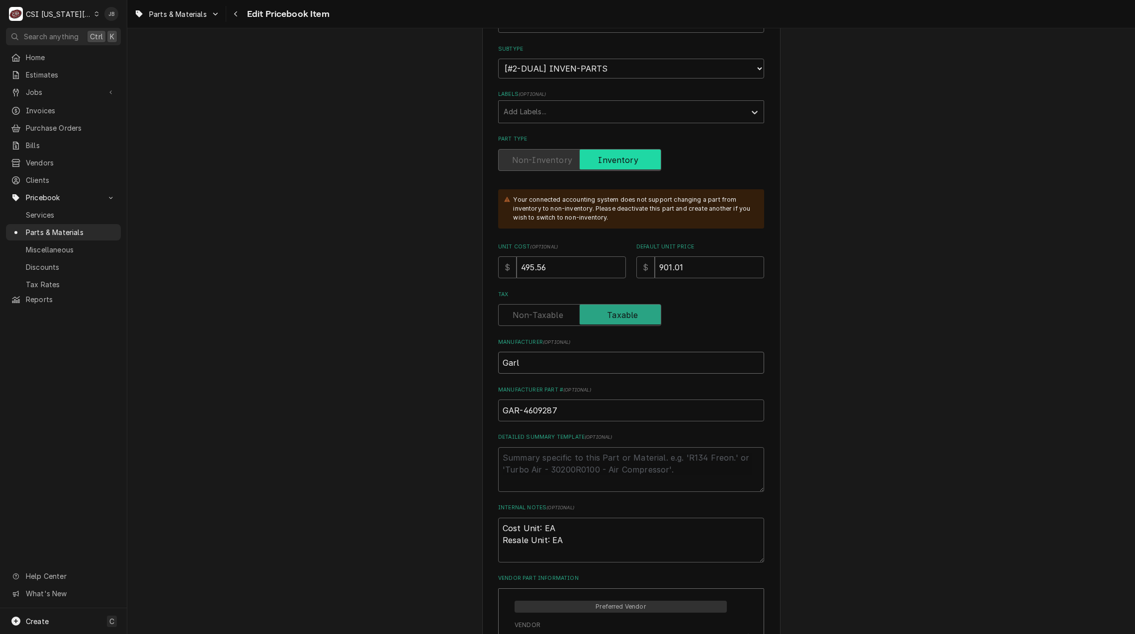
type input "Garla"
type textarea "x"
type input "Garlan"
type textarea "x"
type input "Garland"
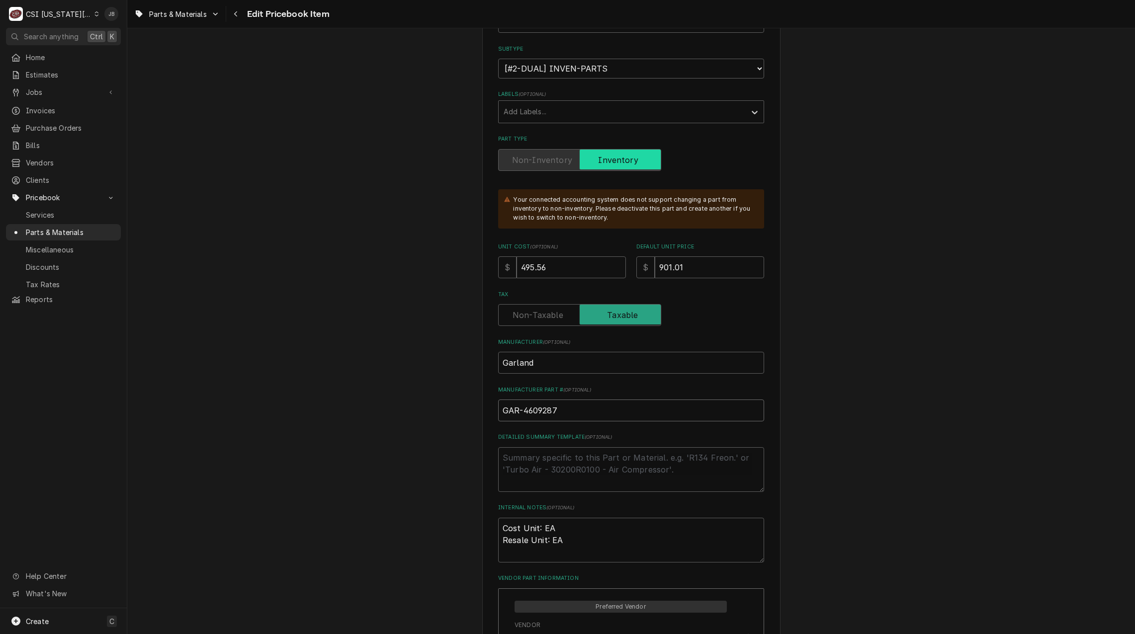
drag, startPoint x: 522, startPoint y: 412, endPoint x: 459, endPoint y: 416, distance: 62.3
type textarea "x"
type input "4609287"
click at [548, 474] on textarea "Detailed Summary Template ( optional )" at bounding box center [631, 470] width 266 height 45
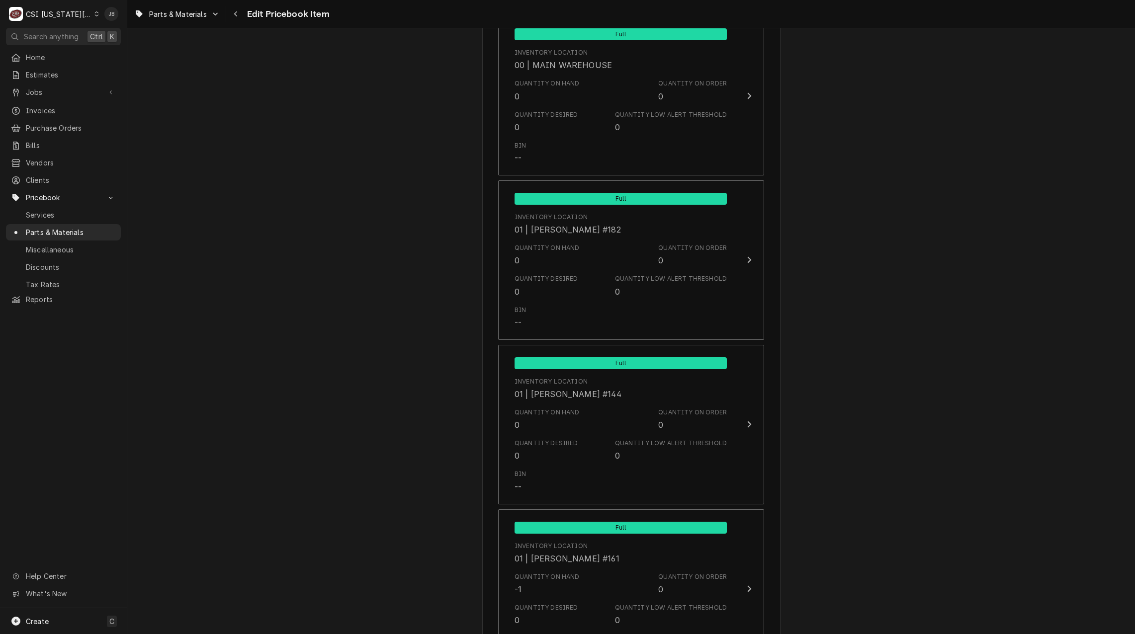
scroll to position [9559, 0]
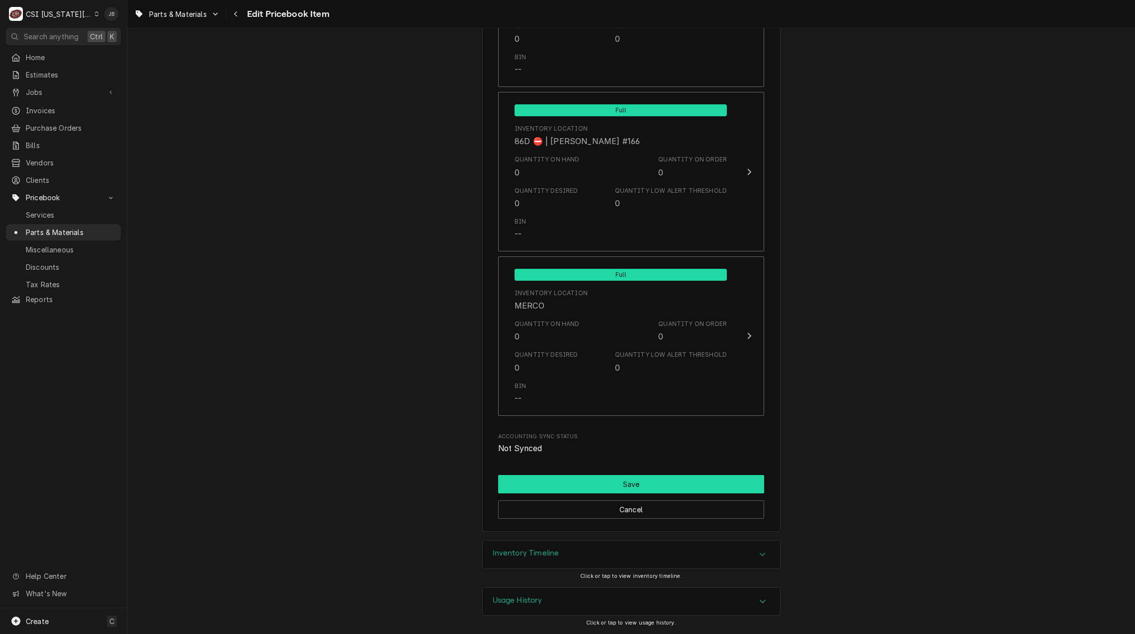
click at [580, 486] on button "Save" at bounding box center [631, 484] width 266 height 18
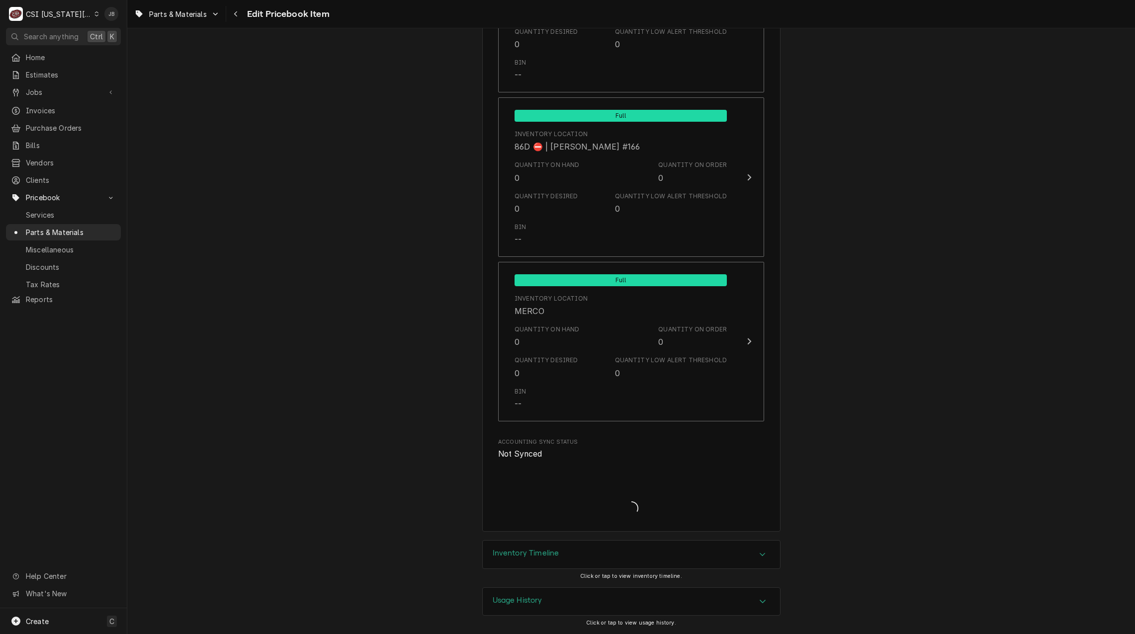
scroll to position [9554, 0]
type textarea "x"
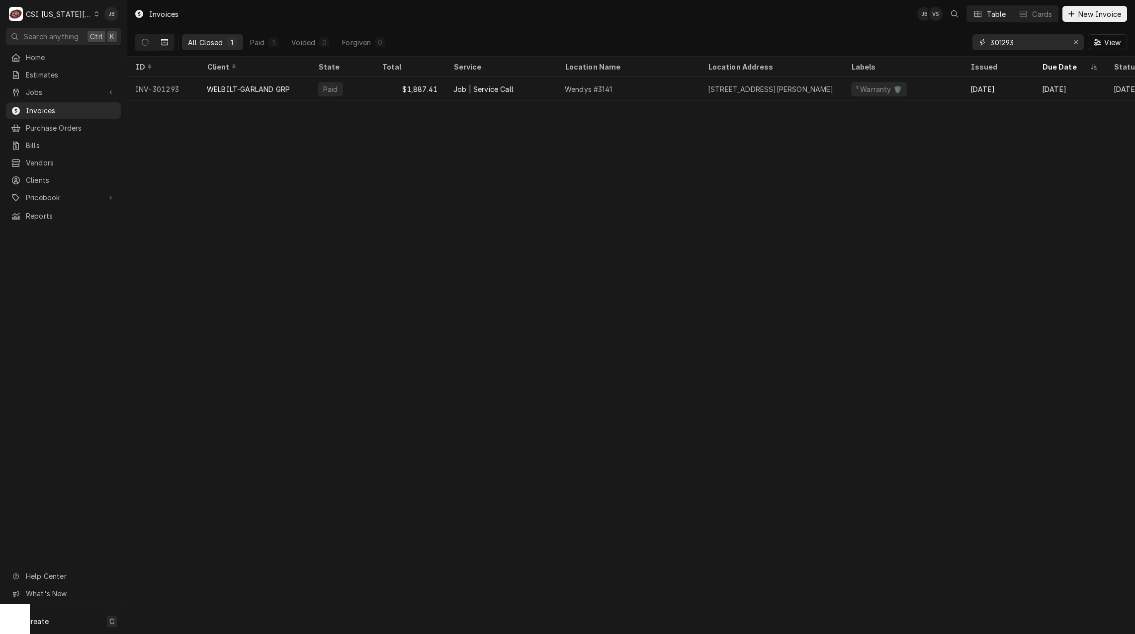
drag, startPoint x: 1033, startPoint y: 37, endPoint x: 874, endPoint y: 21, distance: 159.4
click at [883, 22] on div "Invoices JB VS Table Cards New Invoice All Closed 1 Paid 1 Voided 0 Forgiven 0 …" at bounding box center [631, 28] width 1008 height 57
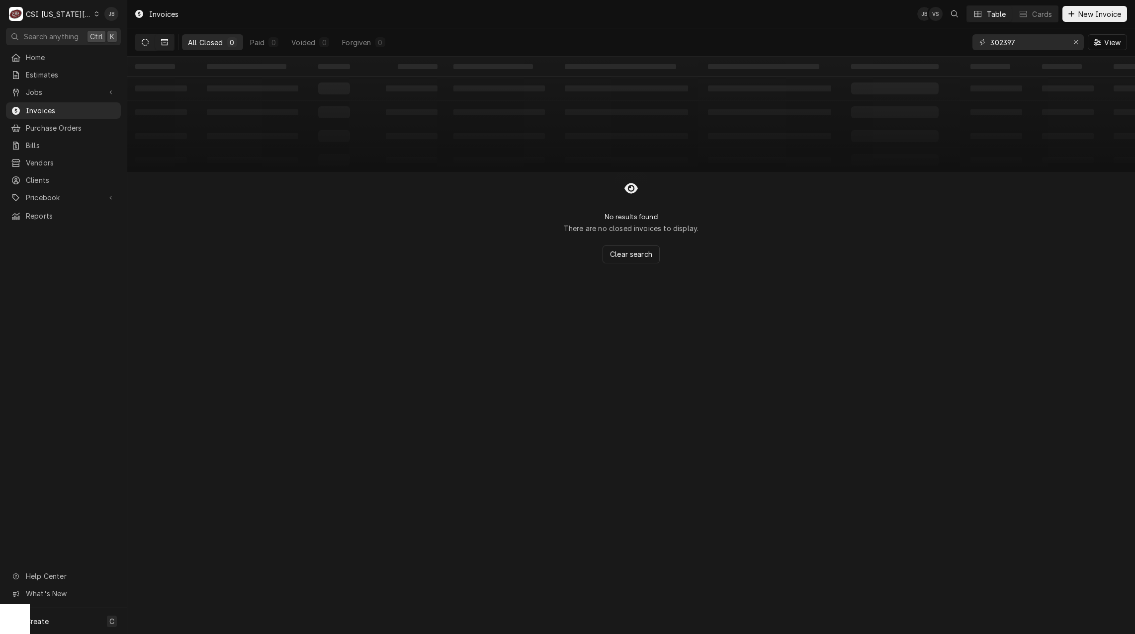
click at [148, 41] on icon "Dynamic Content Wrapper" at bounding box center [145, 42] width 7 height 7
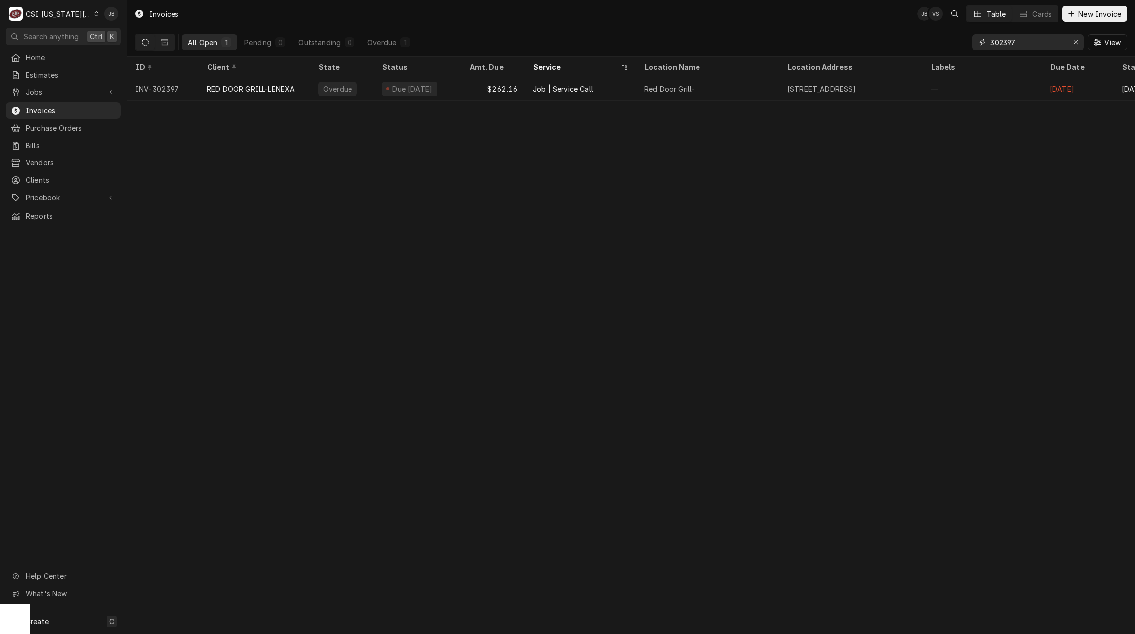
drag, startPoint x: 1033, startPoint y: 43, endPoint x: 873, endPoint y: 50, distance: 160.2
click at [873, 49] on div "All Open 1 Pending 0 Outstanding 0 Overdue 1 302397 View" at bounding box center [631, 42] width 992 height 28
drag, startPoint x: 1041, startPoint y: 40, endPoint x: 966, endPoint y: 34, distance: 75.3
click at [970, 34] on div "All Open 1 Pending 0 Outstanding 0 Overdue 1 302101 View" at bounding box center [631, 42] width 992 height 28
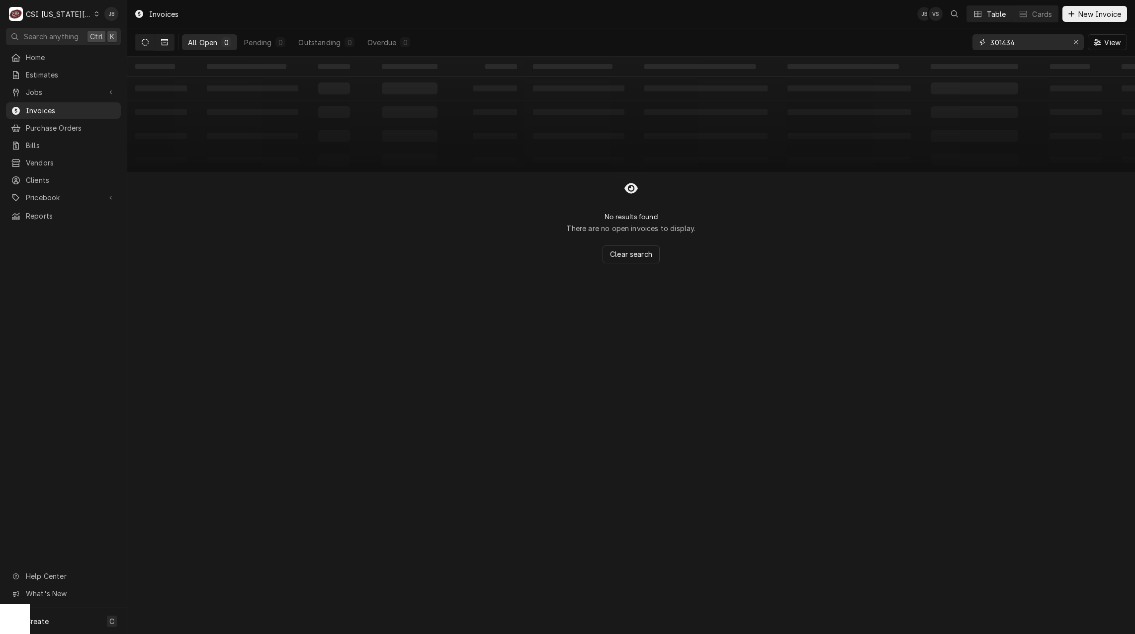
type input "301434"
click at [171, 42] on button "Dynamic Content Wrapper" at bounding box center [164, 42] width 19 height 16
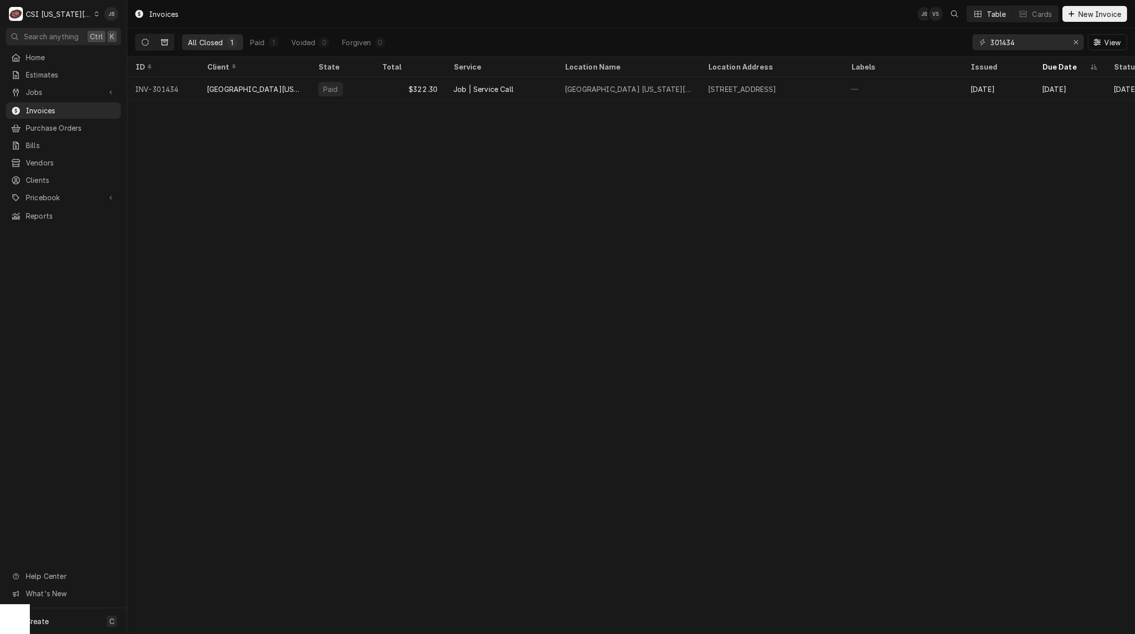
click at [139, 45] on button "Dynamic Content Wrapper" at bounding box center [145, 42] width 19 height 16
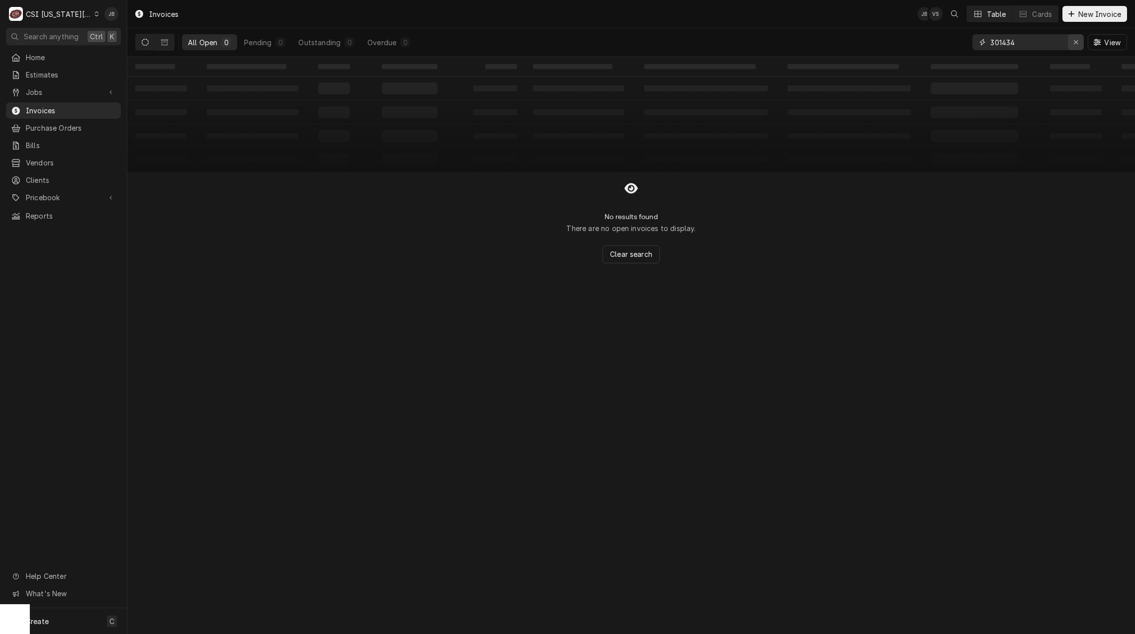
click at [1074, 44] on icon "Erase input" at bounding box center [1076, 42] width 5 height 7
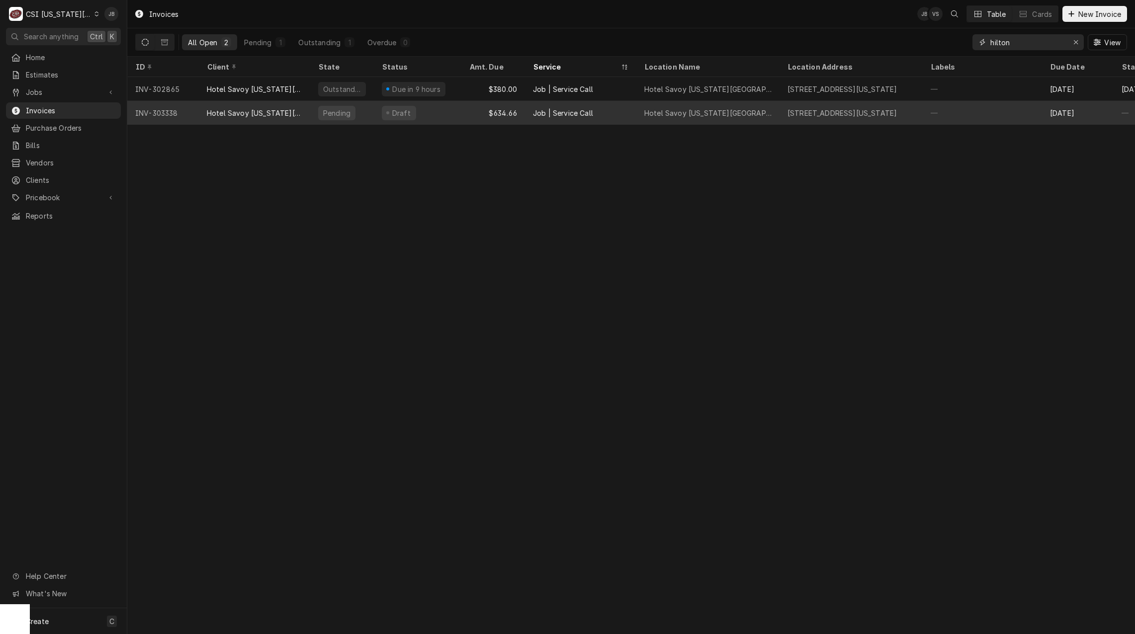
type input "hilton"
click at [269, 108] on div "Hotel Savoy [US_STATE][GEOGRAPHIC_DATA] Tapestry Collection By [PERSON_NAME]." at bounding box center [254, 113] width 95 height 10
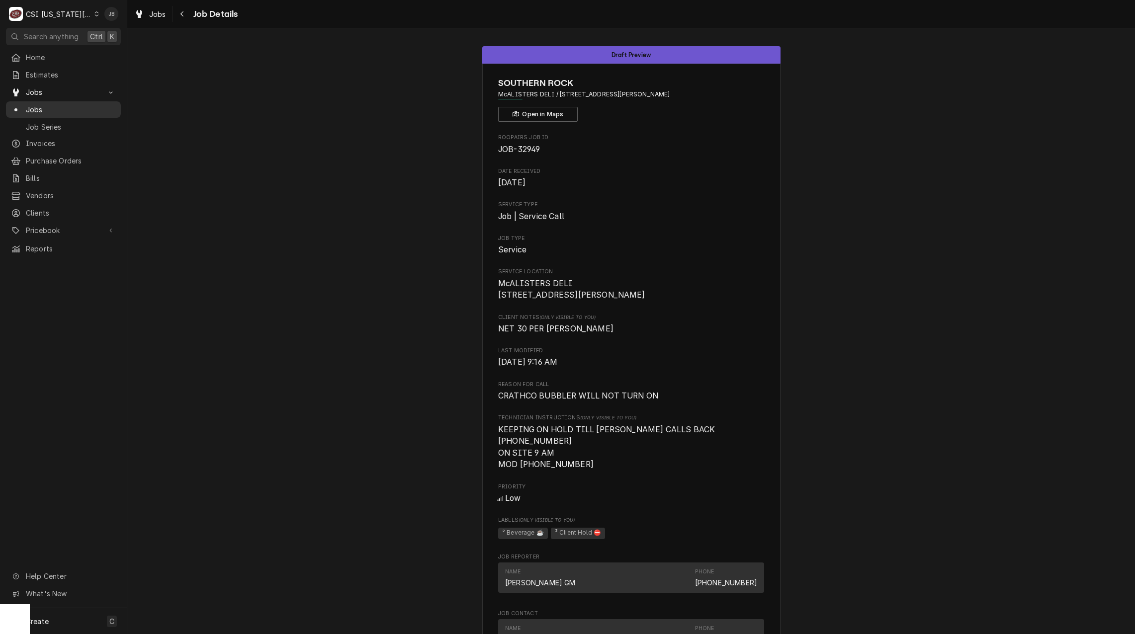
click at [67, 108] on span "Jobs" at bounding box center [71, 109] width 90 height 10
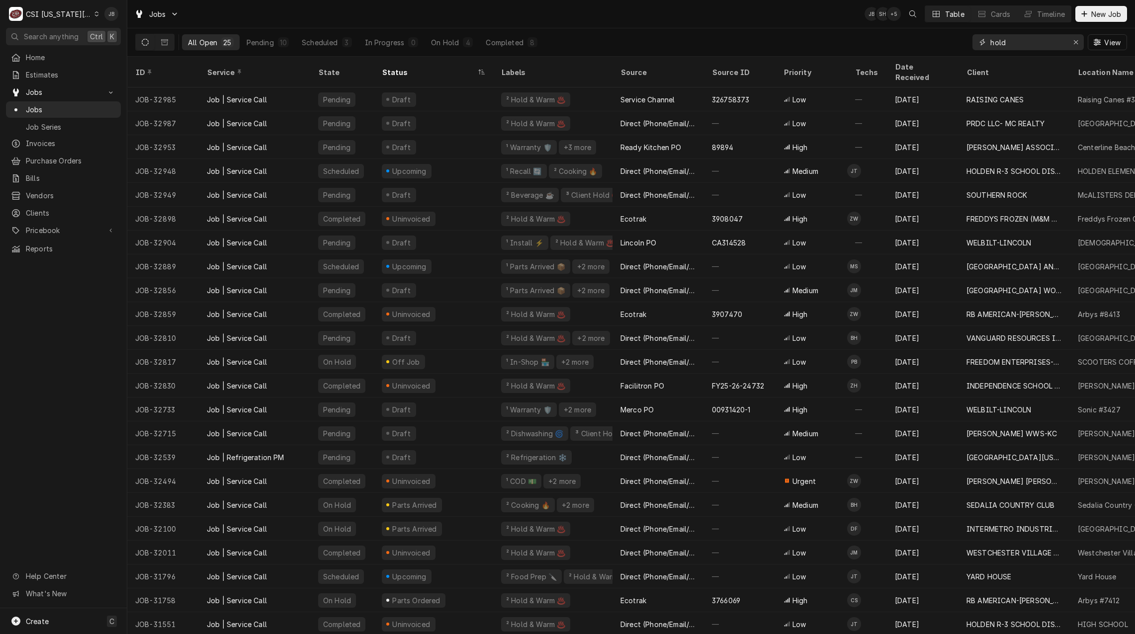
drag, startPoint x: 1024, startPoint y: 50, endPoint x: 893, endPoint y: 47, distance: 130.8
click at [908, 38] on div "All Open 25 Pending 10 Scheduled 3 In Progress 0 On Hold 4 Completed 8 hold View" at bounding box center [631, 42] width 992 height 28
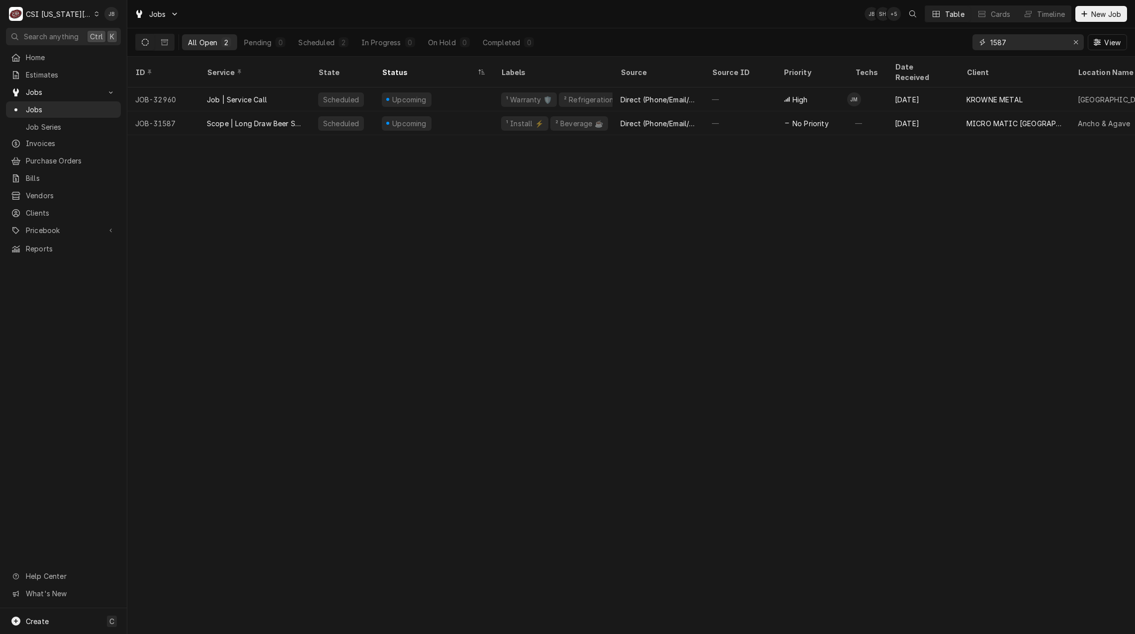
drag, startPoint x: 1019, startPoint y: 45, endPoint x: 864, endPoint y: 44, distance: 155.1
click at [870, 44] on div "All Open 2 Pending 0 Scheduled 2 In Progress 0 On Hold 0 Completed 0 1587 View" at bounding box center [631, 42] width 992 height 28
click at [161, 38] on button "Dynamic Content Wrapper" at bounding box center [164, 42] width 19 height 16
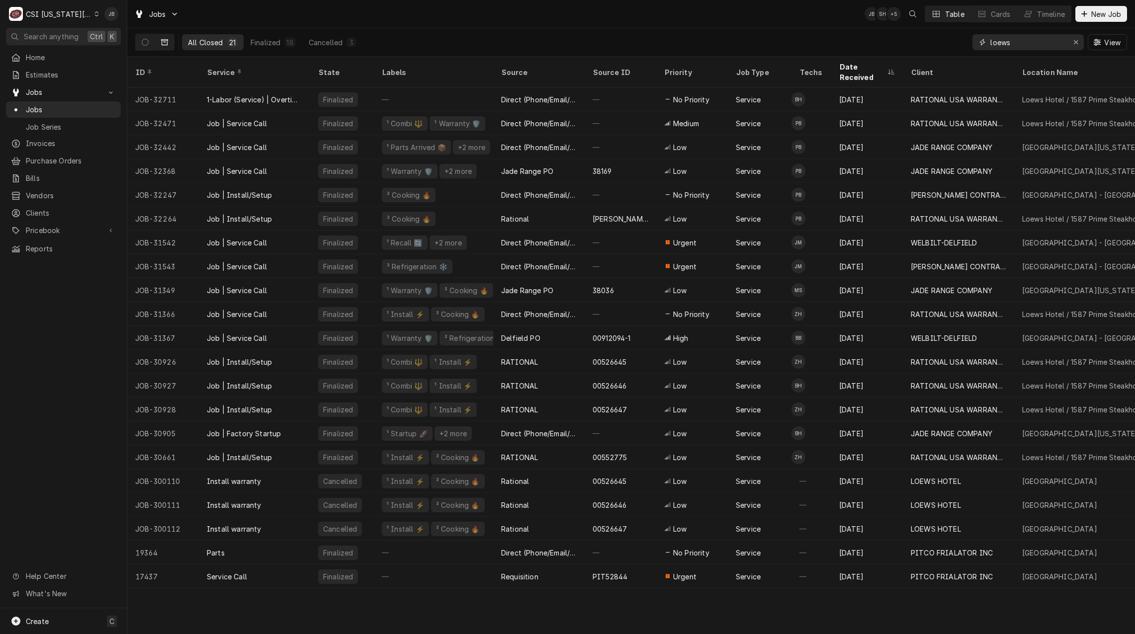
click at [1024, 41] on input "loews" at bounding box center [1027, 42] width 75 height 16
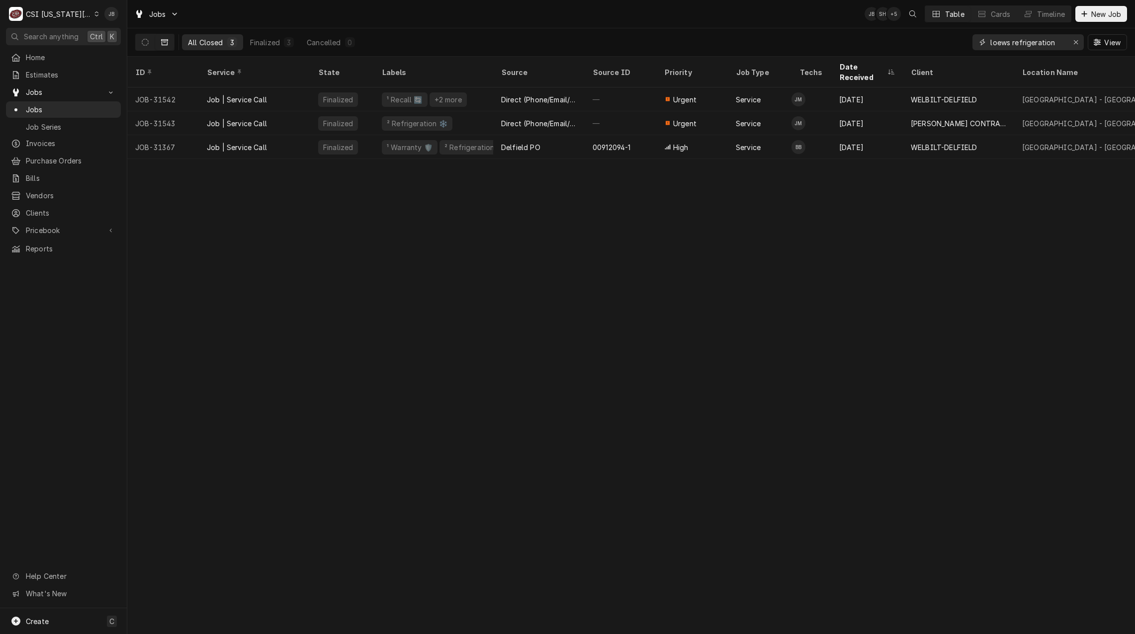
drag, startPoint x: 1012, startPoint y: 43, endPoint x: 916, endPoint y: 43, distance: 95.5
click at [918, 43] on div "All Closed 3 Finalized 3 Cancelled 0 loews refrigeration View" at bounding box center [631, 42] width 992 height 28
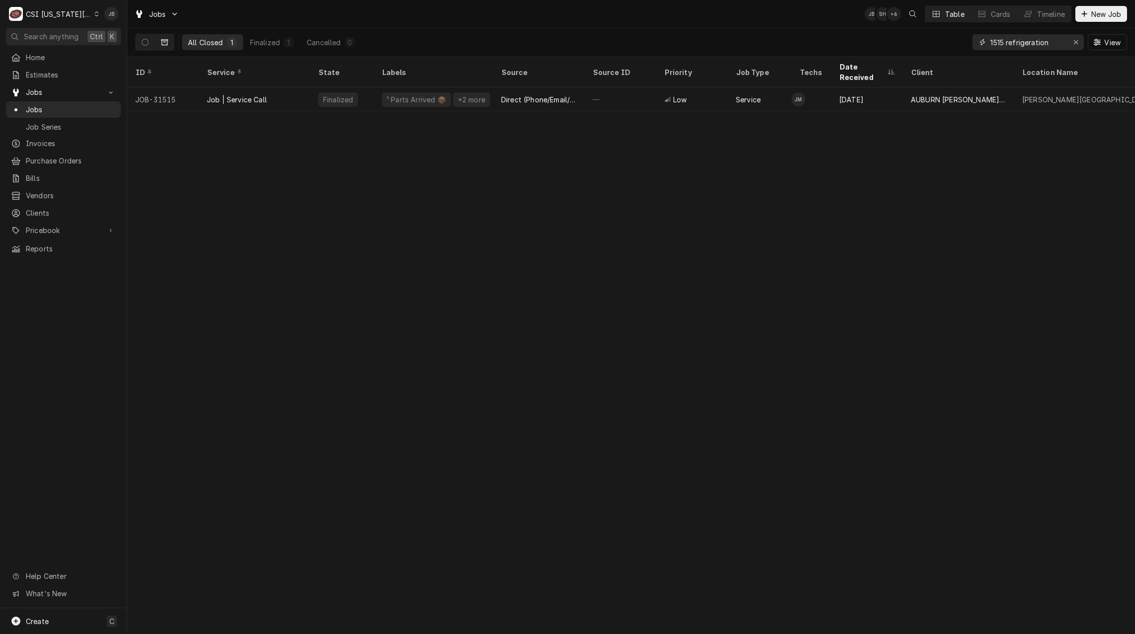
drag, startPoint x: 1058, startPoint y: 39, endPoint x: 1008, endPoint y: 39, distance: 49.7
click at [1008, 39] on input "1515 refrigeration" at bounding box center [1027, 42] width 75 height 16
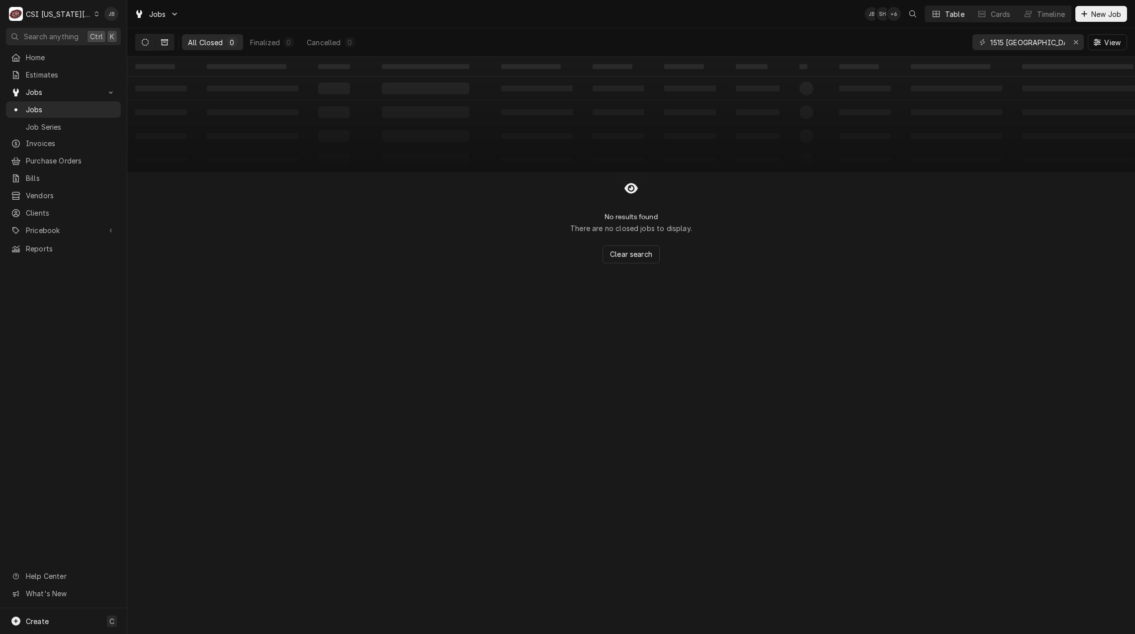
click at [145, 43] on icon "Dynamic Content Wrapper" at bounding box center [145, 42] width 7 height 7
drag, startPoint x: 1055, startPoint y: 43, endPoint x: 875, endPoint y: 43, distance: 180.0
click at [877, 43] on div "All Open 0 Pending 0 Scheduled 0 In Progress 0 On Hold 0 Completed 0 1515 Balti…" at bounding box center [631, 42] width 992 height 28
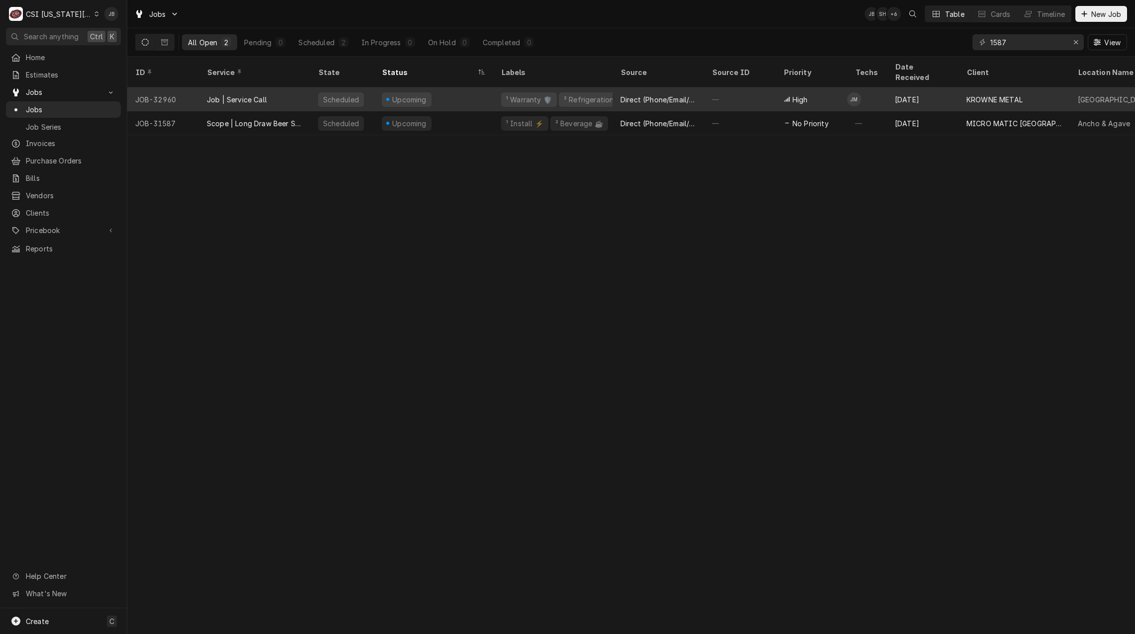
click at [974, 94] on div "KROWNE METAL" at bounding box center [995, 99] width 56 height 10
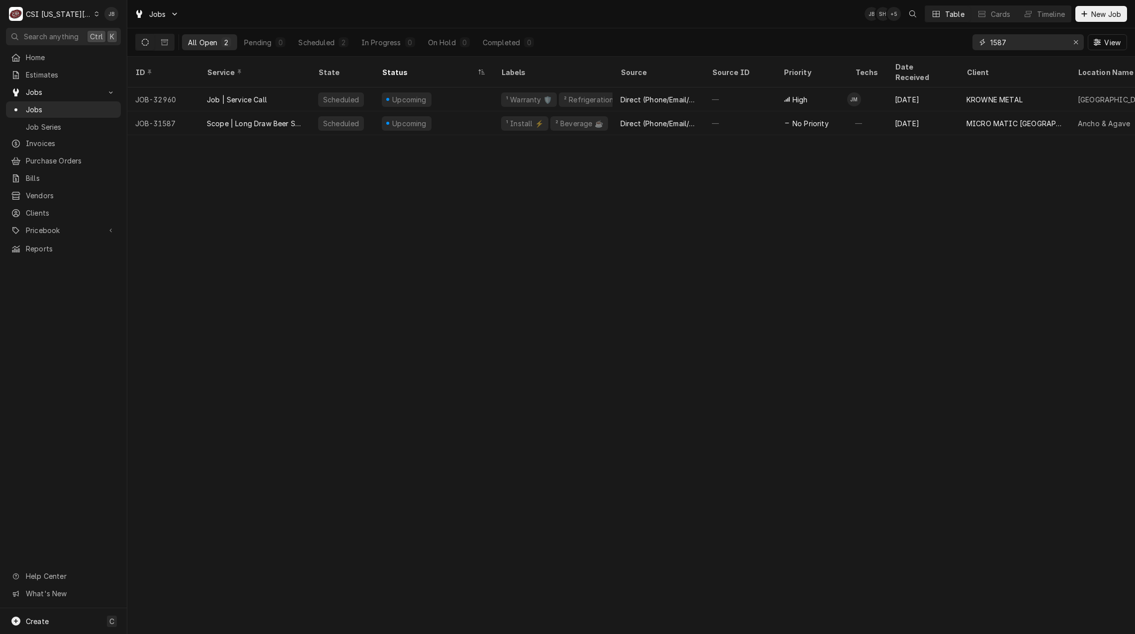
drag, startPoint x: 1019, startPoint y: 48, endPoint x: 919, endPoint y: 47, distance: 99.9
click at [920, 46] on div "All Open 2 Pending 0 Scheduled 2 In Progress 0 On Hold 0 Completed 0 1587 View" at bounding box center [631, 42] width 992 height 28
paste input "15 Wyandotte St"
type input "1515 Wyandotte St"
click at [162, 41] on icon "Dynamic Content Wrapper" at bounding box center [164, 42] width 7 height 6
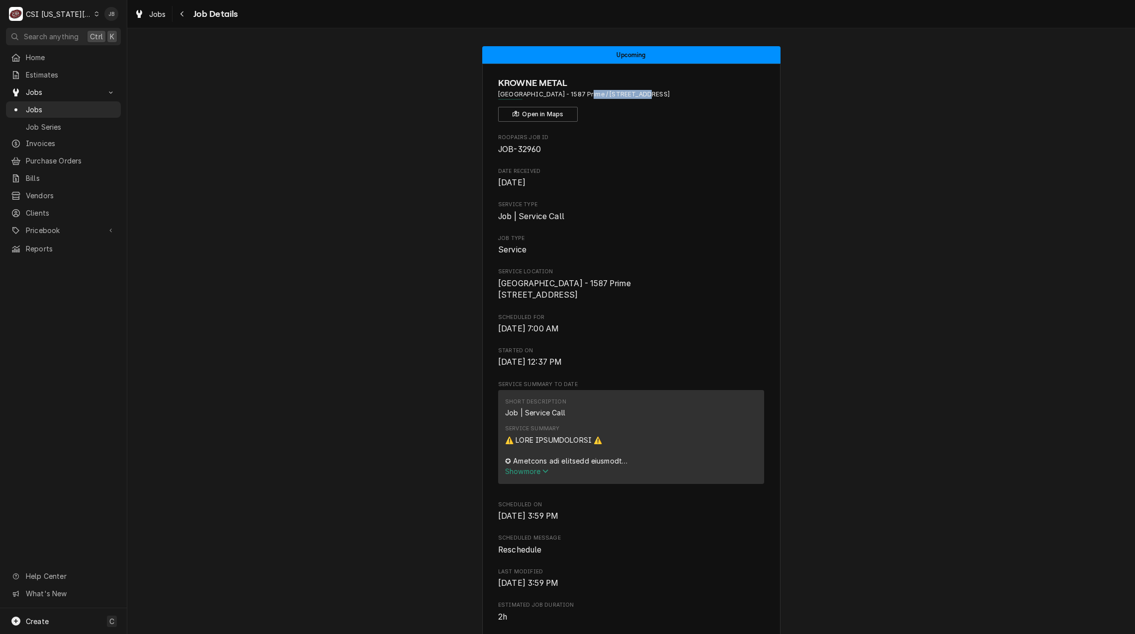
drag, startPoint x: 576, startPoint y: 92, endPoint x: 630, endPoint y: 99, distance: 54.6
click at [630, 99] on span "Loews Hotel - 1587 Prime / 1515 Wyandotte St, KCMO, MO 64108" at bounding box center [631, 94] width 266 height 9
copy span "[STREET_ADDRESS]"
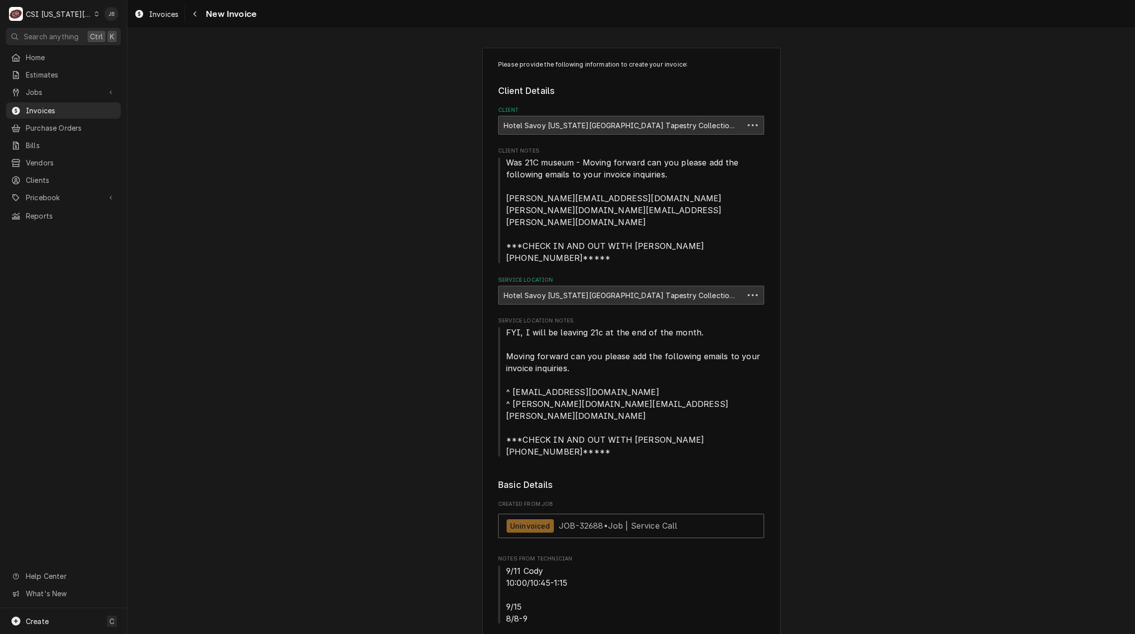
type textarea "x"
click at [655, 514] on link "Uninvoiced JOB-32688 • Job | Service Call" at bounding box center [631, 526] width 266 height 24
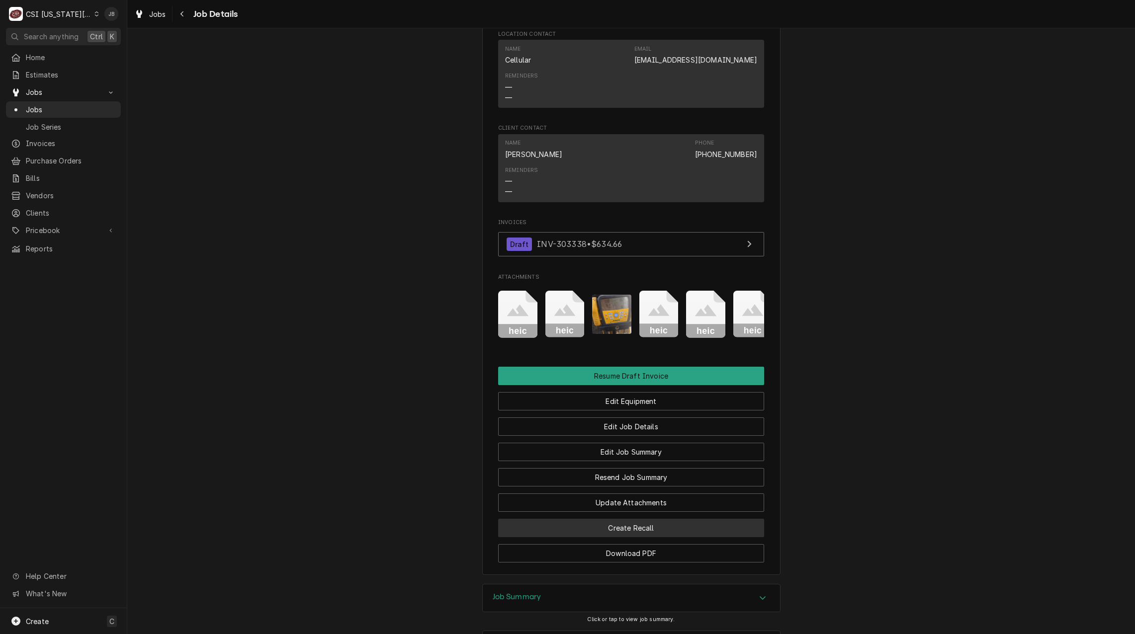
scroll to position [1019, 0]
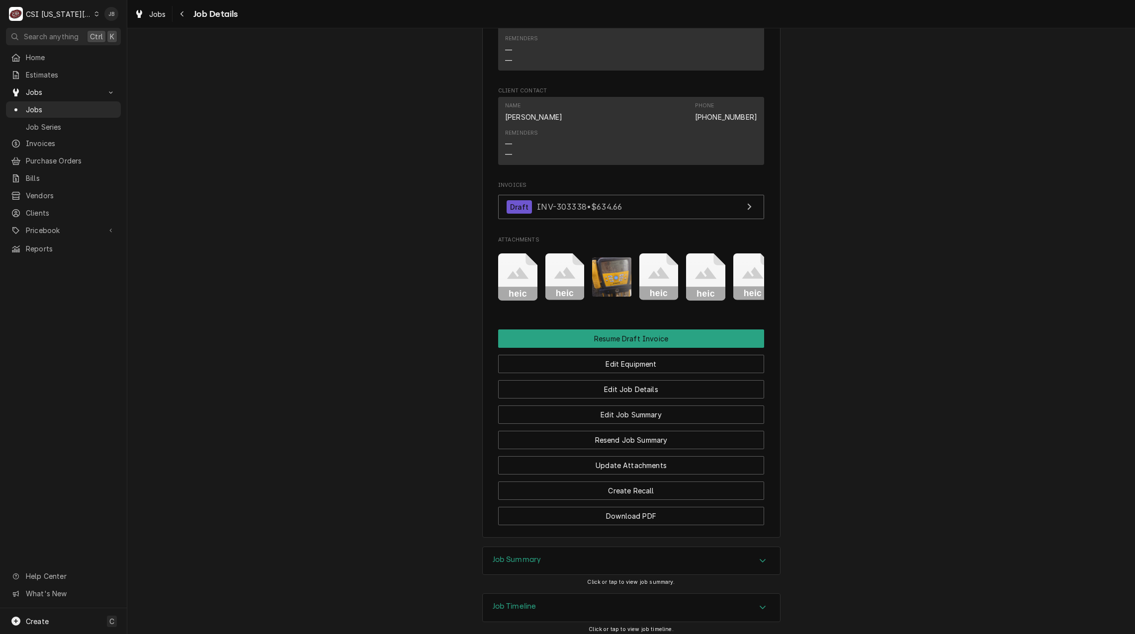
click at [561, 547] on div "Job Summary" at bounding box center [631, 561] width 297 height 28
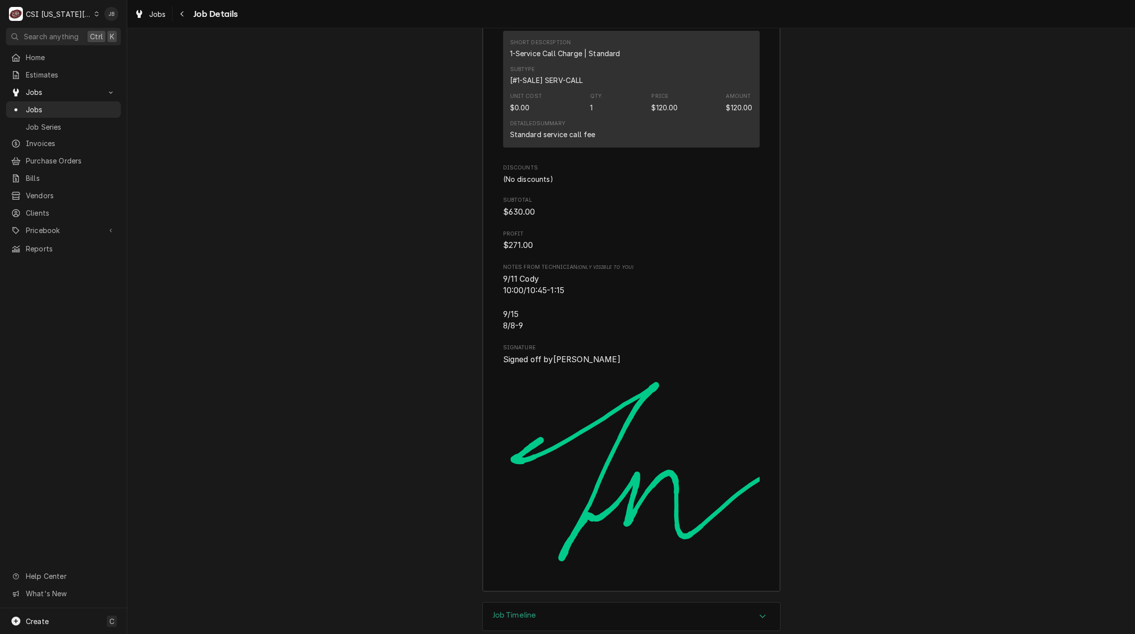
scroll to position [3135, 0]
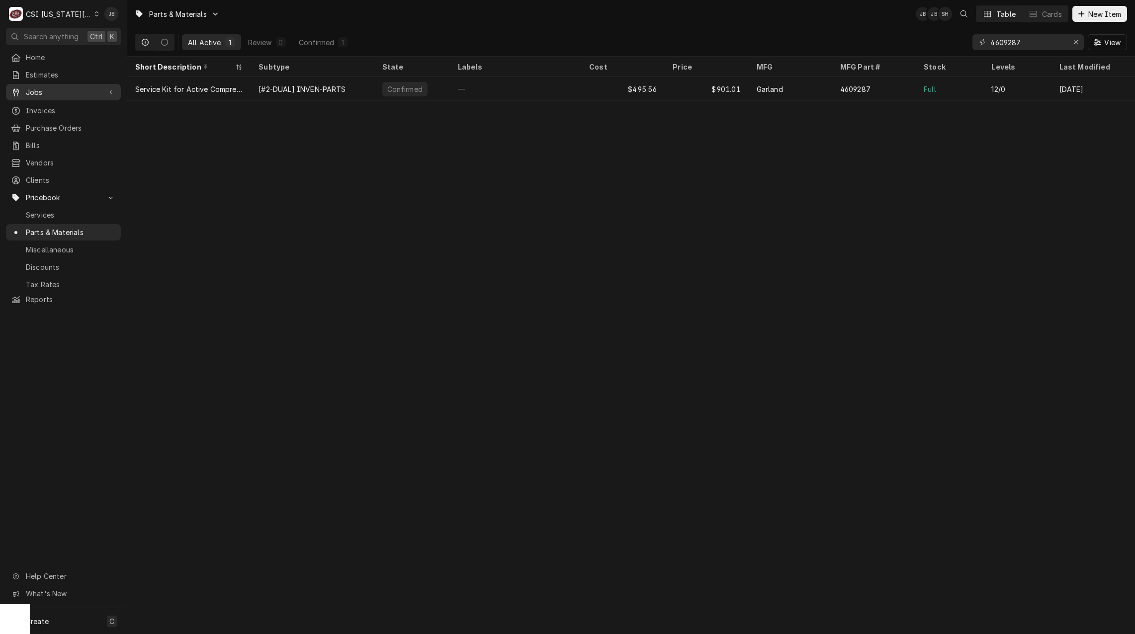
click at [51, 93] on span "Jobs" at bounding box center [63, 92] width 75 height 10
click at [56, 108] on span "Jobs" at bounding box center [71, 109] width 90 height 10
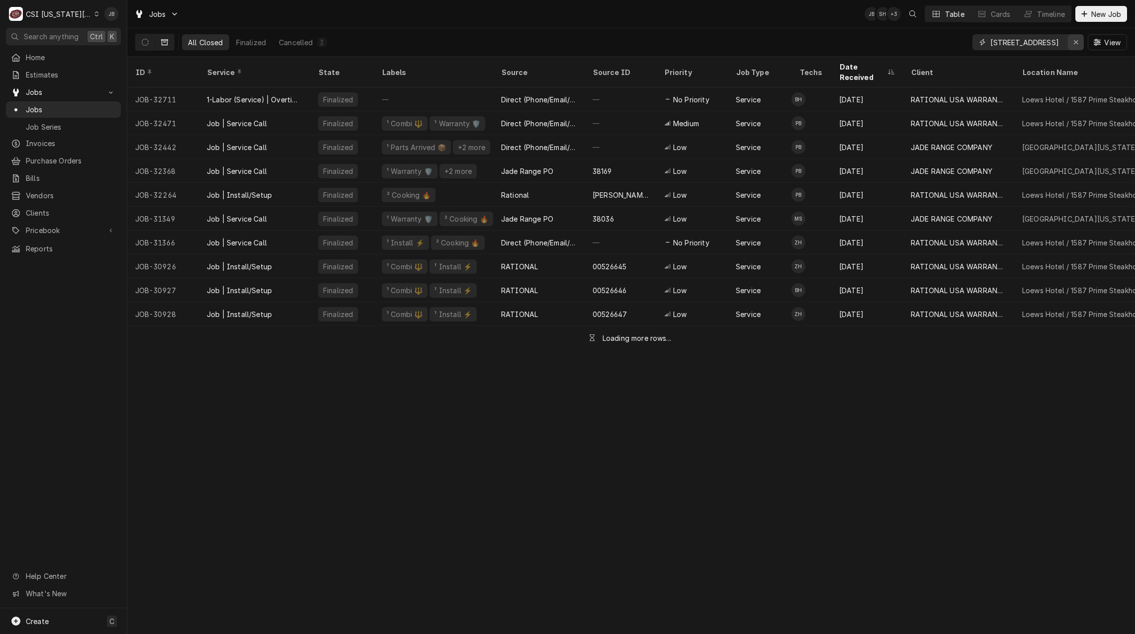
click at [1074, 38] on div "Erase input" at bounding box center [1076, 42] width 10 height 10
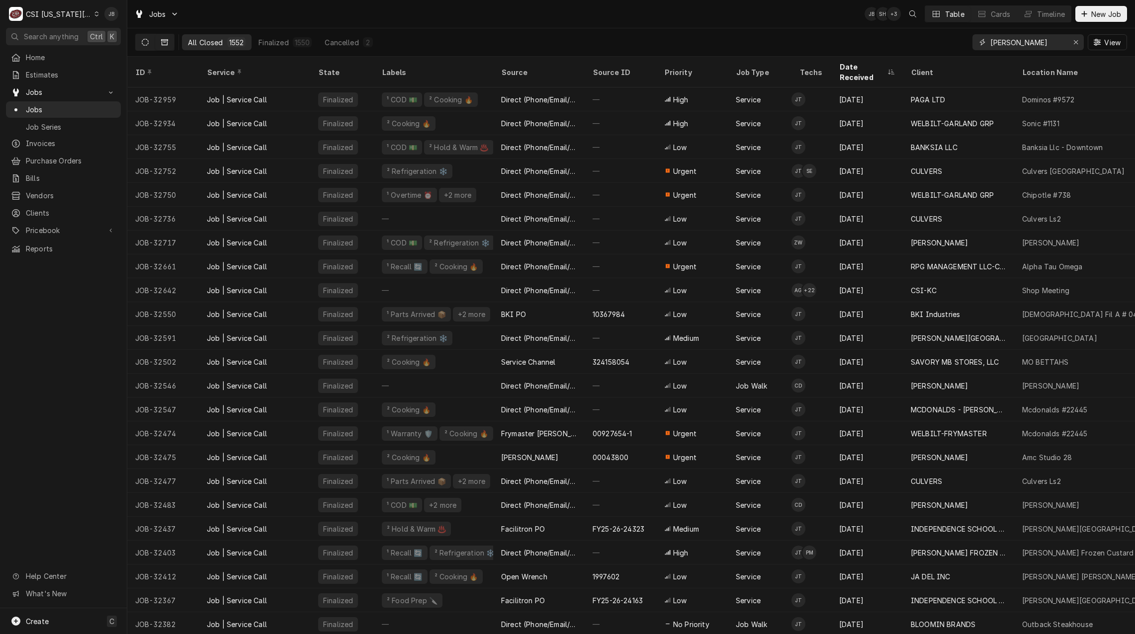
type input "[PERSON_NAME]"
click at [145, 36] on button "Dynamic Content Wrapper" at bounding box center [145, 42] width 19 height 16
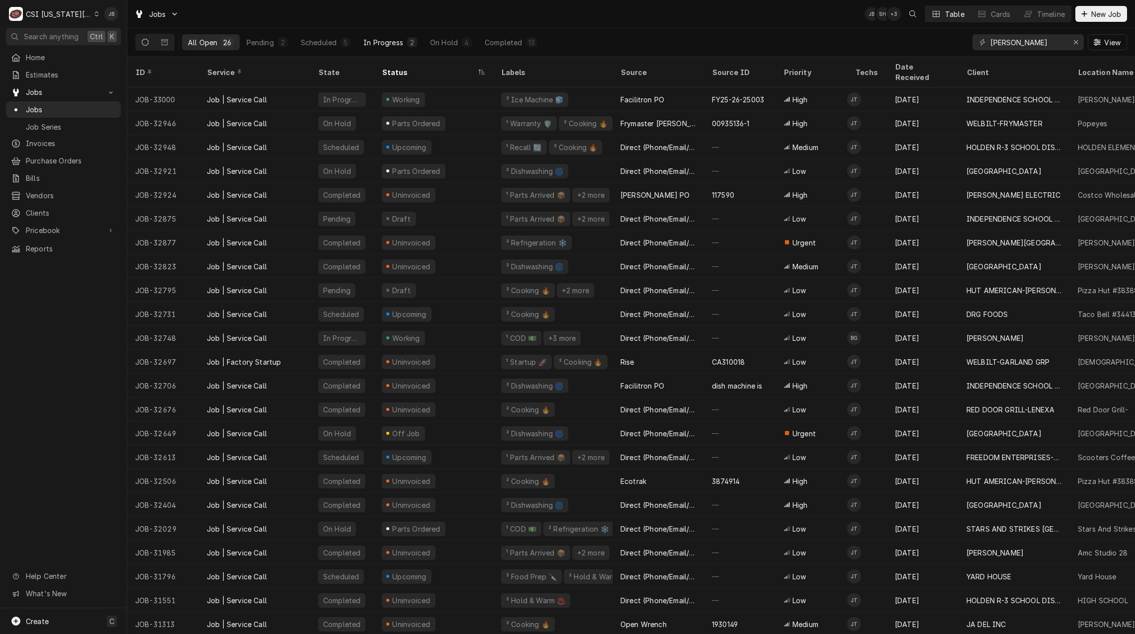
click at [397, 45] on div "In Progress" at bounding box center [383, 42] width 40 height 10
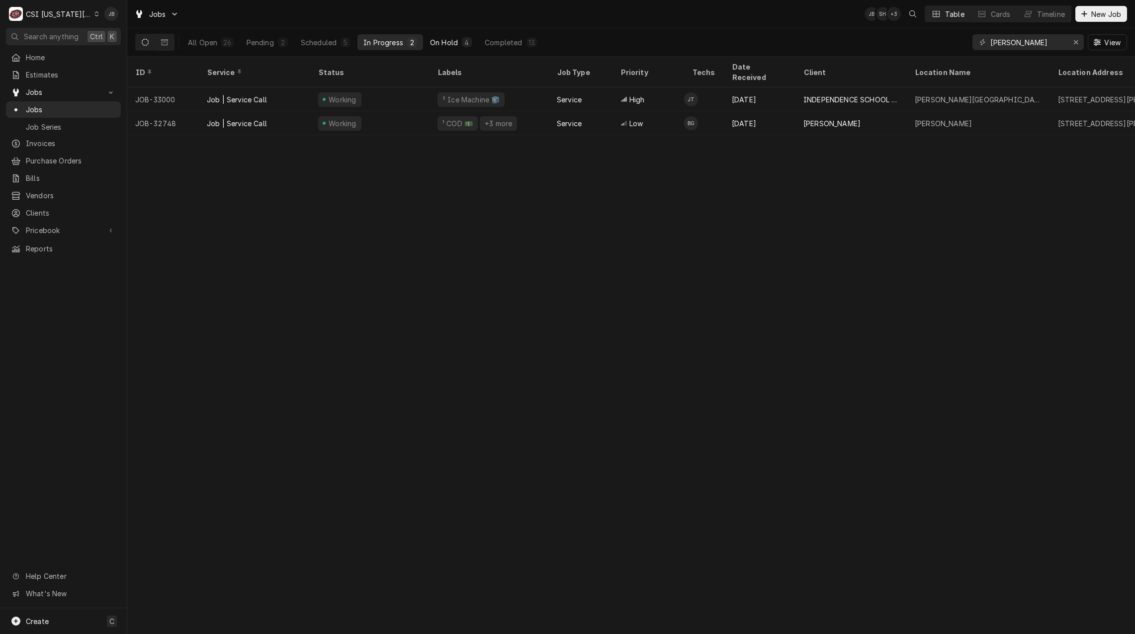
click at [447, 36] on button "On Hold 4" at bounding box center [451, 42] width 54 height 16
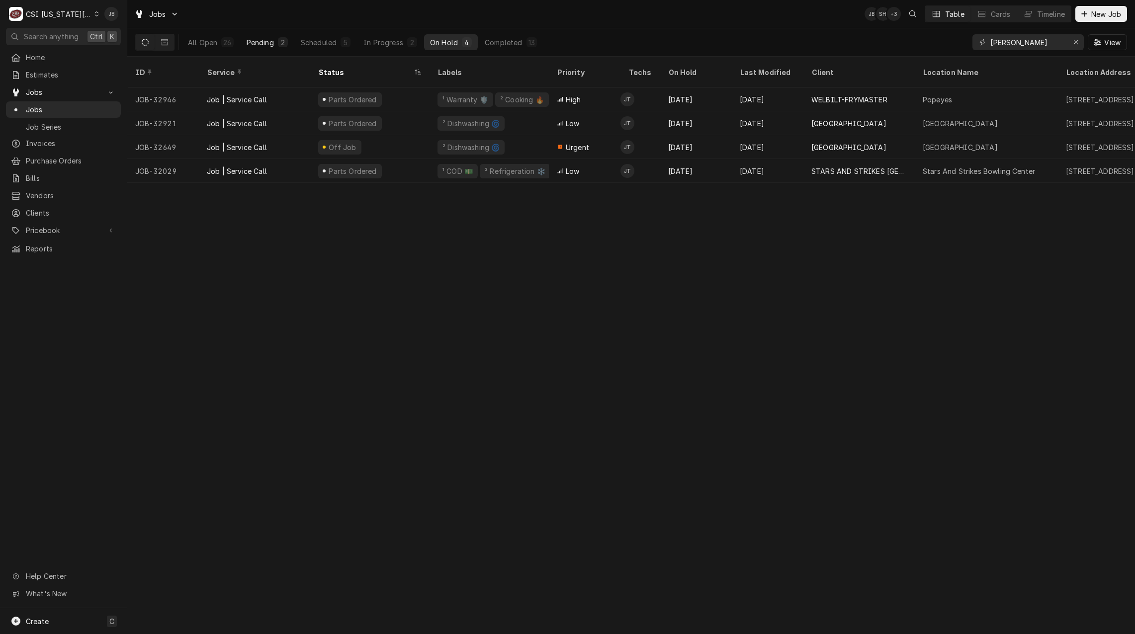
click at [256, 48] on button "Pending 2" at bounding box center [267, 42] width 53 height 16
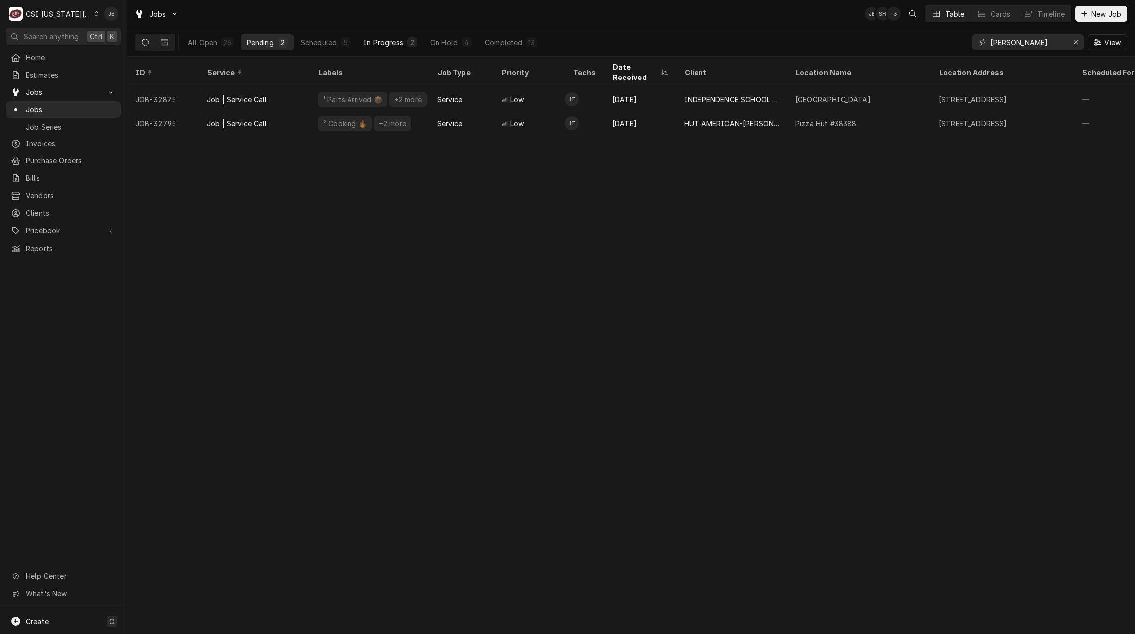
click at [394, 45] on div "In Progress" at bounding box center [383, 42] width 40 height 10
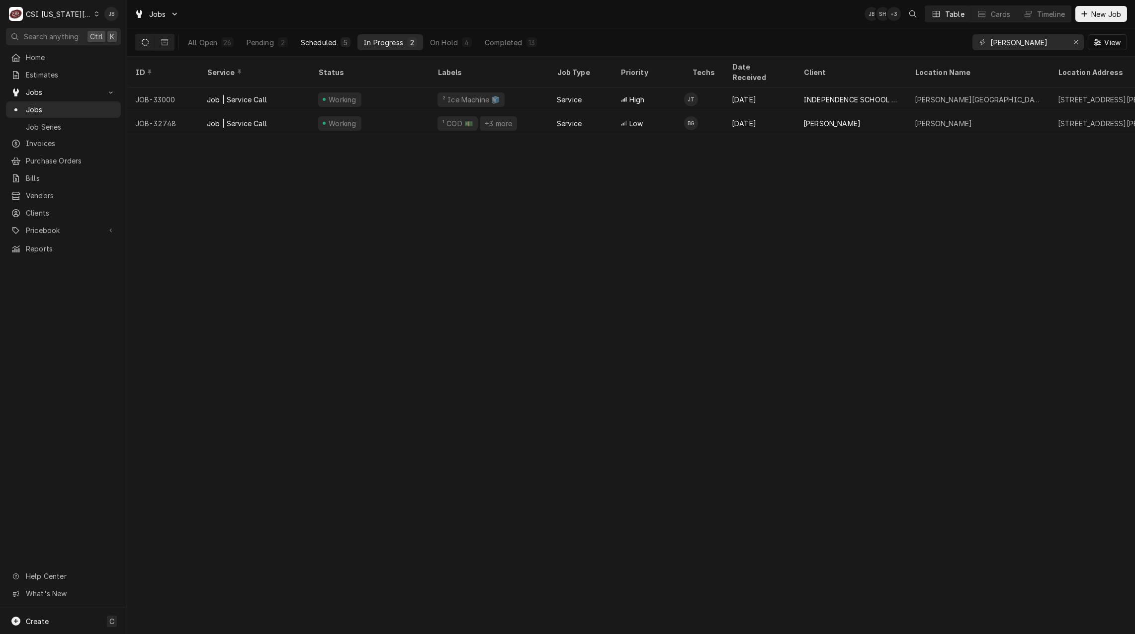
click at [306, 41] on div "Scheduled" at bounding box center [319, 42] width 36 height 10
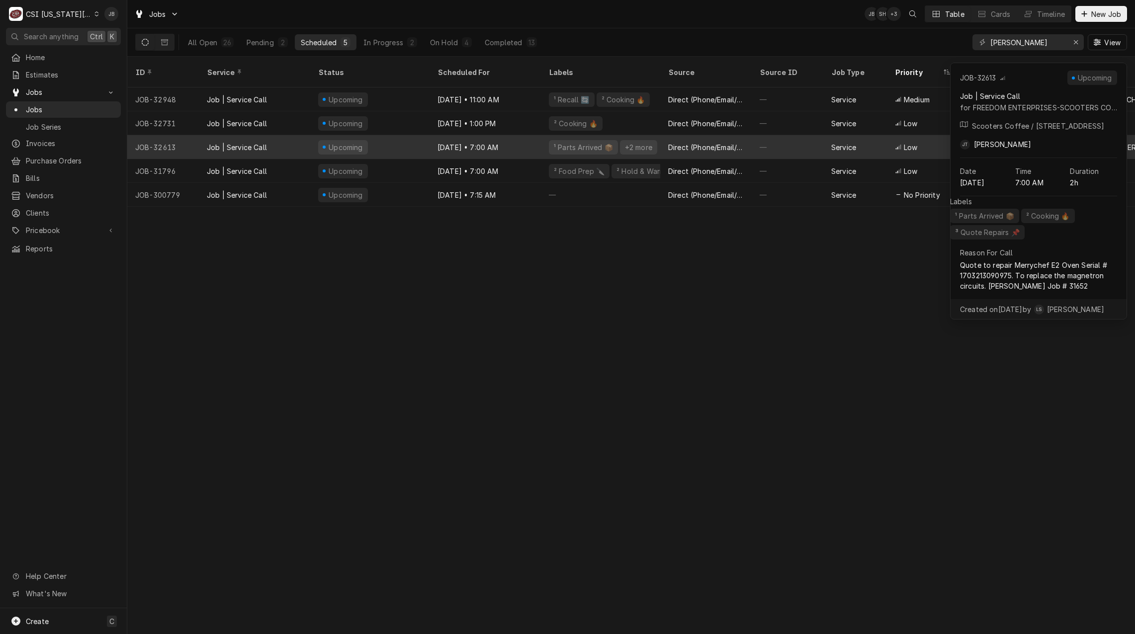
click at [517, 137] on div "Sep 26 • 7:00 AM" at bounding box center [485, 147] width 111 height 24
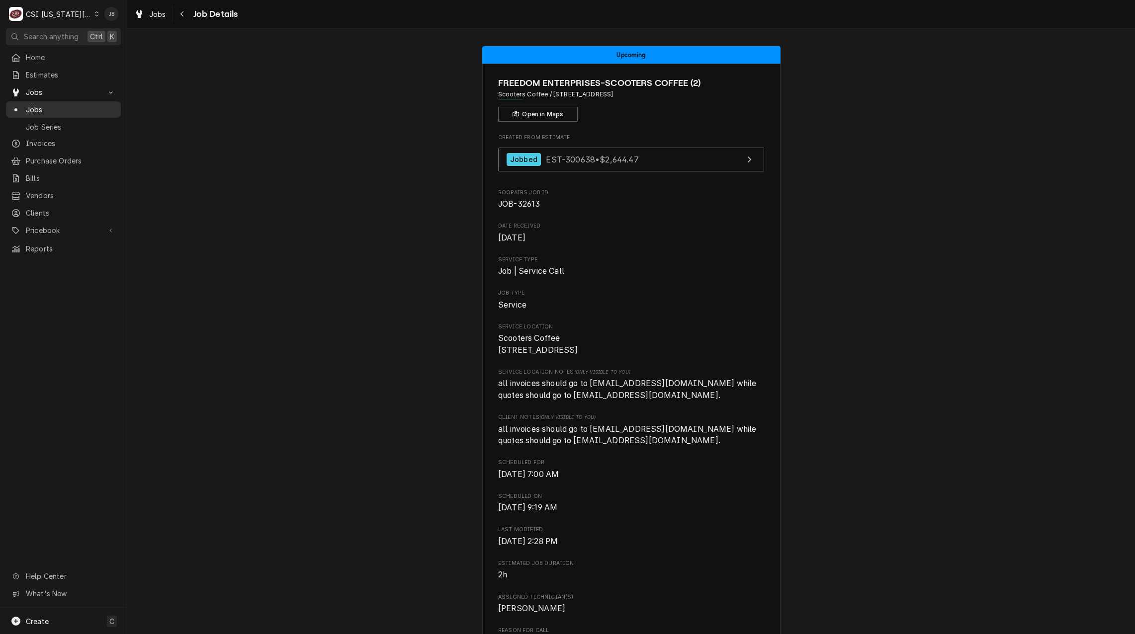
click at [68, 108] on span "Jobs" at bounding box center [71, 109] width 90 height 10
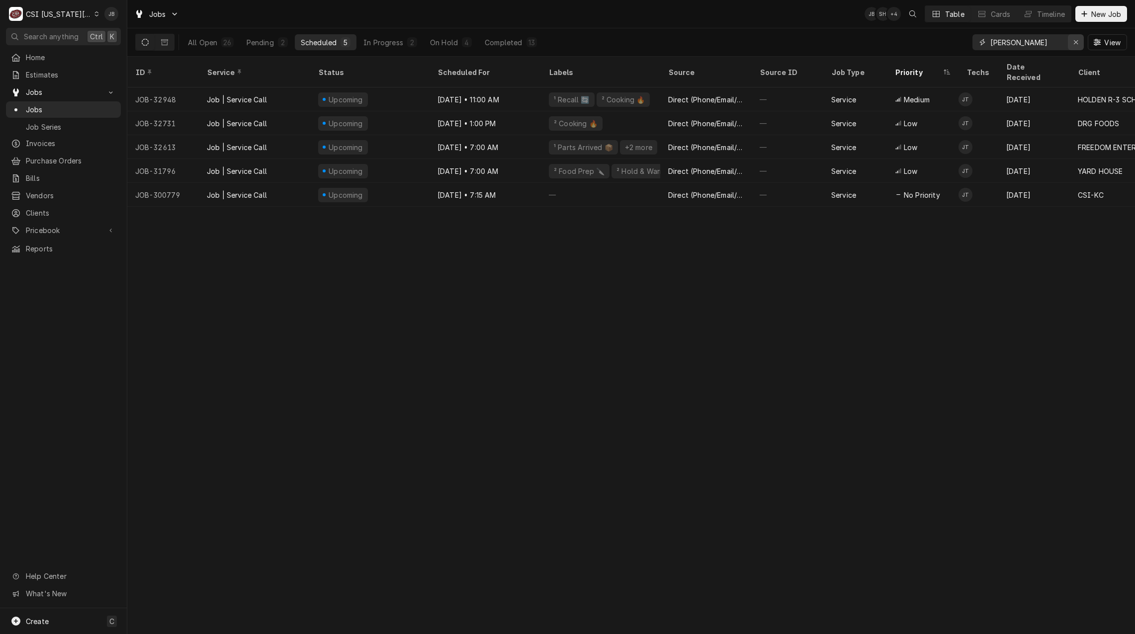
click at [1075, 45] on icon "Erase input" at bounding box center [1076, 42] width 5 height 7
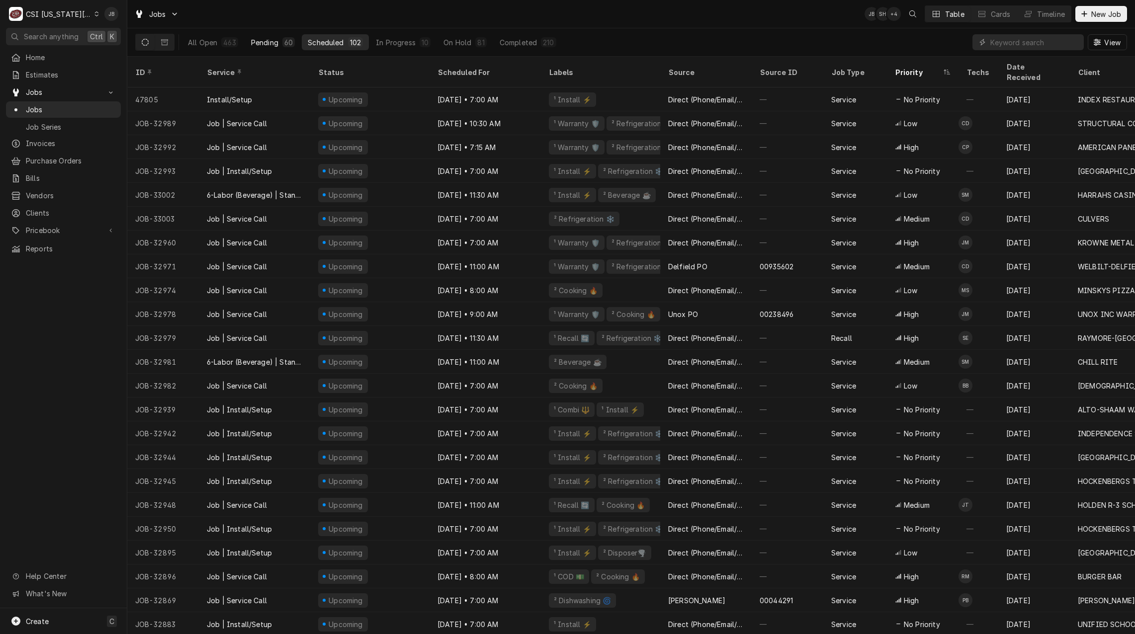
click at [273, 41] on div "Pending" at bounding box center [264, 42] width 27 height 10
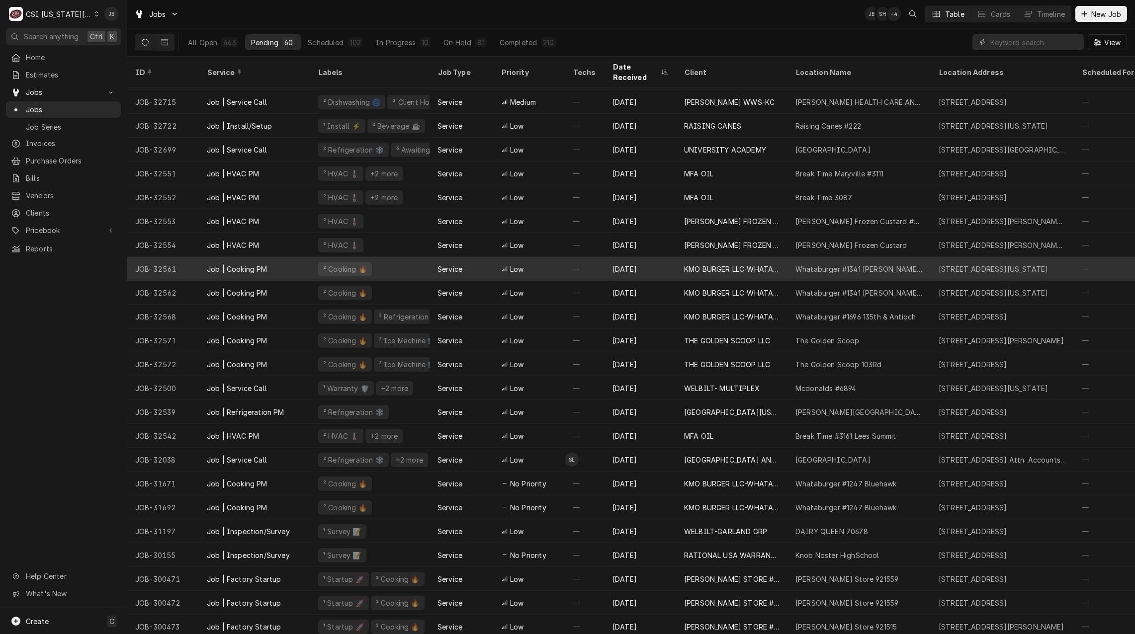
scroll to position [881, 0]
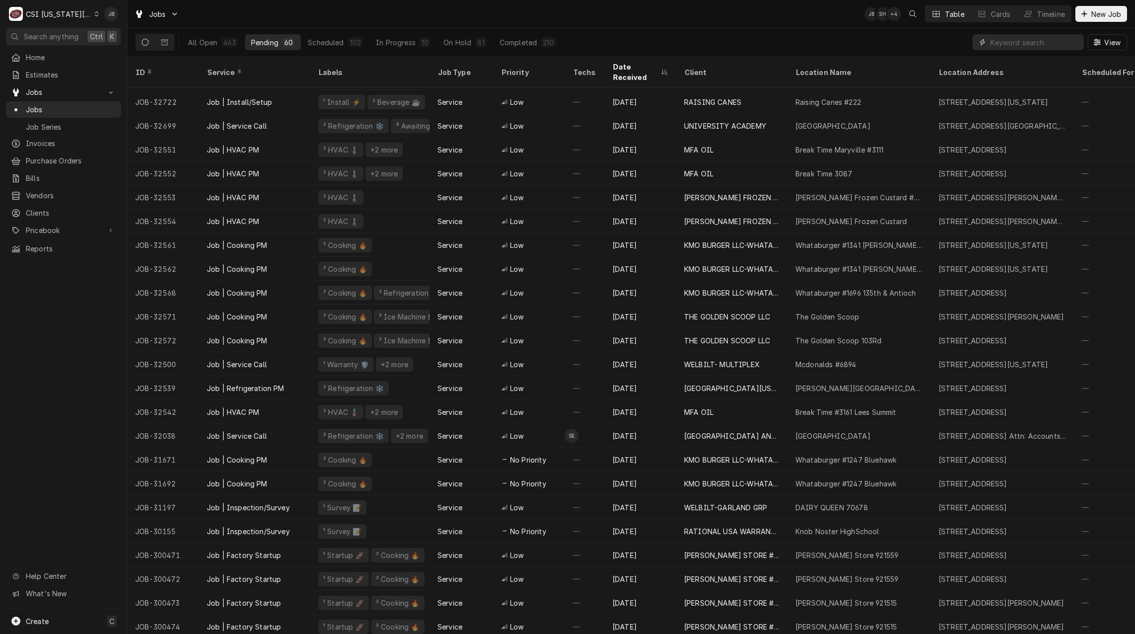
click at [1009, 42] on input "Dynamic Content Wrapper" at bounding box center [1034, 42] width 89 height 16
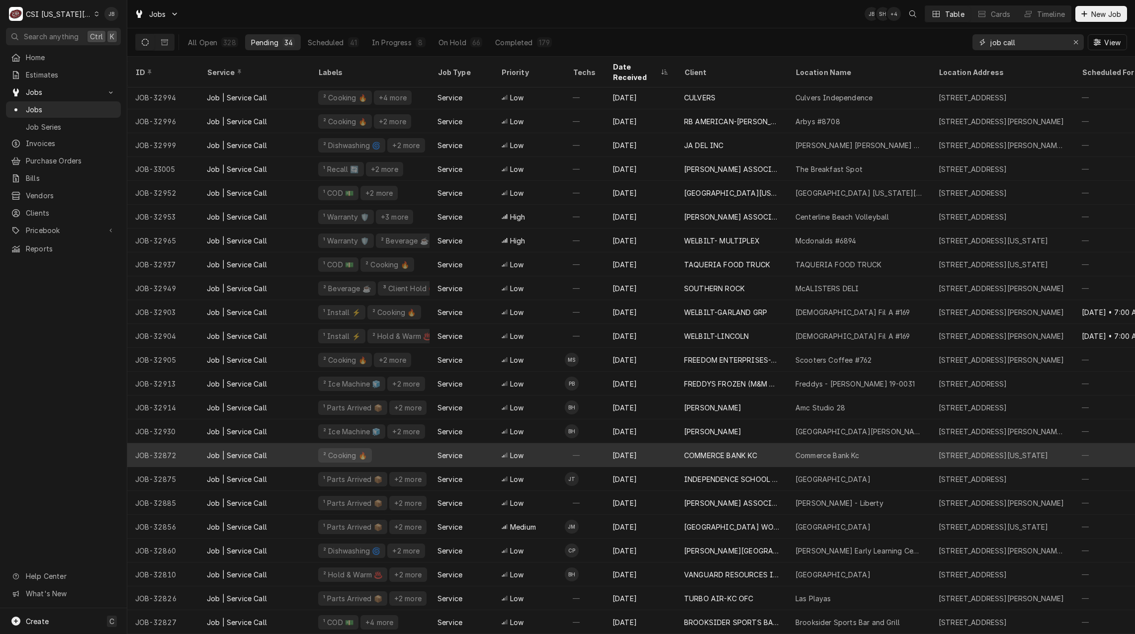
scroll to position [0, 0]
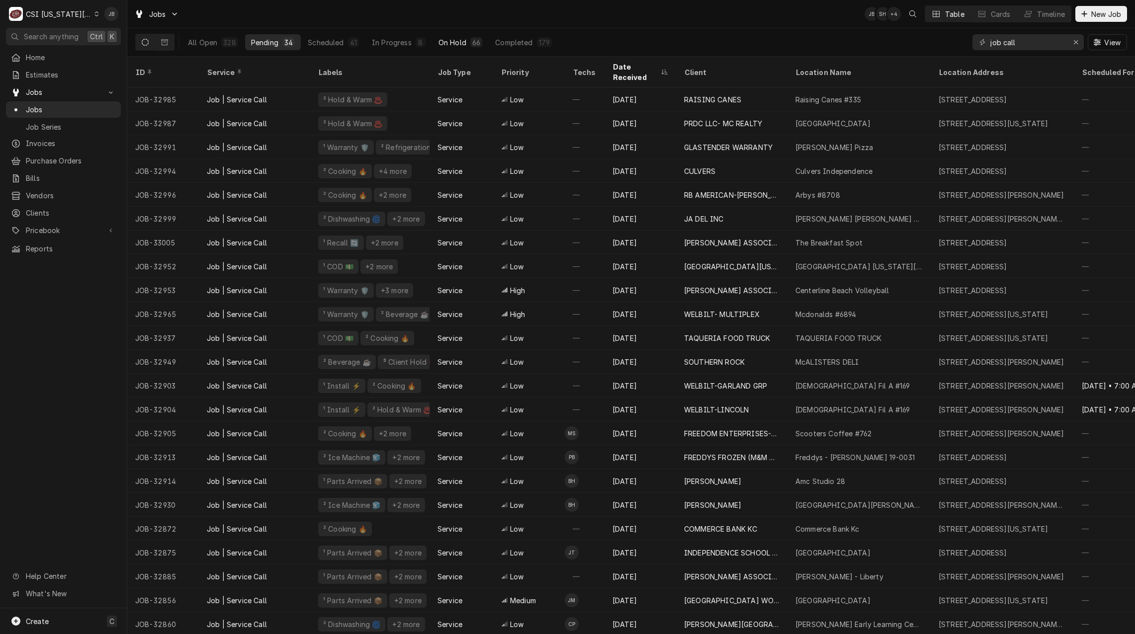
click at [465, 47] on button "On Hold 66" at bounding box center [461, 42] width 56 height 16
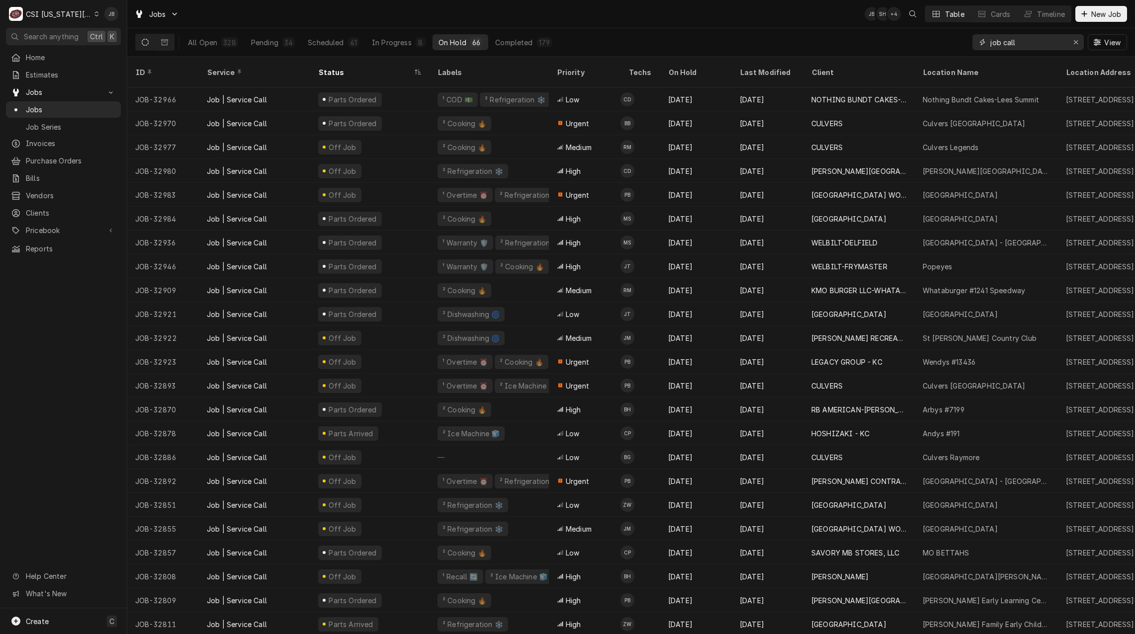
drag, startPoint x: 1038, startPoint y: 47, endPoint x: 711, endPoint y: 36, distance: 326.9
click at [736, 38] on div "All Open 328 Pending 34 Scheduled 41 In Progress 8 On Hold 66 Completed 179 job…" at bounding box center [631, 42] width 992 height 28
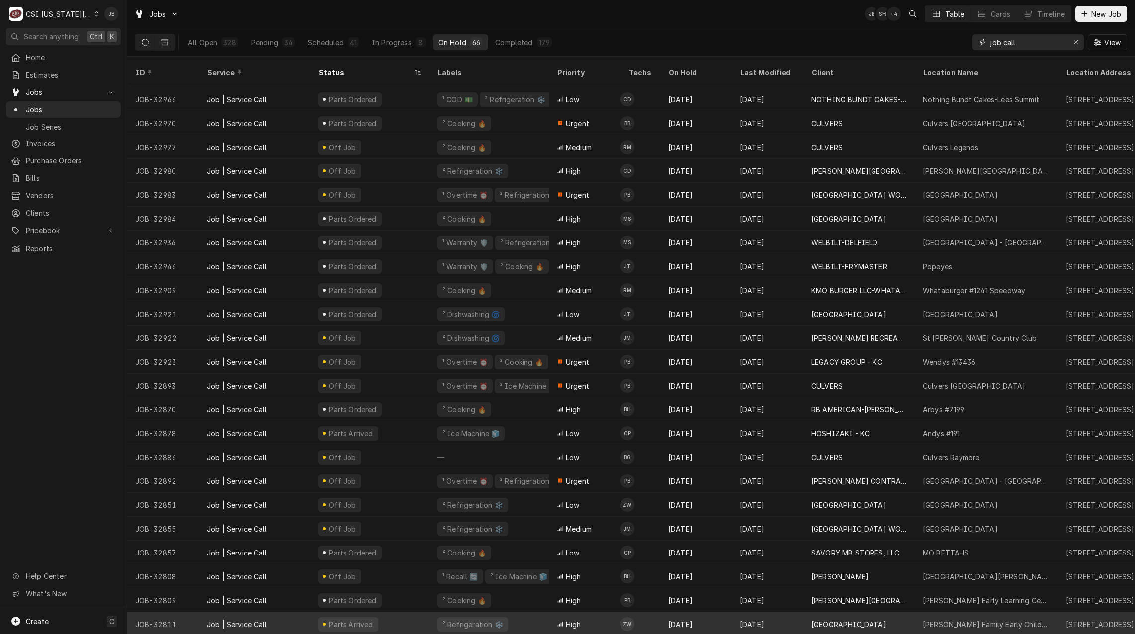
type input "o"
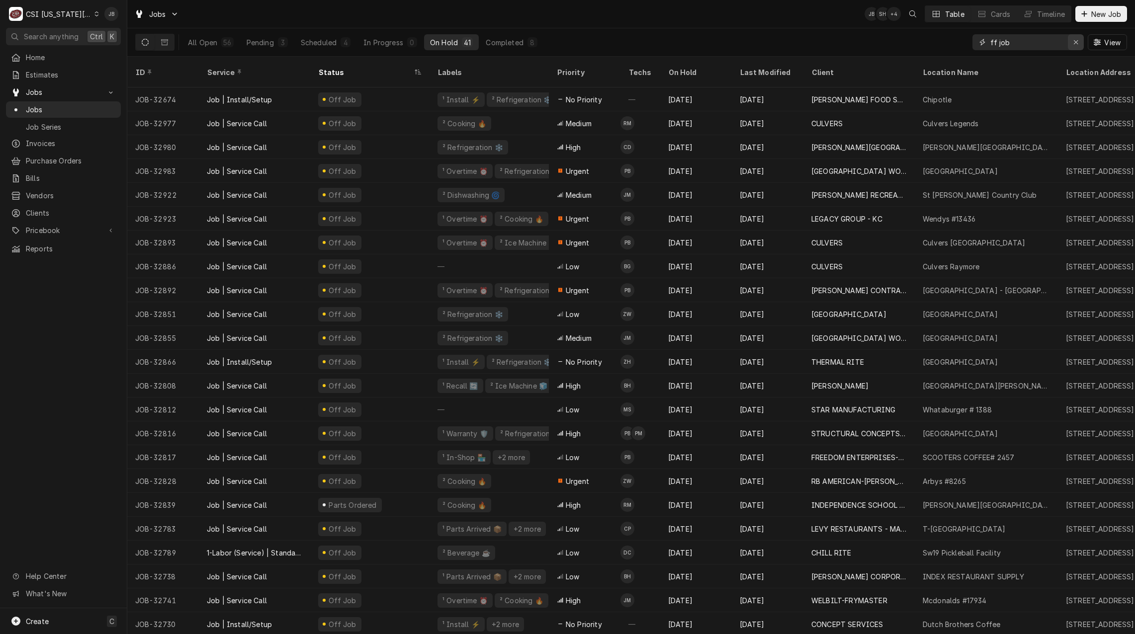
type input "ff job"
click at [1076, 42] on icon "Erase input" at bounding box center [1076, 42] width 5 height 7
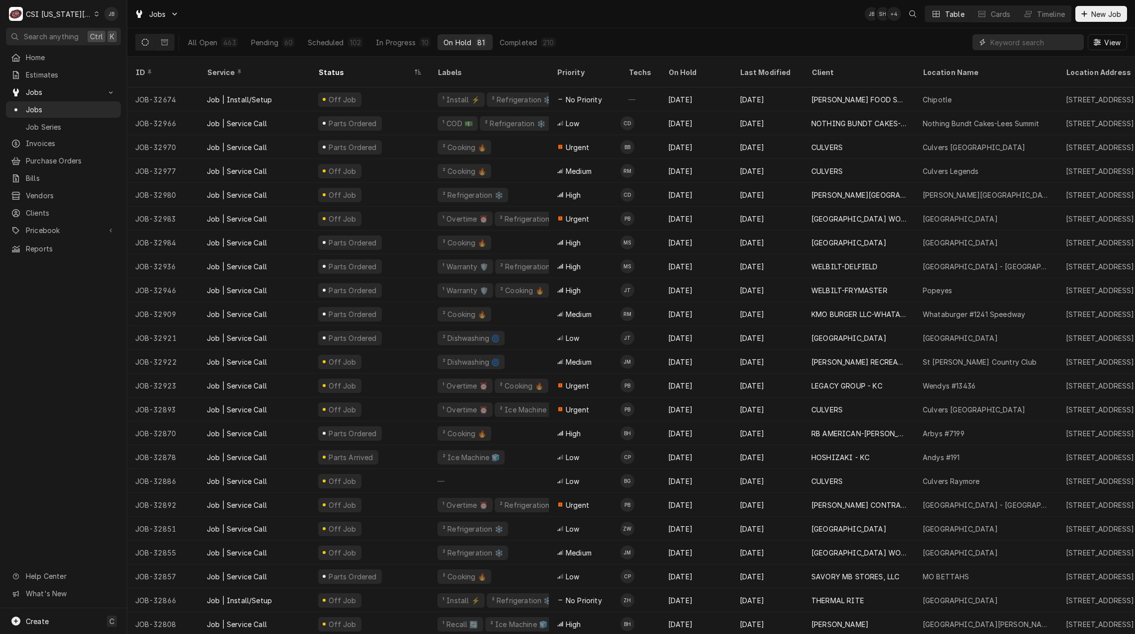
click at [1020, 43] on input "Dynamic Content Wrapper" at bounding box center [1034, 42] width 89 height 16
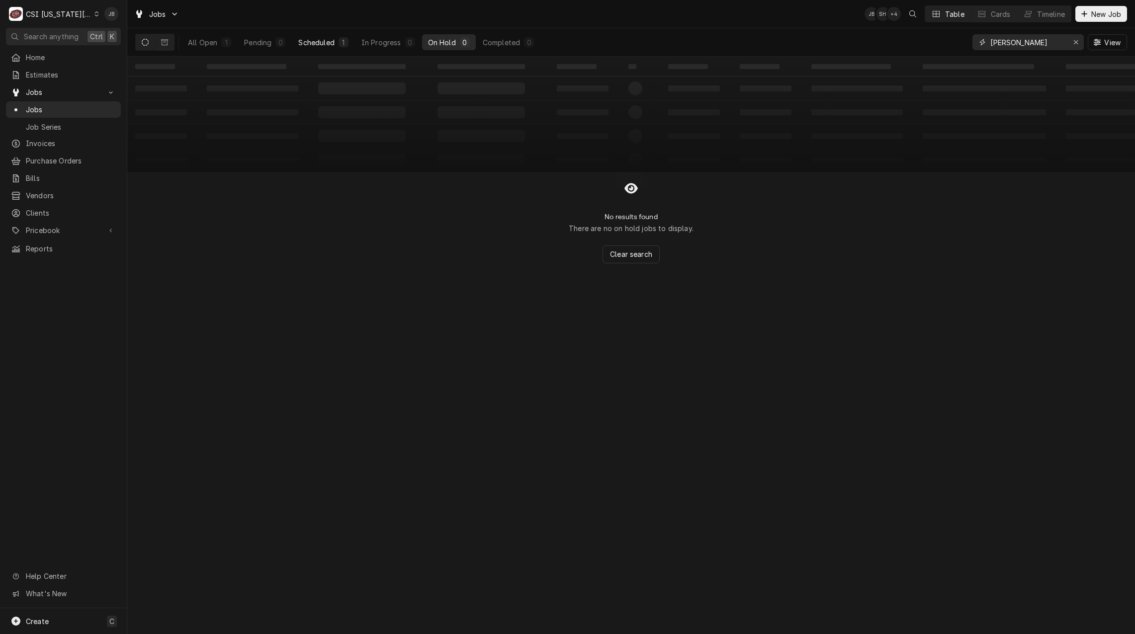
type input "[PERSON_NAME]"
click at [297, 43] on button "Scheduled 1" at bounding box center [323, 42] width 62 height 16
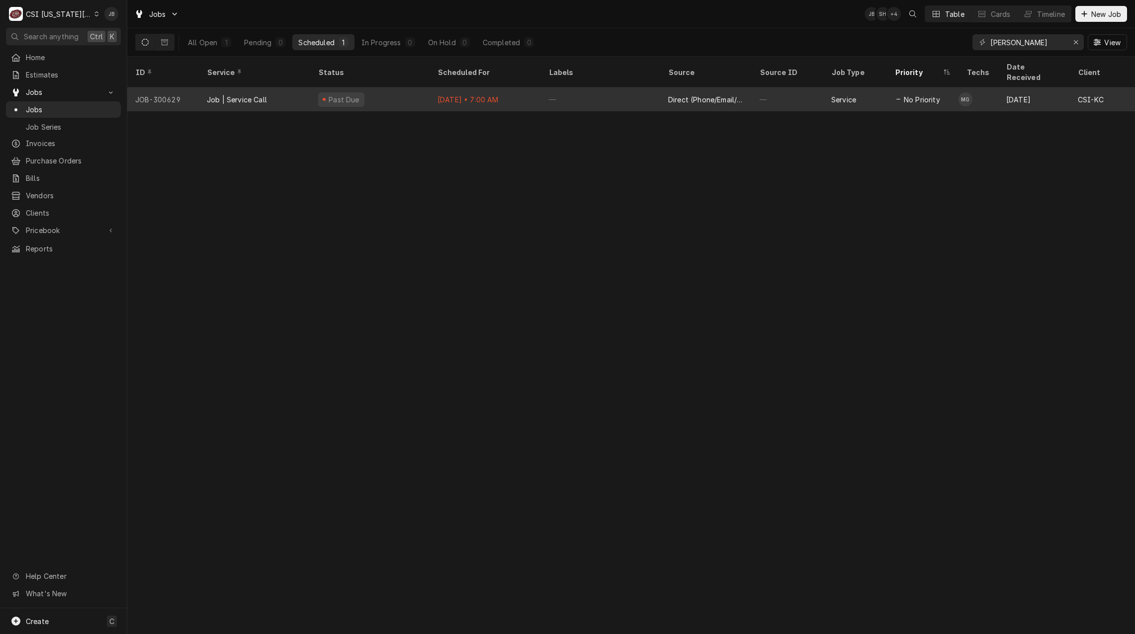
click at [376, 89] on div "Past Due" at bounding box center [369, 100] width 119 height 24
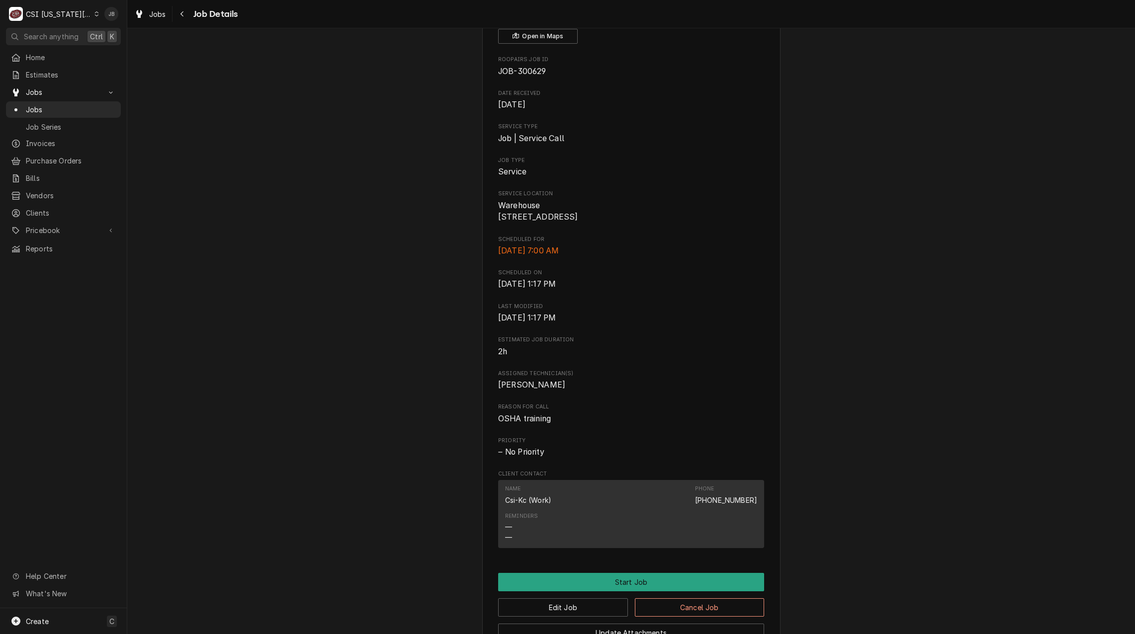
scroll to position [199, 0]
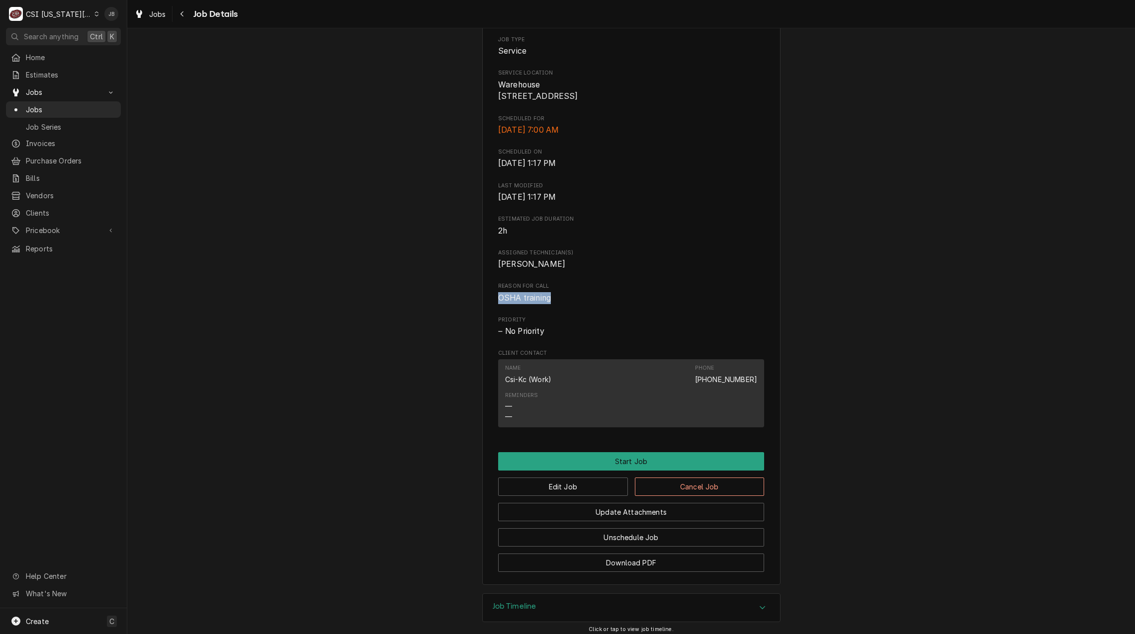
drag, startPoint x: 560, startPoint y: 313, endPoint x: 469, endPoint y: 308, distance: 91.6
click at [469, 308] on div "Past Due CSI-KC Warehouse / [STREET_ADDRESS] Open in Maps Roopairs Job ID JOB-3…" at bounding box center [631, 217] width 1008 height 754
drag, startPoint x: 469, startPoint y: 308, endPoint x: 432, endPoint y: 345, distance: 51.7
click at [432, 345] on div "Past Due CSI-KC Warehouse / [STREET_ADDRESS] Open in Maps Roopairs Job ID JOB-3…" at bounding box center [631, 217] width 1008 height 754
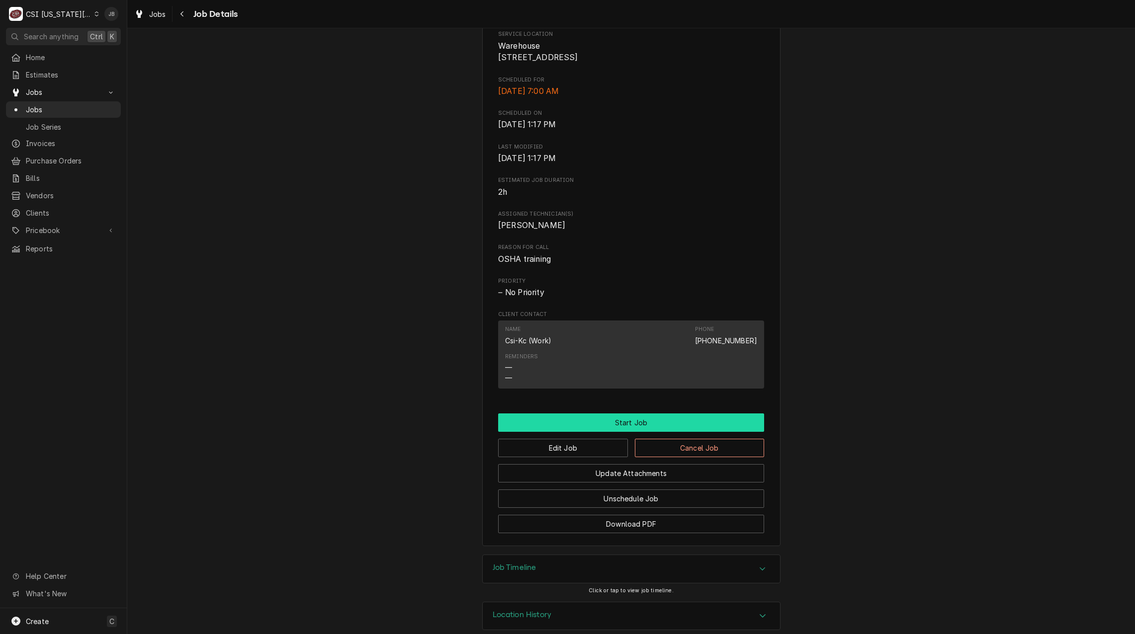
scroll to position [264, 0]
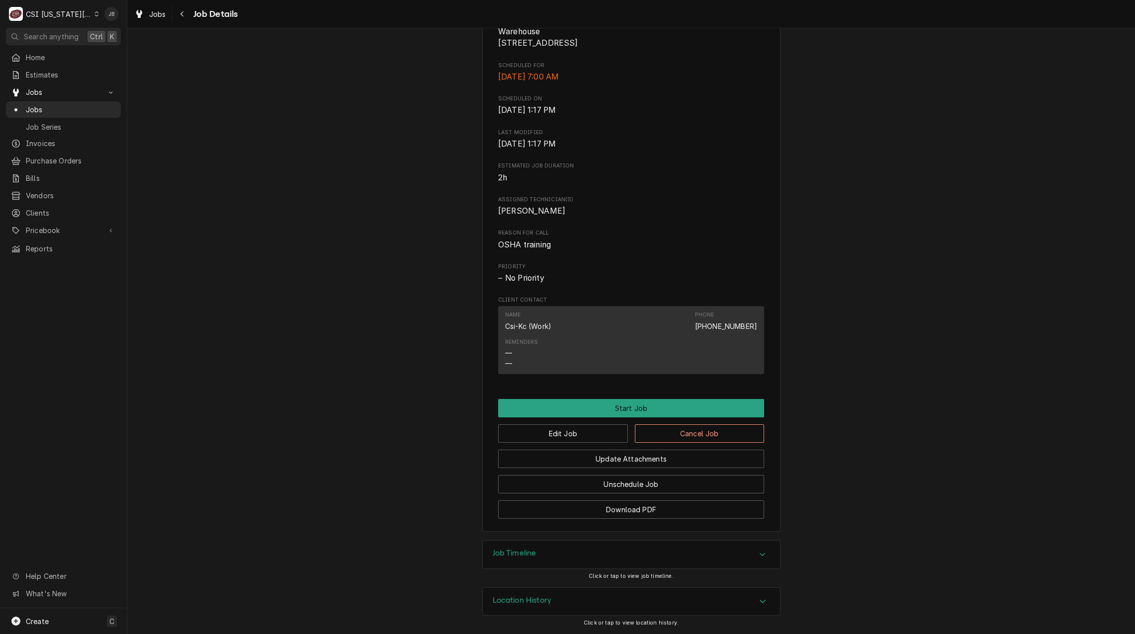
click at [582, 553] on div "Job Timeline" at bounding box center [631, 555] width 297 height 28
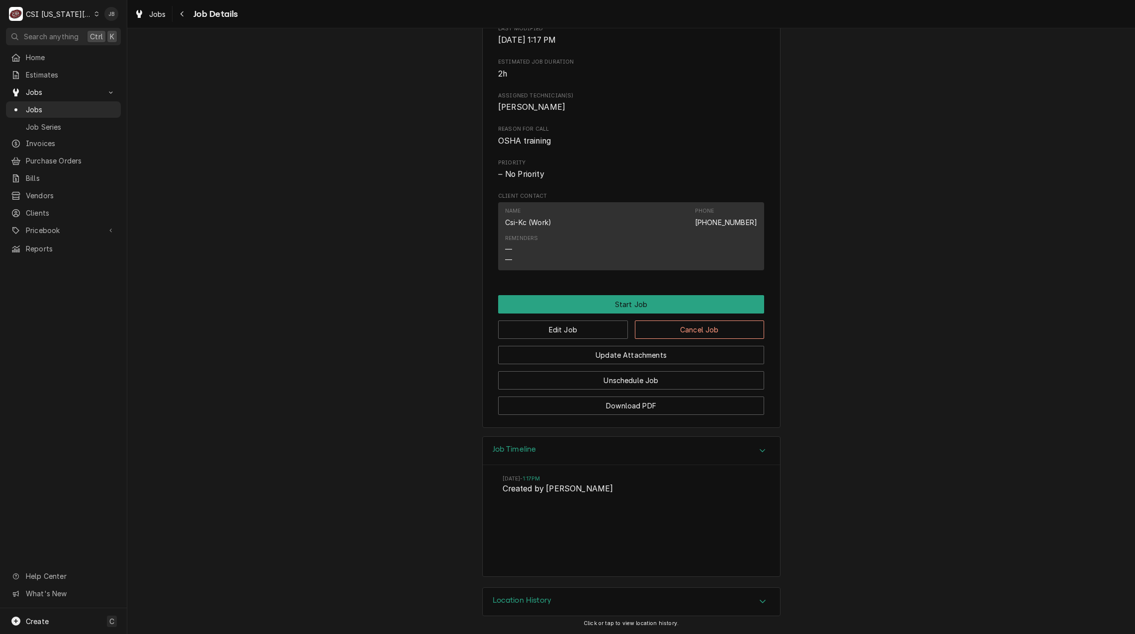
scroll to position [368, 0]
click at [697, 329] on button "Cancel Job" at bounding box center [700, 330] width 130 height 18
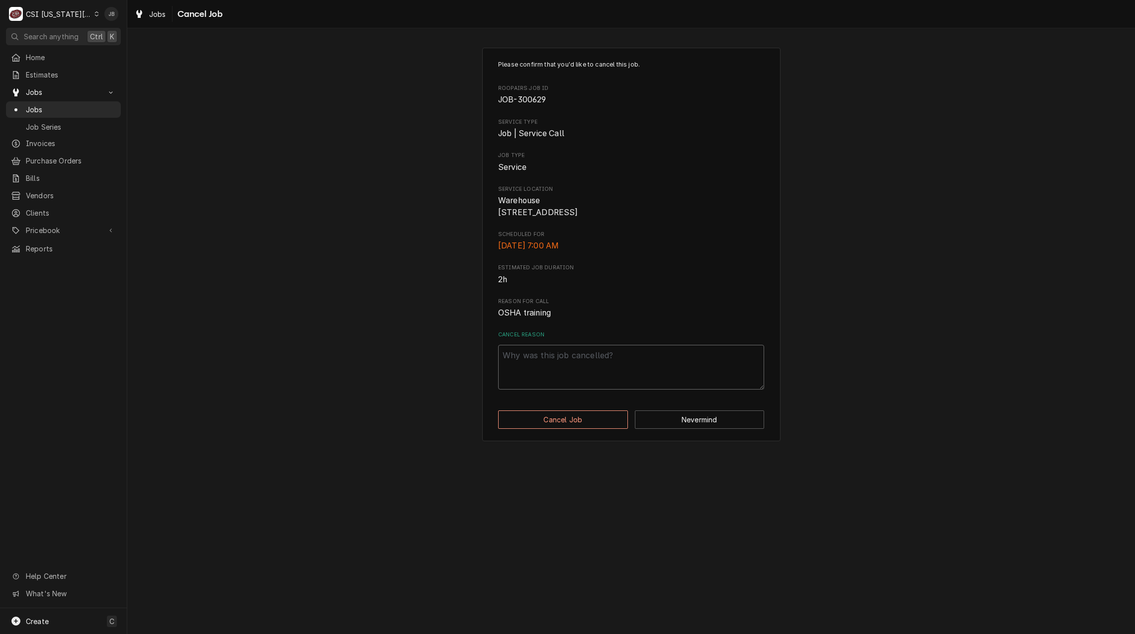
click at [554, 382] on textarea "Cancel Reason" at bounding box center [631, 367] width 266 height 45
type textarea "x"
type textarea "C"
type textarea "x"
type textarea "Ca"
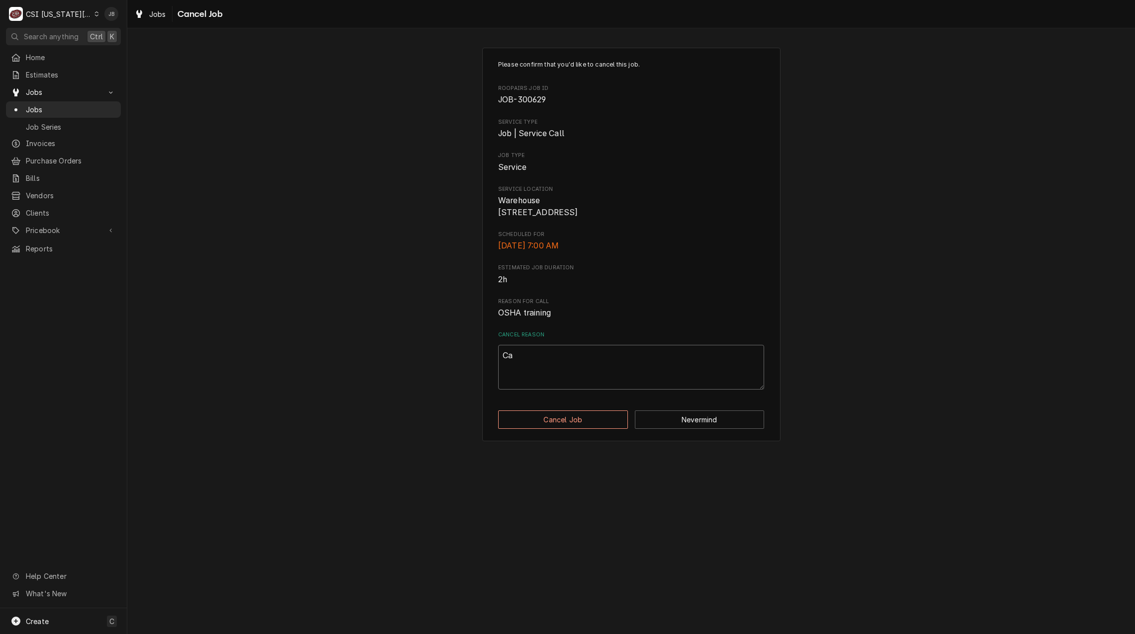
type textarea "x"
type textarea "Cal"
type textarea "x"
type textarea "Call"
type textarea "x"
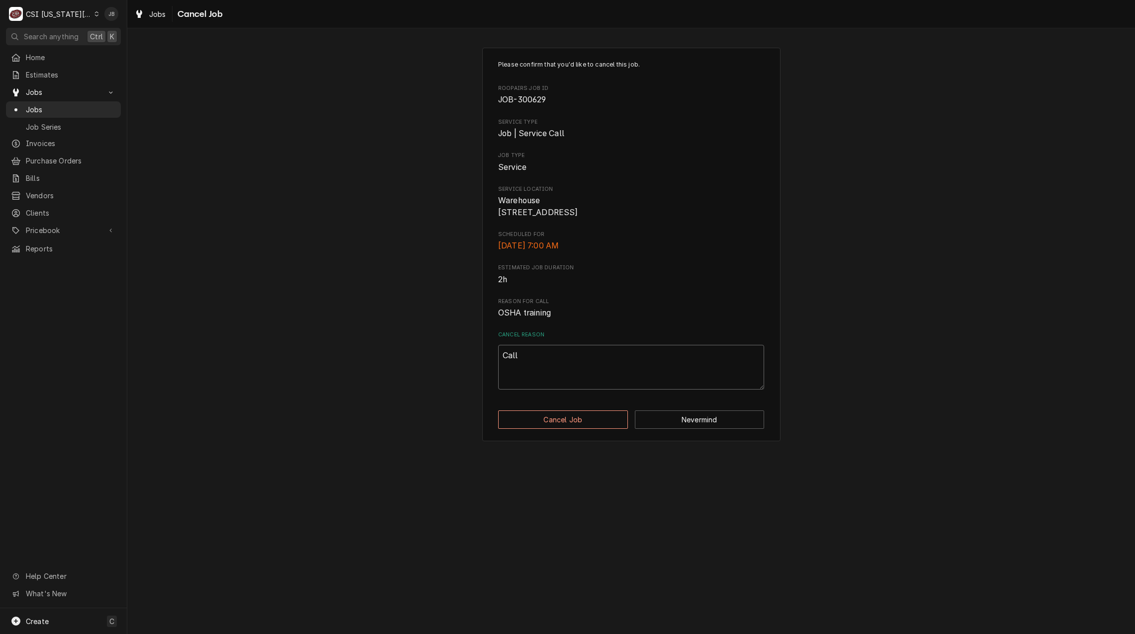
type textarea "Call"
type textarea "x"
type textarea "Call"
type textarea "x"
type textarea "Cal"
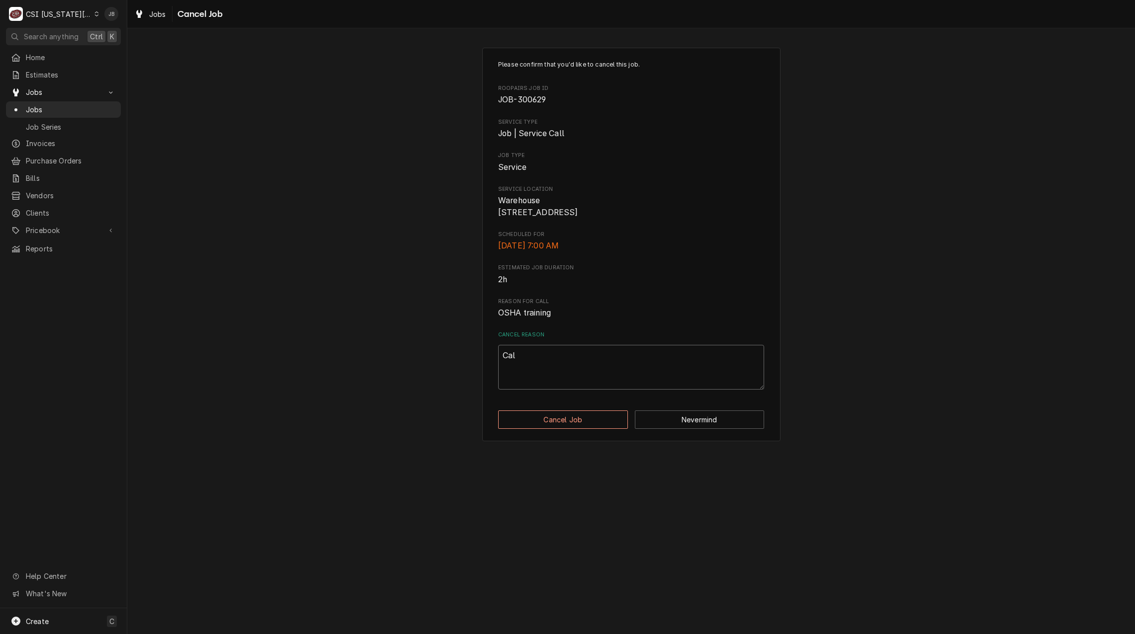
type textarea "x"
type textarea "Ca"
type textarea "x"
type textarea "C"
type textarea "x"
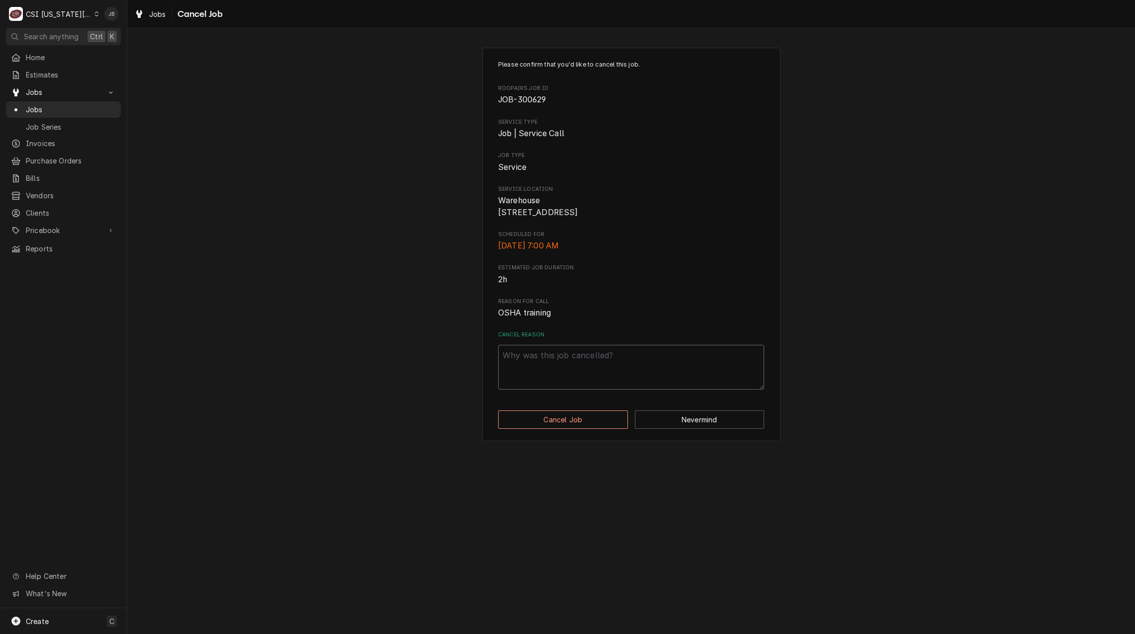
type textarea "x"
type textarea "C"
type textarea "x"
type textarea "Ca"
type textarea "x"
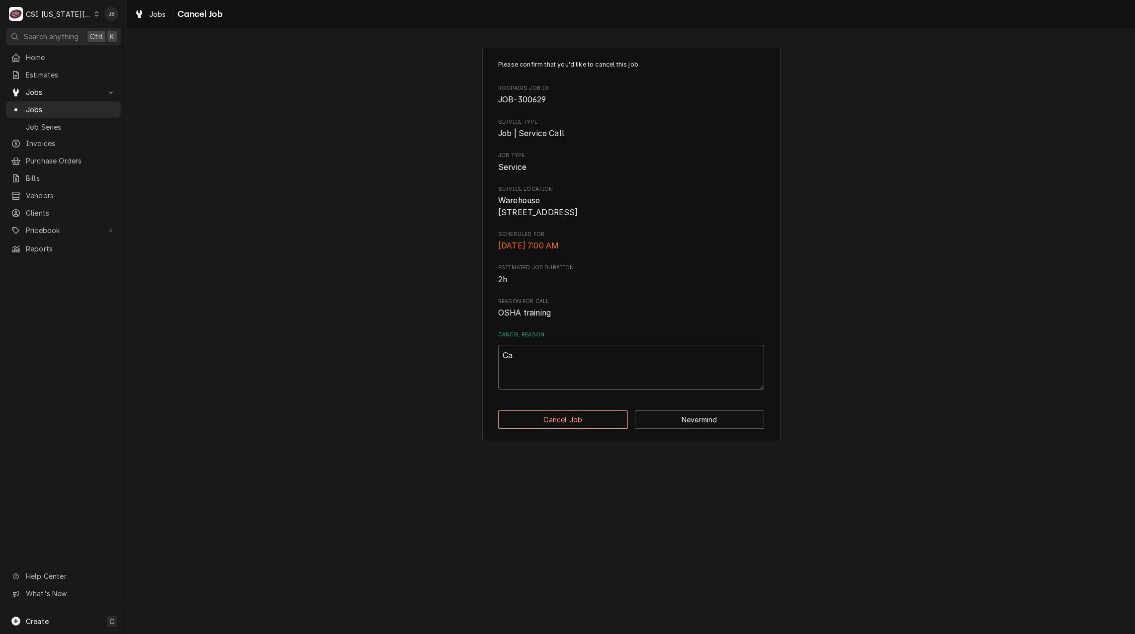
type textarea "Cal"
type textarea "x"
type textarea "Call"
type textarea "x"
type textarea "Call"
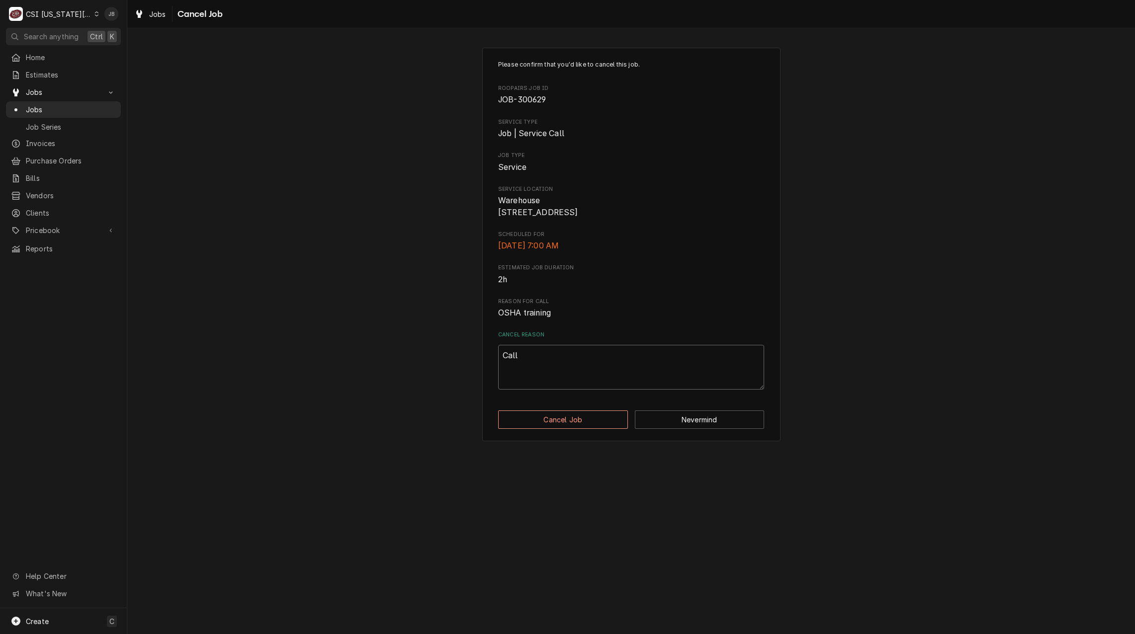
type textarea "x"
type textarea "Call n"
type textarea "x"
type textarea "Call no"
type textarea "x"
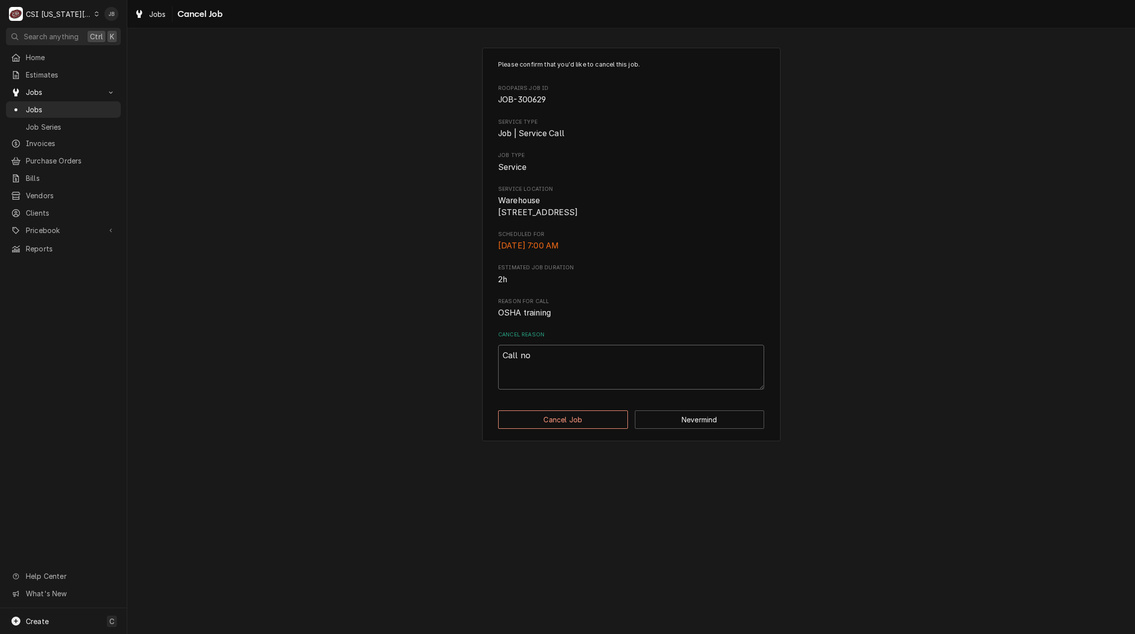
type textarea "Call not"
type textarea "x"
type textarea "Call not"
type textarea "x"
type textarea "Call not n"
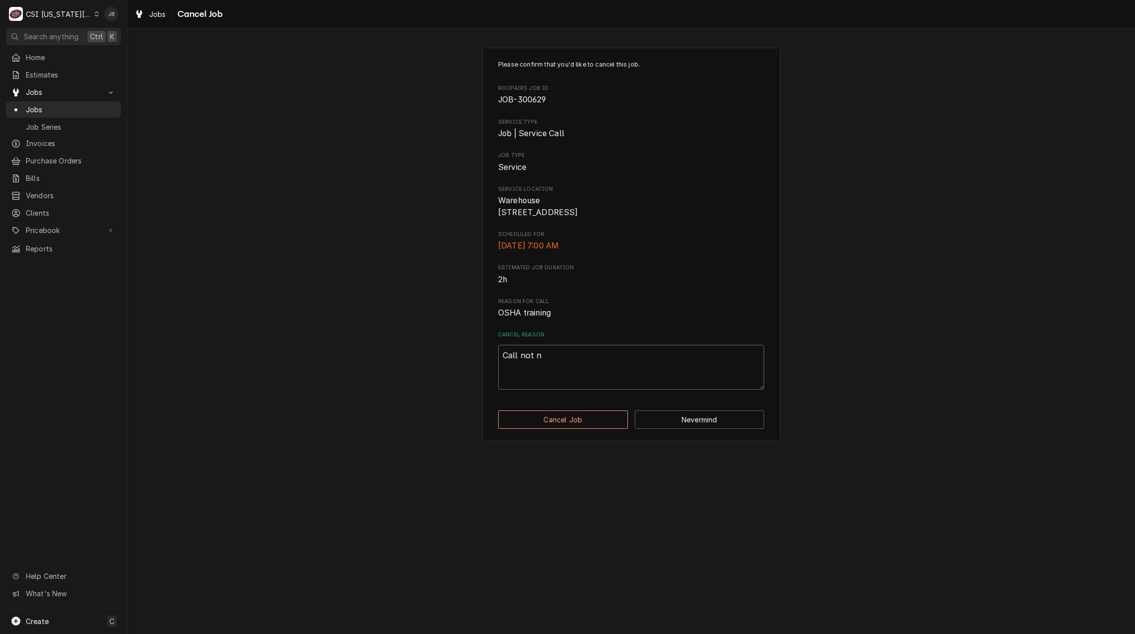
type textarea "x"
type textarea "Call not ne"
type textarea "x"
type textarea "Call not nee"
type textarea "x"
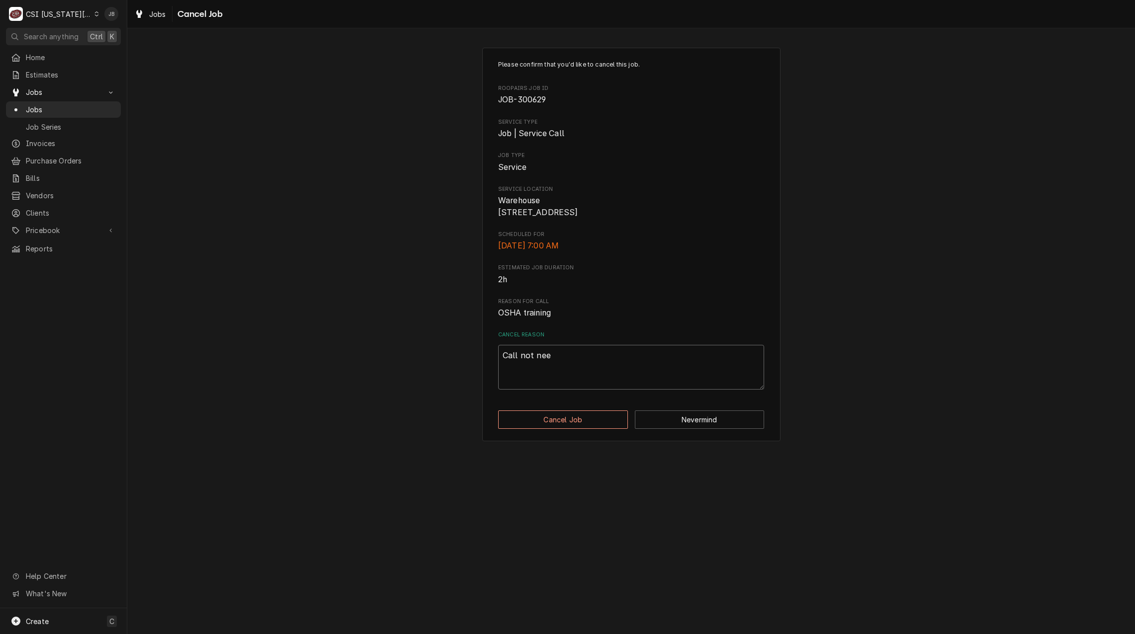
type textarea "Call not need"
type textarea "x"
type textarea "Call not neede"
type textarea "x"
type textarea "Call not needed"
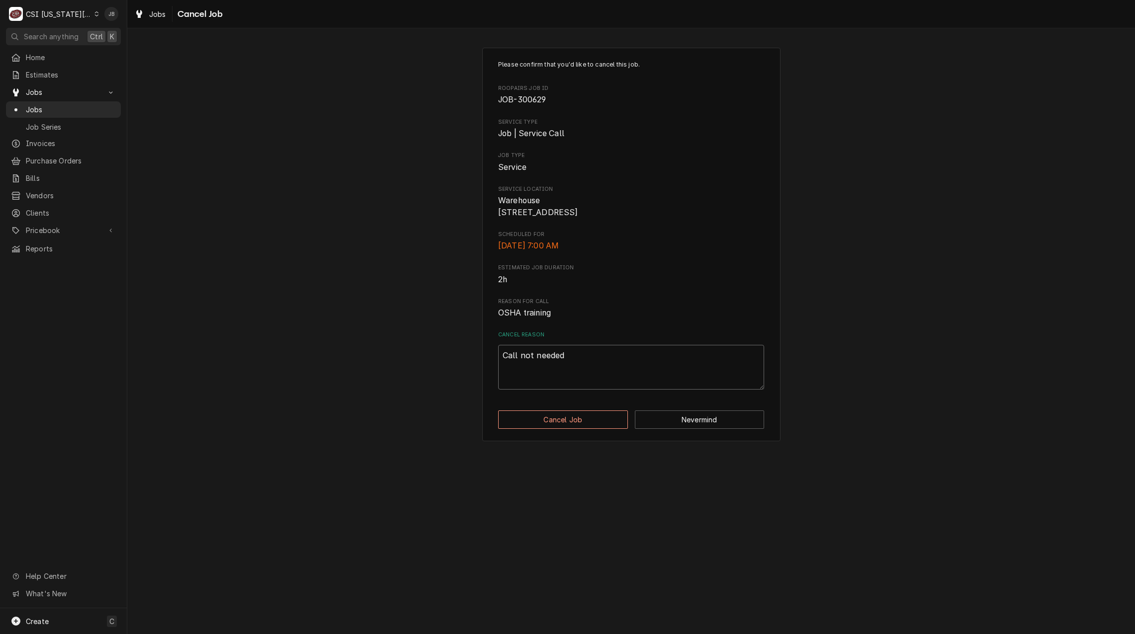
type textarea "x"
type textarea "Call not needed"
type textarea "x"
type textarea "Call not needed -"
type textarea "x"
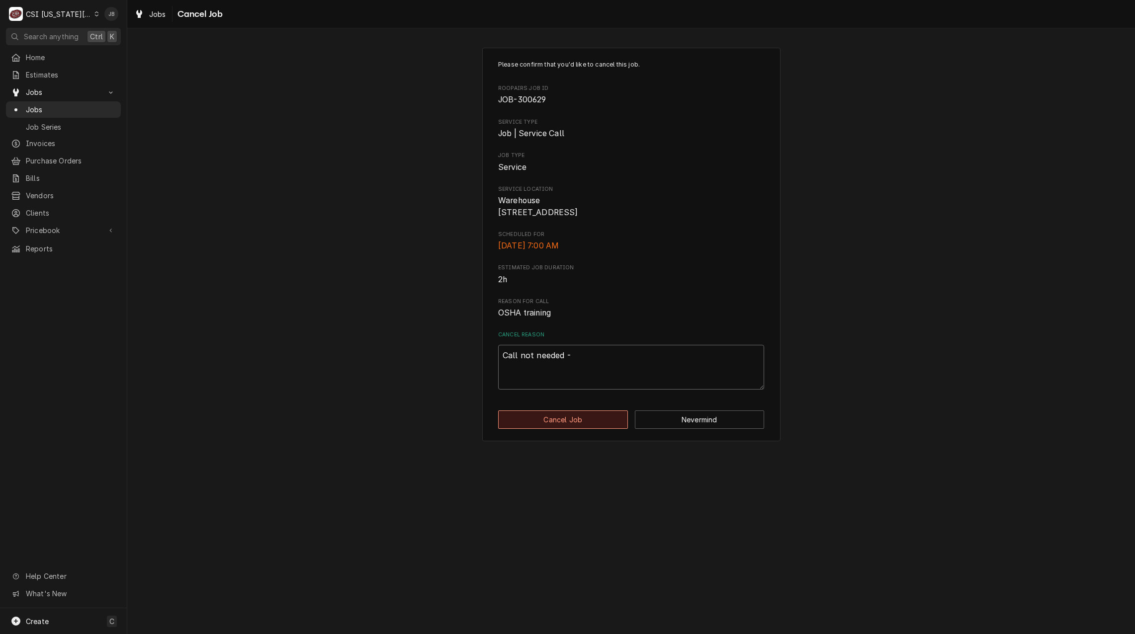
type textarea "Call not needed -"
type textarea "x"
type textarea "Call not needed - J"
type textarea "x"
type textarea "Call not needed - JB"
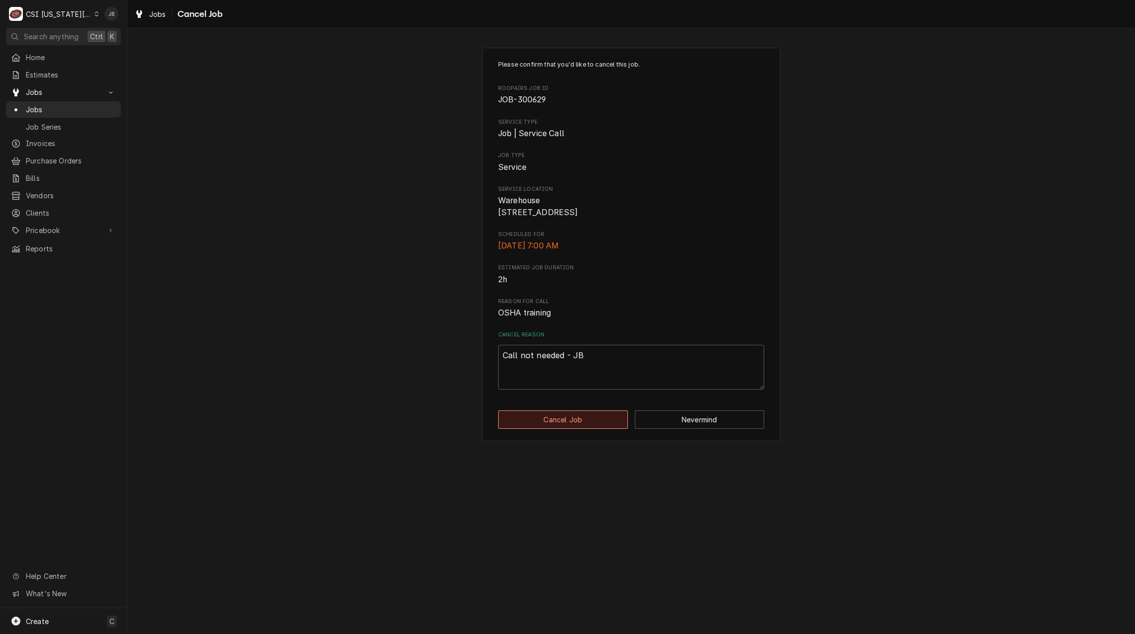
click at [542, 429] on button "Cancel Job" at bounding box center [563, 420] width 130 height 18
type textarea "x"
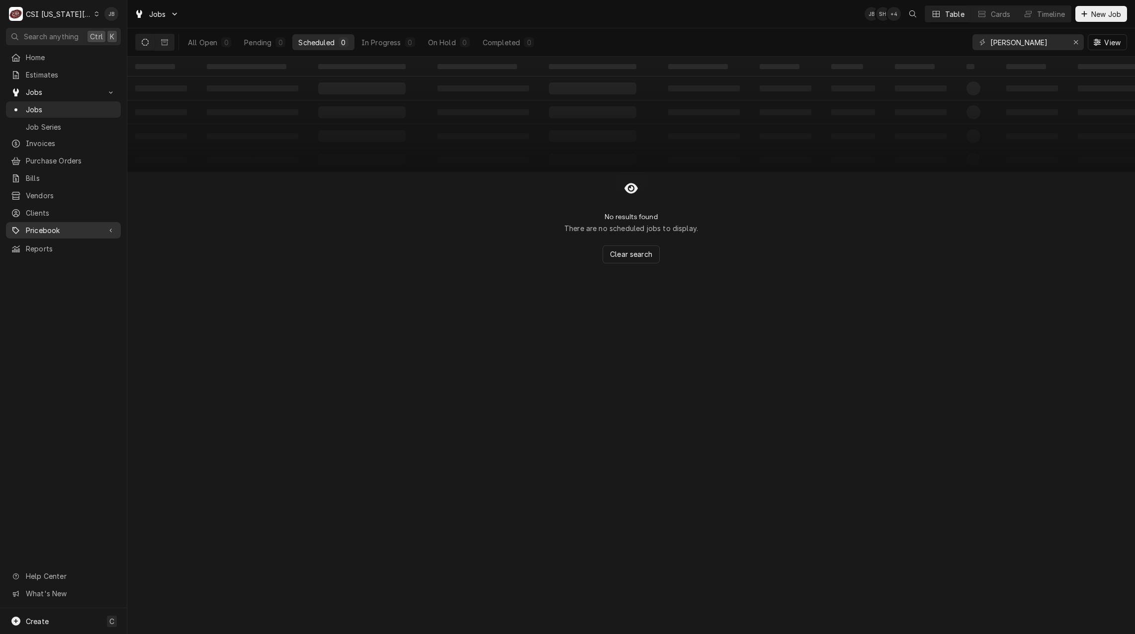
click at [56, 229] on span "Pricebook" at bounding box center [63, 230] width 75 height 10
click at [67, 260] on span "Parts & Materials" at bounding box center [71, 265] width 90 height 10
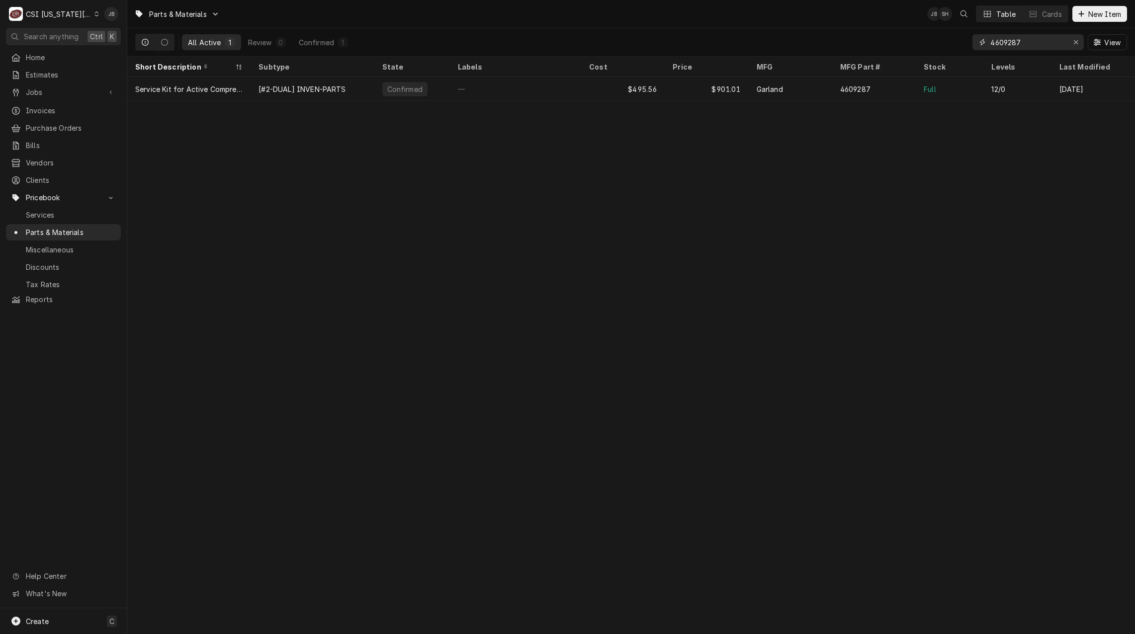
drag, startPoint x: 1028, startPoint y: 41, endPoint x: 246, endPoint y: 56, distance: 782.3
click at [557, 47] on div "All Active 1 Review 0 Confirmed 1 4609287 View" at bounding box center [631, 42] width 992 height 28
type input "e"
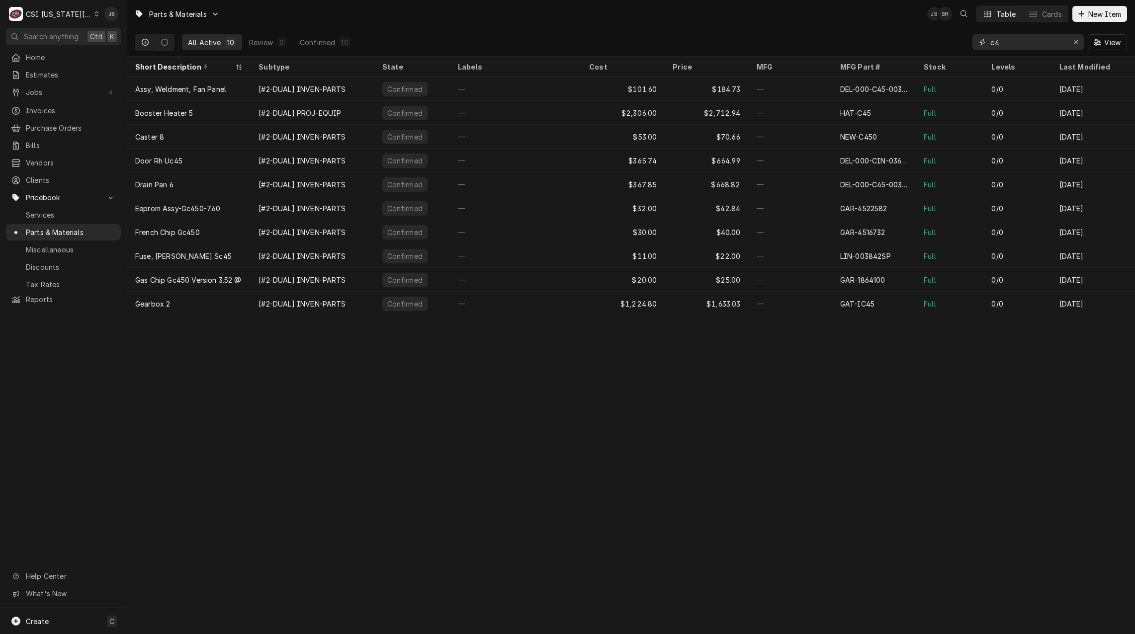
type input "c"
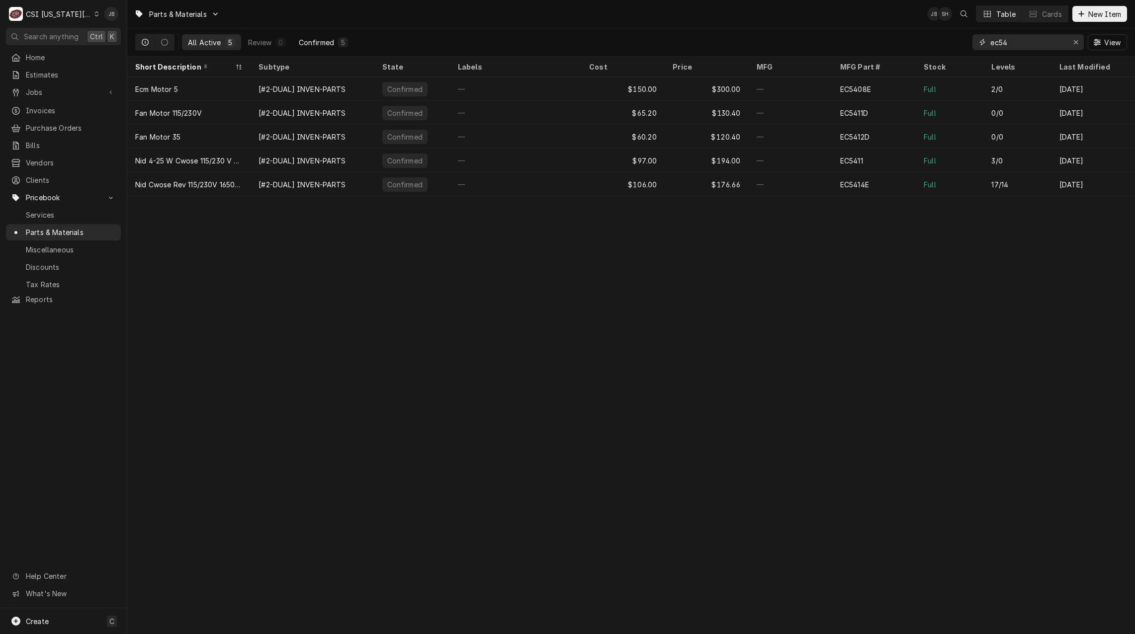
type input "ec54"
click at [315, 42] on div "Confirmed" at bounding box center [316, 42] width 35 height 10
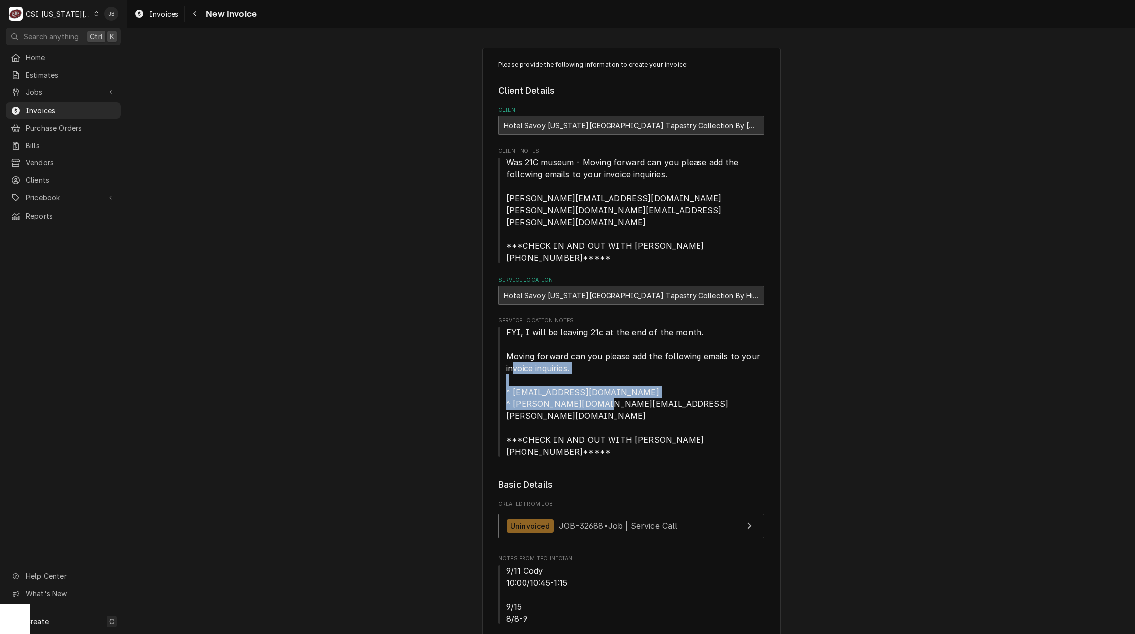
drag, startPoint x: 665, startPoint y: 391, endPoint x: 505, endPoint y: 347, distance: 166.0
click at [505, 347] on span "FYI, I will be leaving 21c at the end of the month. Moving forward can you plea…" at bounding box center [631, 392] width 266 height 131
drag, startPoint x: 505, startPoint y: 347, endPoint x: 736, endPoint y: 360, distance: 231.6
click at [736, 360] on span "FYI, I will be leaving 21c at the end of the month. Moving forward can you plea…" at bounding box center [631, 392] width 266 height 131
click at [719, 368] on span "FYI, I will be leaving 21c at the end of the month. Moving forward can you plea…" at bounding box center [631, 392] width 266 height 131
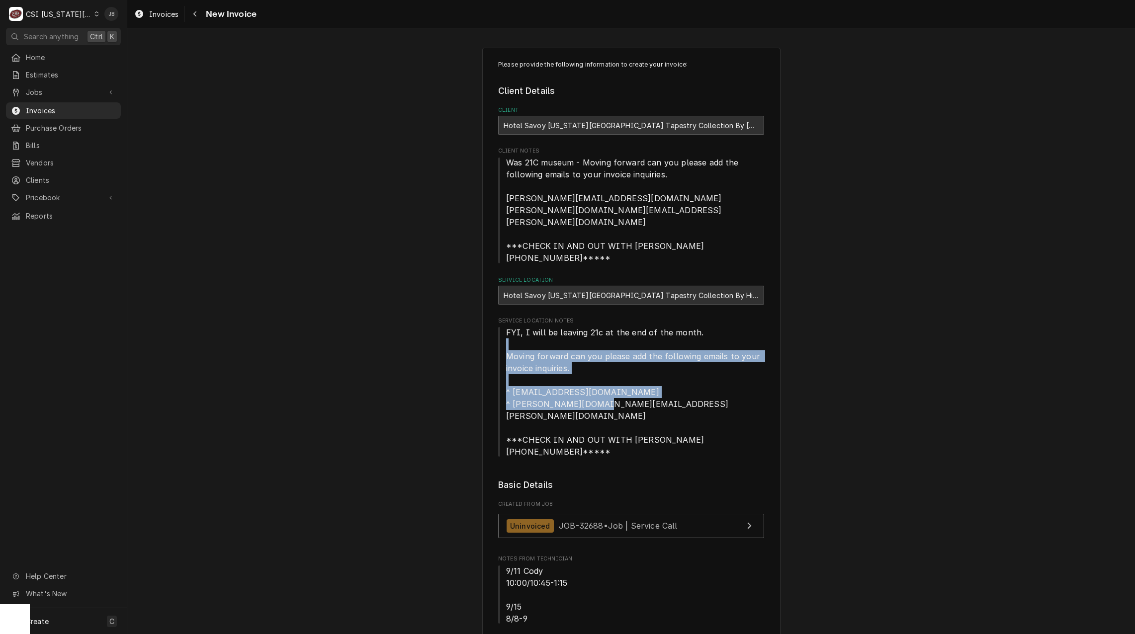
drag, startPoint x: 650, startPoint y: 393, endPoint x: 466, endPoint y: 323, distance: 197.1
drag, startPoint x: 466, startPoint y: 323, endPoint x: 667, endPoint y: 354, distance: 203.7
click at [667, 354] on span "FYI, I will be leaving 21c at the end of the month. Moving forward can you plea…" at bounding box center [631, 392] width 266 height 131
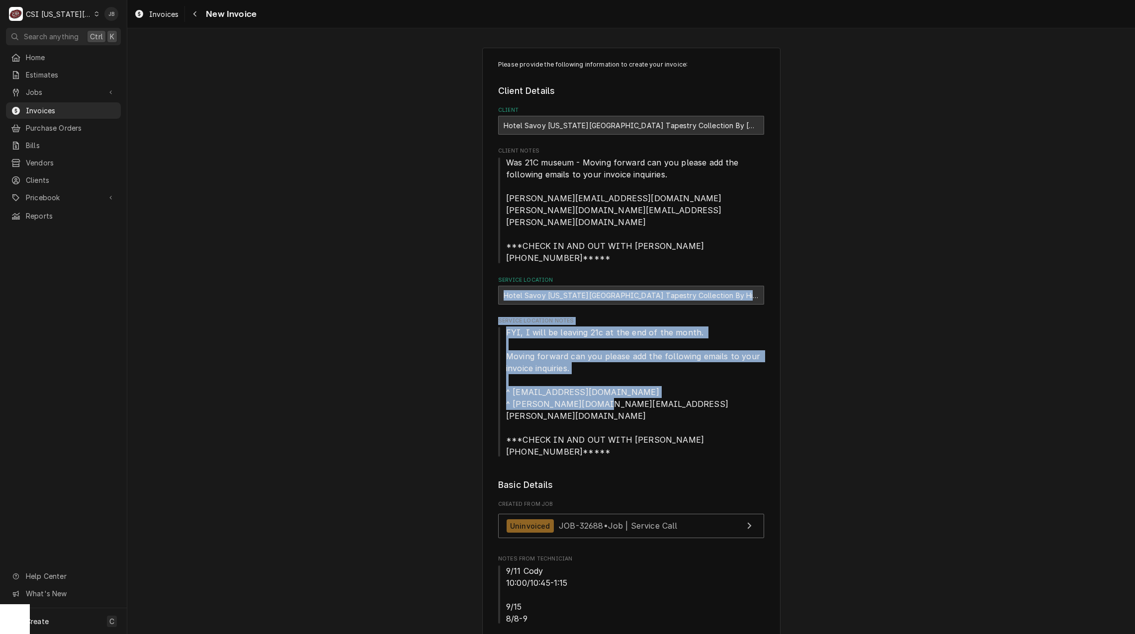
drag, startPoint x: 678, startPoint y: 385, endPoint x: 391, endPoint y: 268, distance: 309.5
drag, startPoint x: 391, startPoint y: 268, endPoint x: 673, endPoint y: 355, distance: 295.0
click at [673, 355] on span "FYI, I will be leaving 21c at the end of the month. Moving forward can you plea…" at bounding box center [631, 392] width 266 height 131
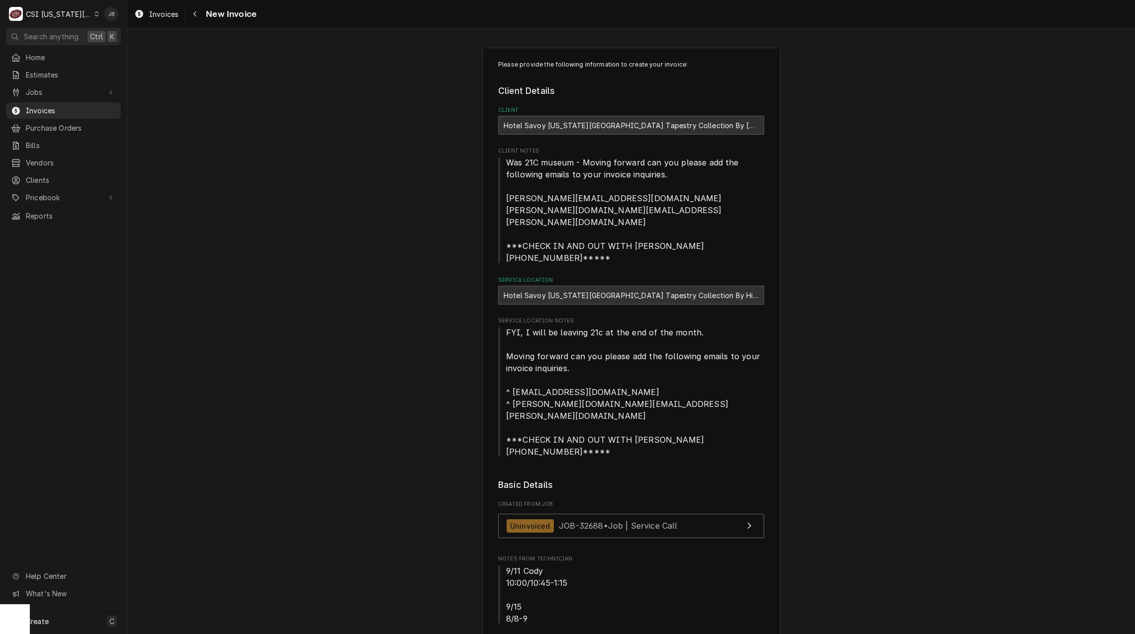
click at [758, 402] on span "FYI, I will be leaving 21c at the end of the month. Moving forward can you plea…" at bounding box center [631, 392] width 266 height 131
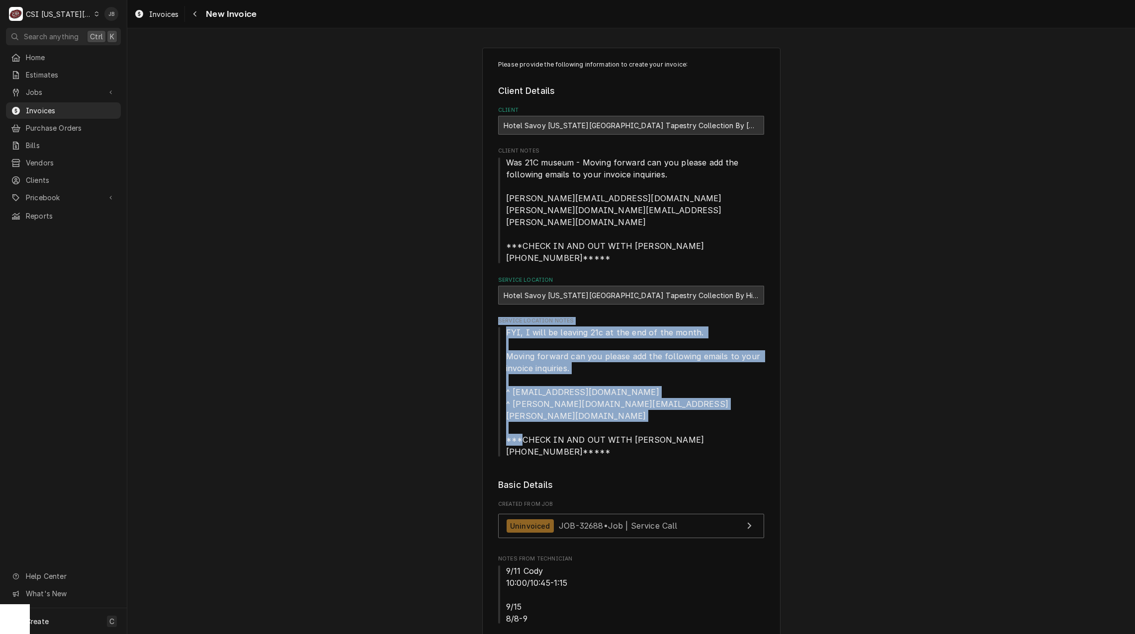
drag, startPoint x: 708, startPoint y: 389, endPoint x: 450, endPoint y: 290, distance: 275.6
drag, startPoint x: 450, startPoint y: 290, endPoint x: 717, endPoint y: 376, distance: 280.5
click at [717, 376] on span "FYI, I will be leaving 21c at the end of the month. Moving forward can you plea…" at bounding box center [631, 392] width 266 height 131
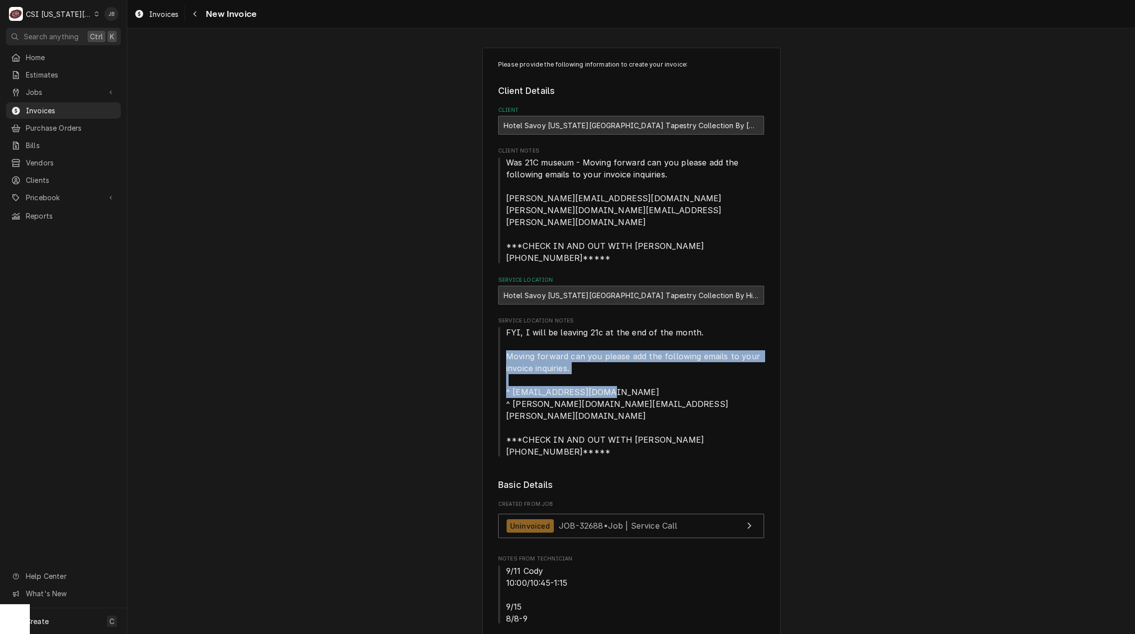
drag, startPoint x: 647, startPoint y: 368, endPoint x: 462, endPoint y: 326, distance: 189.4
drag, startPoint x: 462, startPoint y: 326, endPoint x: 634, endPoint y: 374, distance: 178.2
click at [634, 374] on span "FYI, I will be leaving 21c at the end of the month. Moving forward can you plea…" at bounding box center [631, 392] width 266 height 131
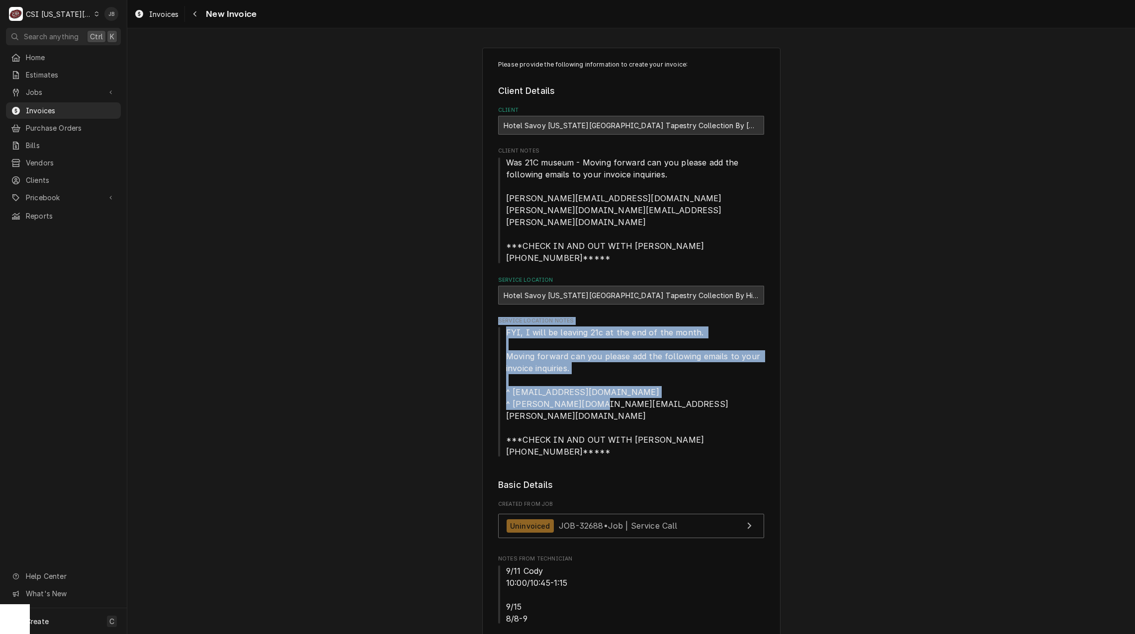
drag, startPoint x: 627, startPoint y: 376, endPoint x: 470, endPoint y: 288, distance: 179.9
click at [638, 344] on span "FYI, I will be leaving 21c at the end of the month. Moving forward can you plea…" at bounding box center [631, 392] width 266 height 131
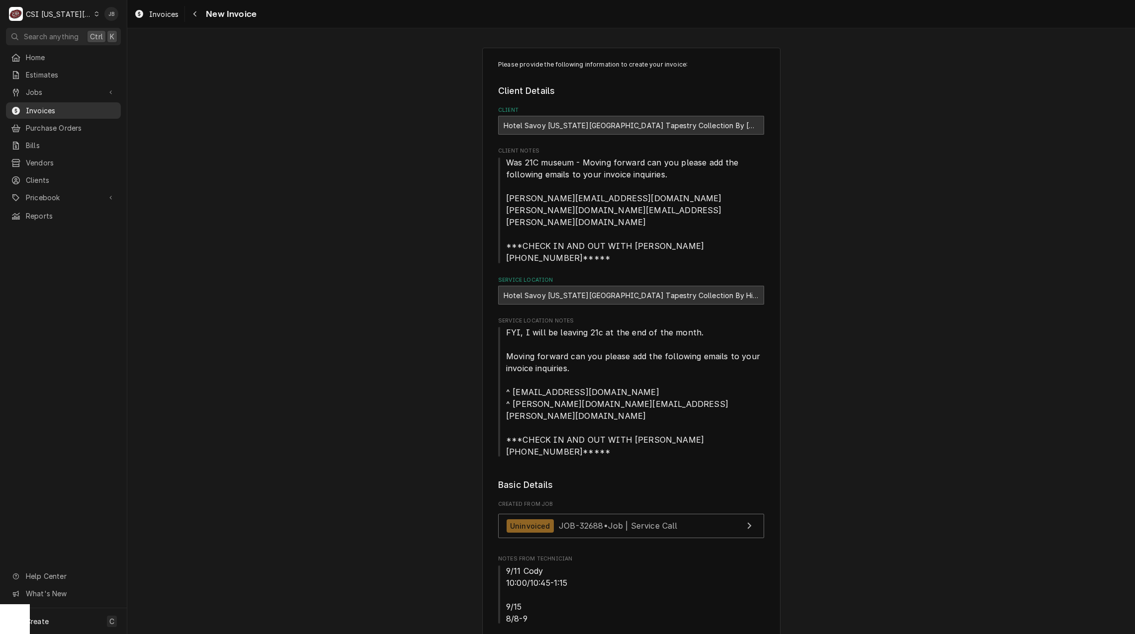
click at [62, 106] on span "Invoices" at bounding box center [71, 110] width 90 height 10
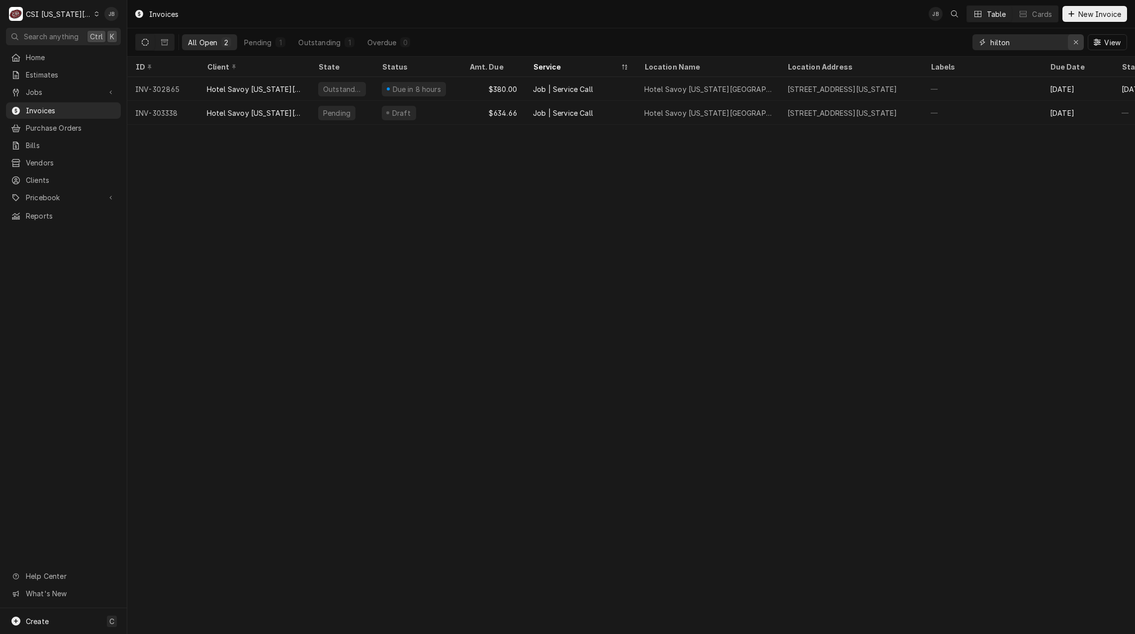
click at [1077, 41] on icon "Erase input" at bounding box center [1076, 42] width 5 height 7
